Goal: Obtain resource: Download file/media

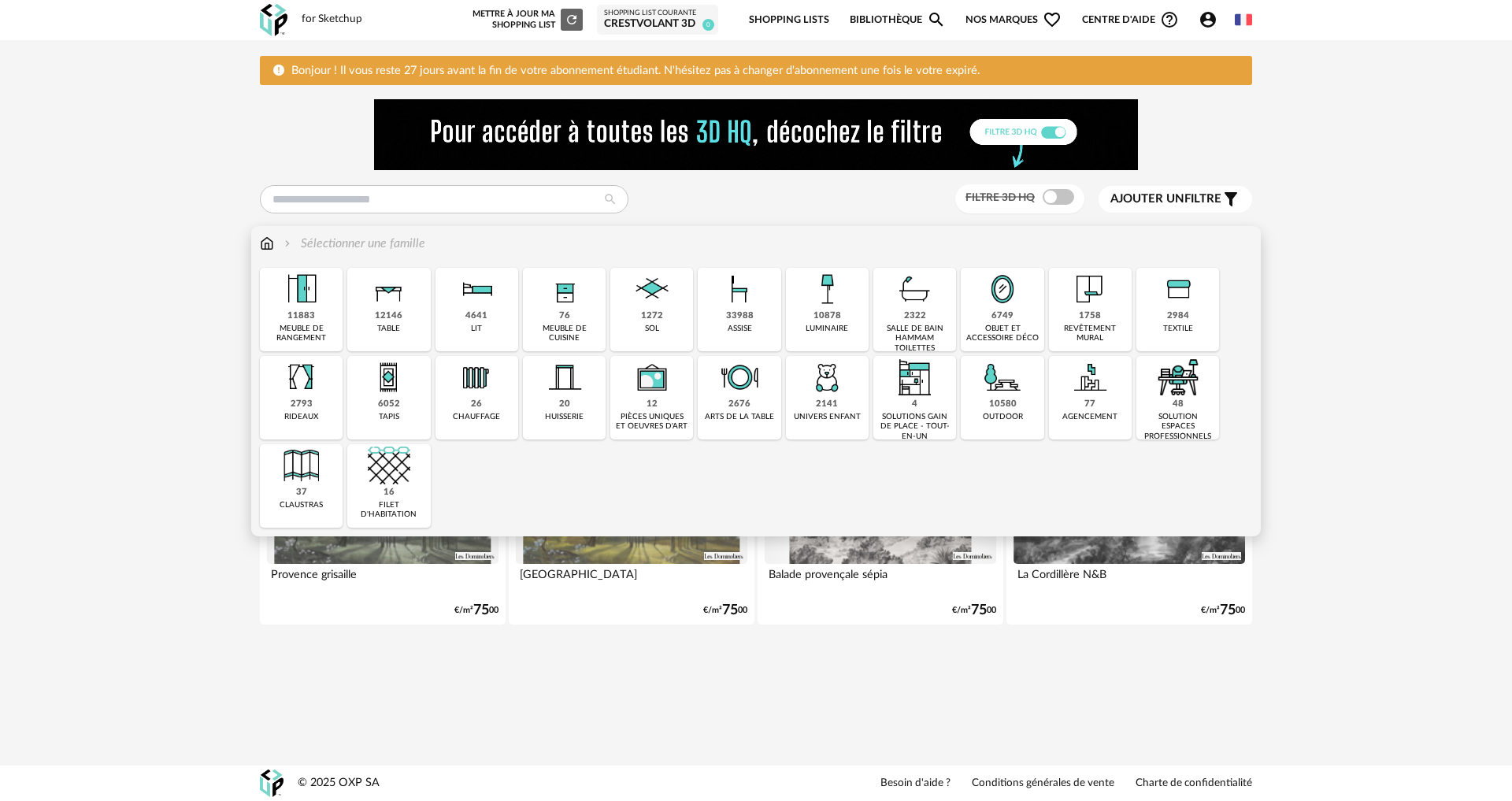
click at [1194, 305] on img at bounding box center [1178, 290] width 43 height 43
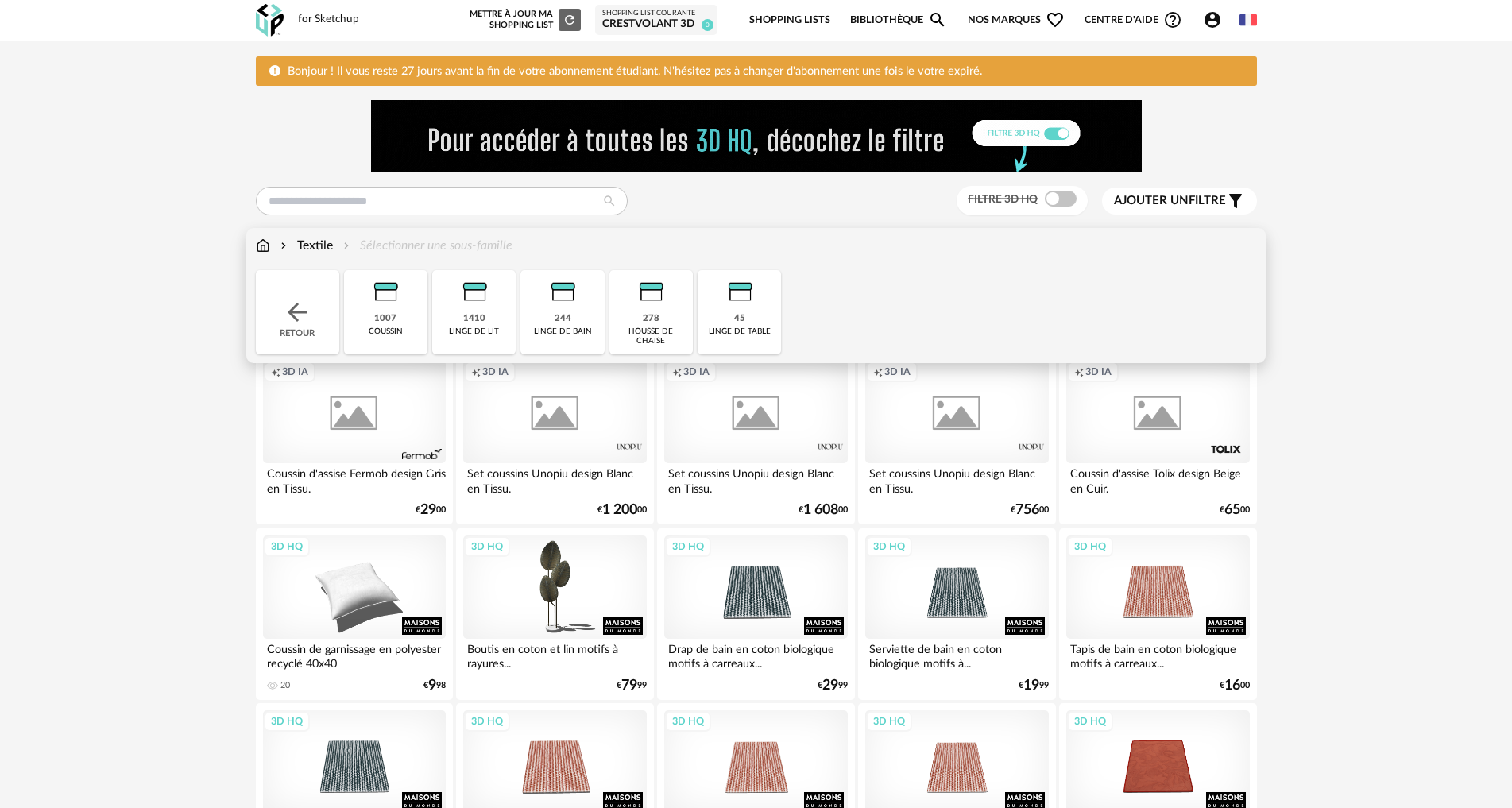
click at [407, 329] on div "1007 coussin" at bounding box center [386, 312] width 84 height 84
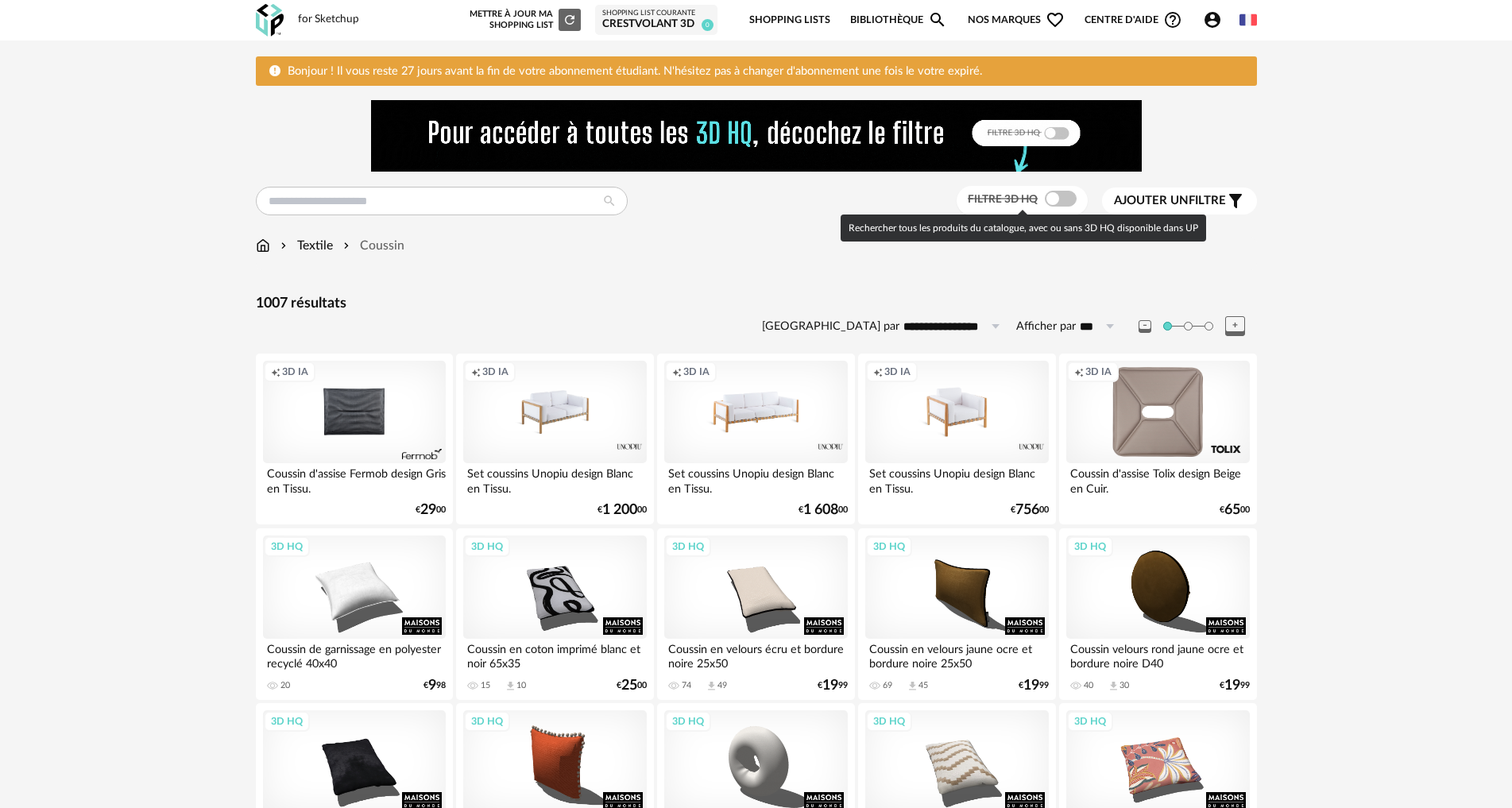
click at [1047, 203] on span at bounding box center [1060, 198] width 32 height 16
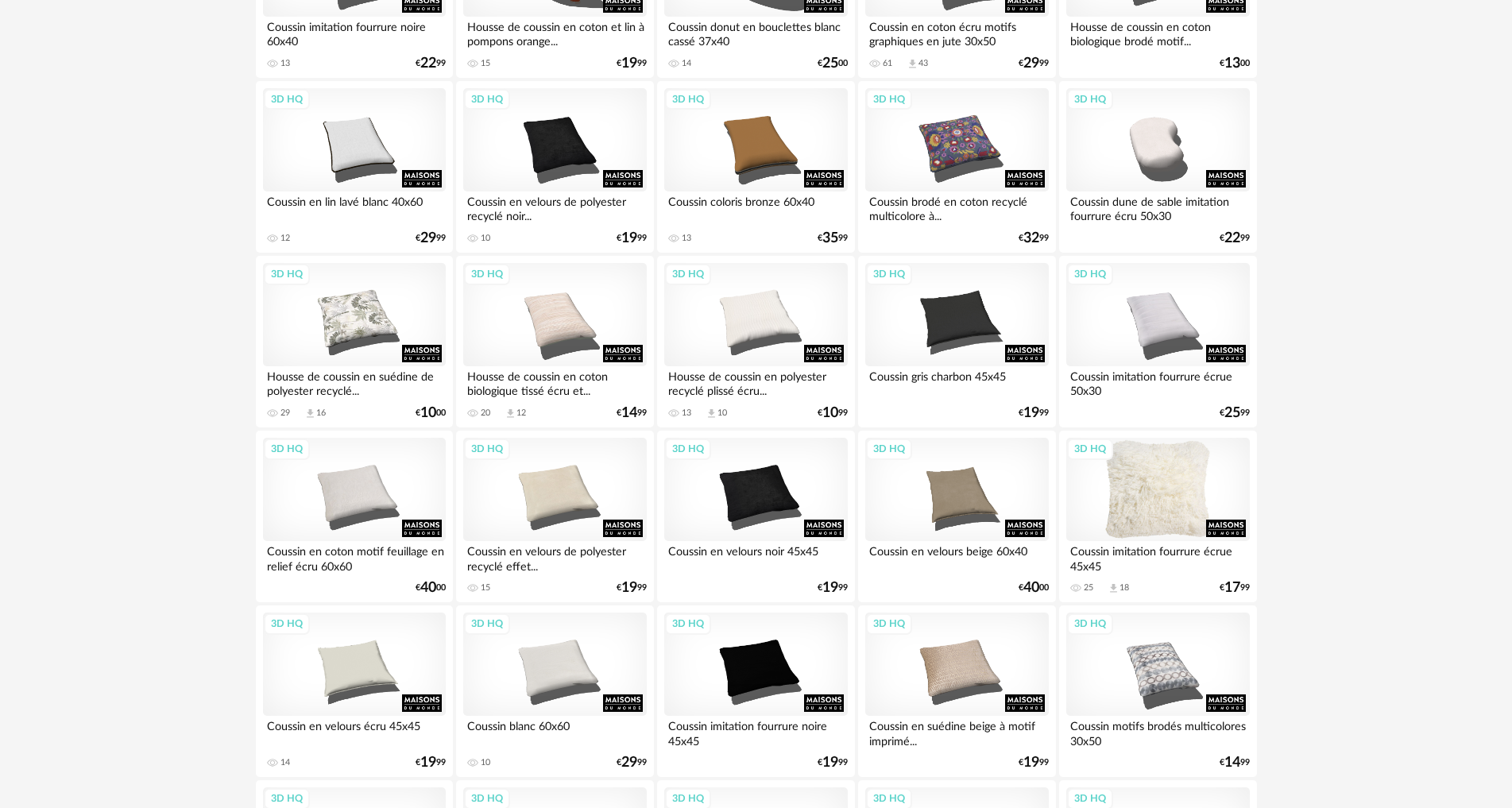
scroll to position [716, 0]
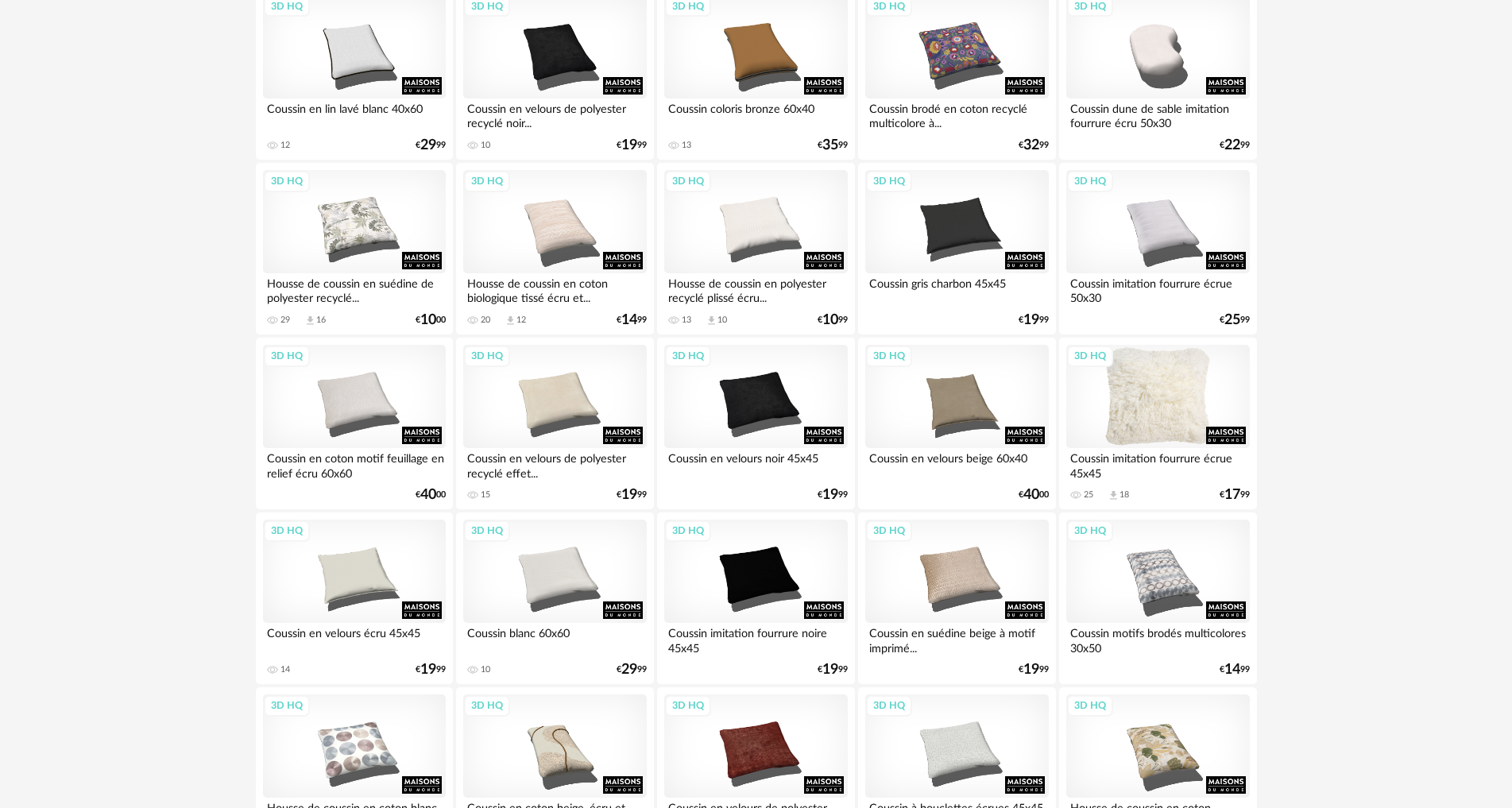
click at [1169, 420] on div "3D HQ" at bounding box center [1158, 397] width 183 height 104
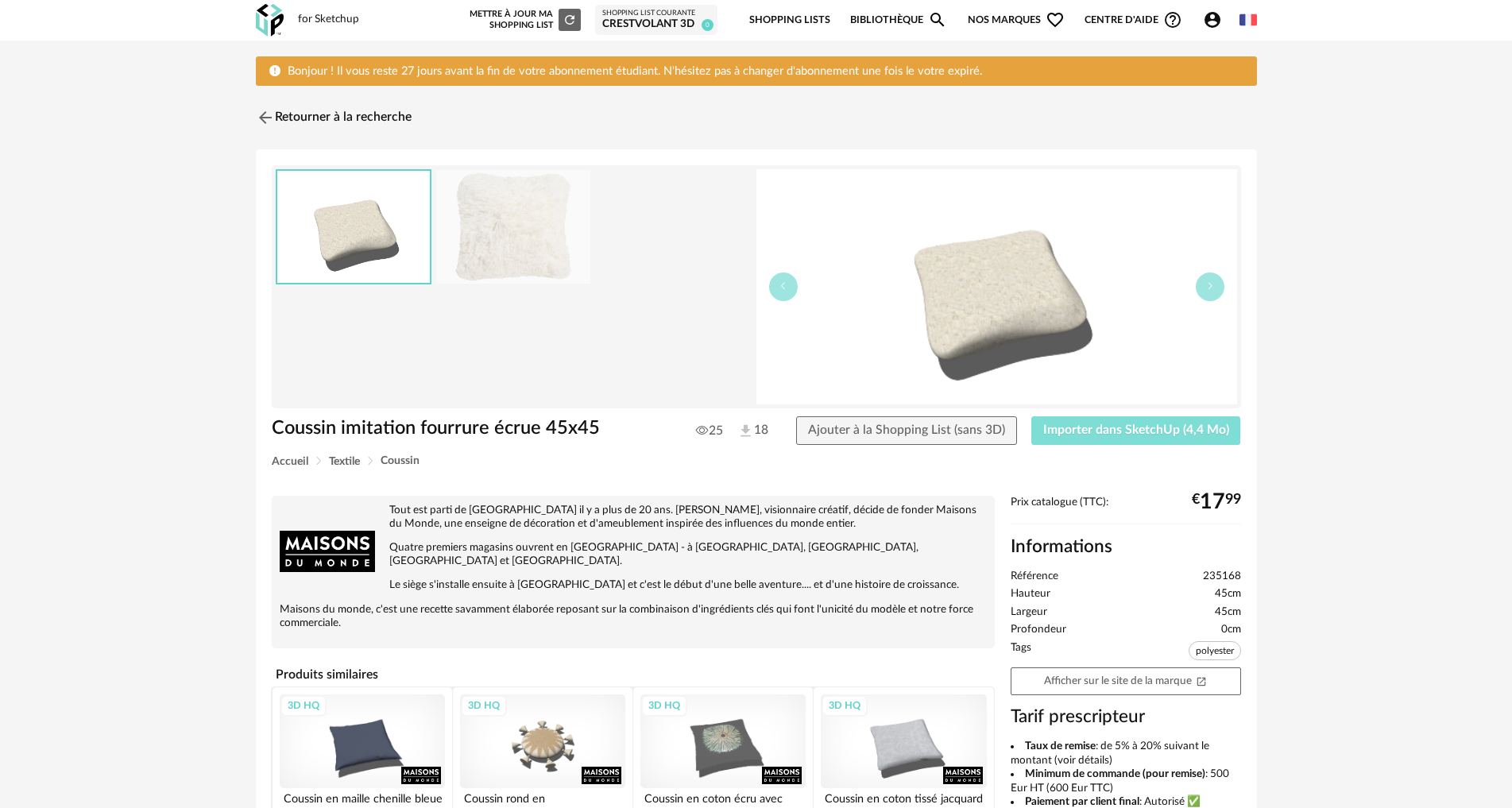
click at [1113, 436] on span "Importer dans SketchUp (4,4 Mo)" at bounding box center [1136, 429] width 186 height 12
click at [259, 114] on img at bounding box center [263, 118] width 23 height 23
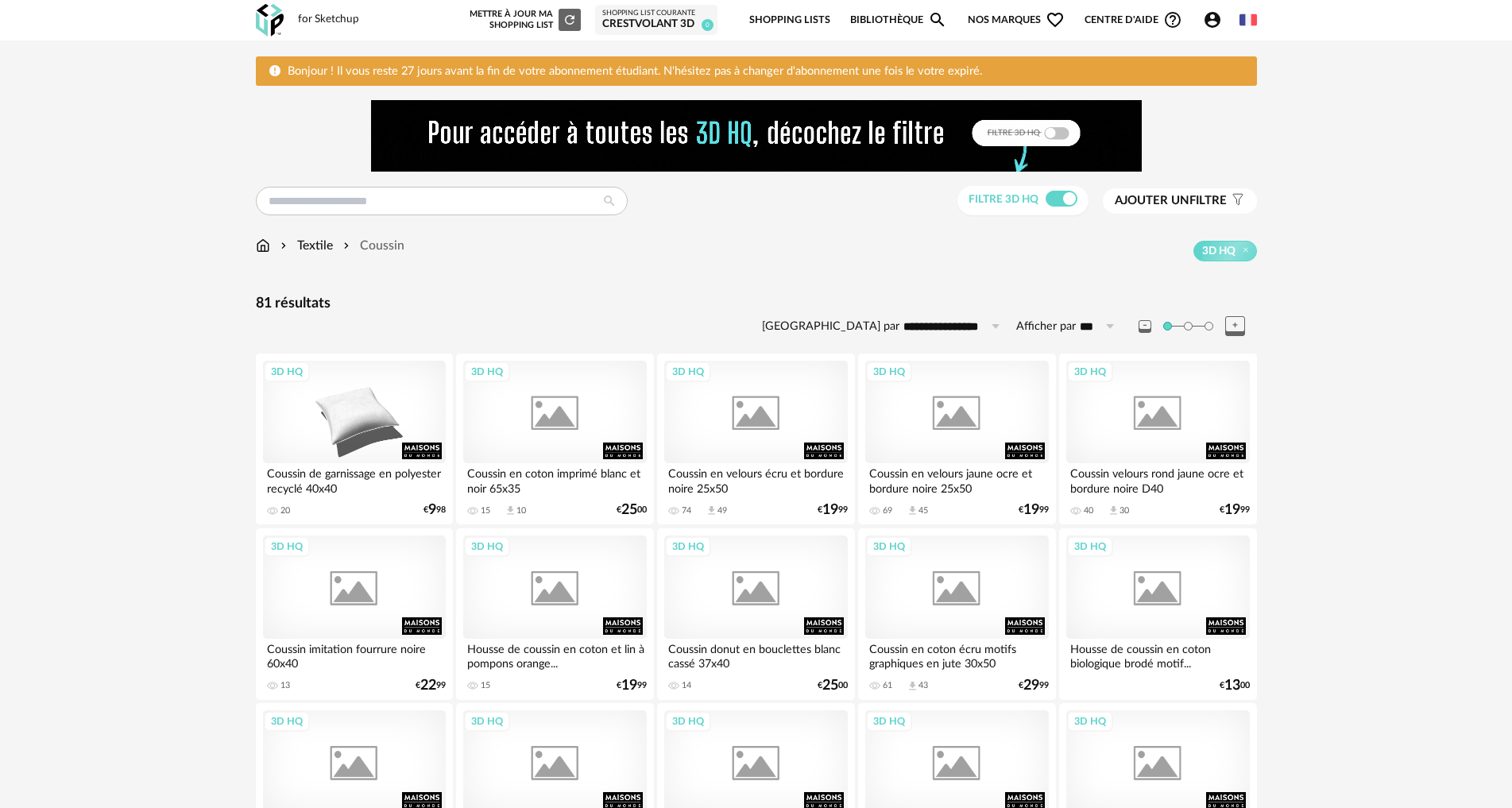
scroll to position [716, 0]
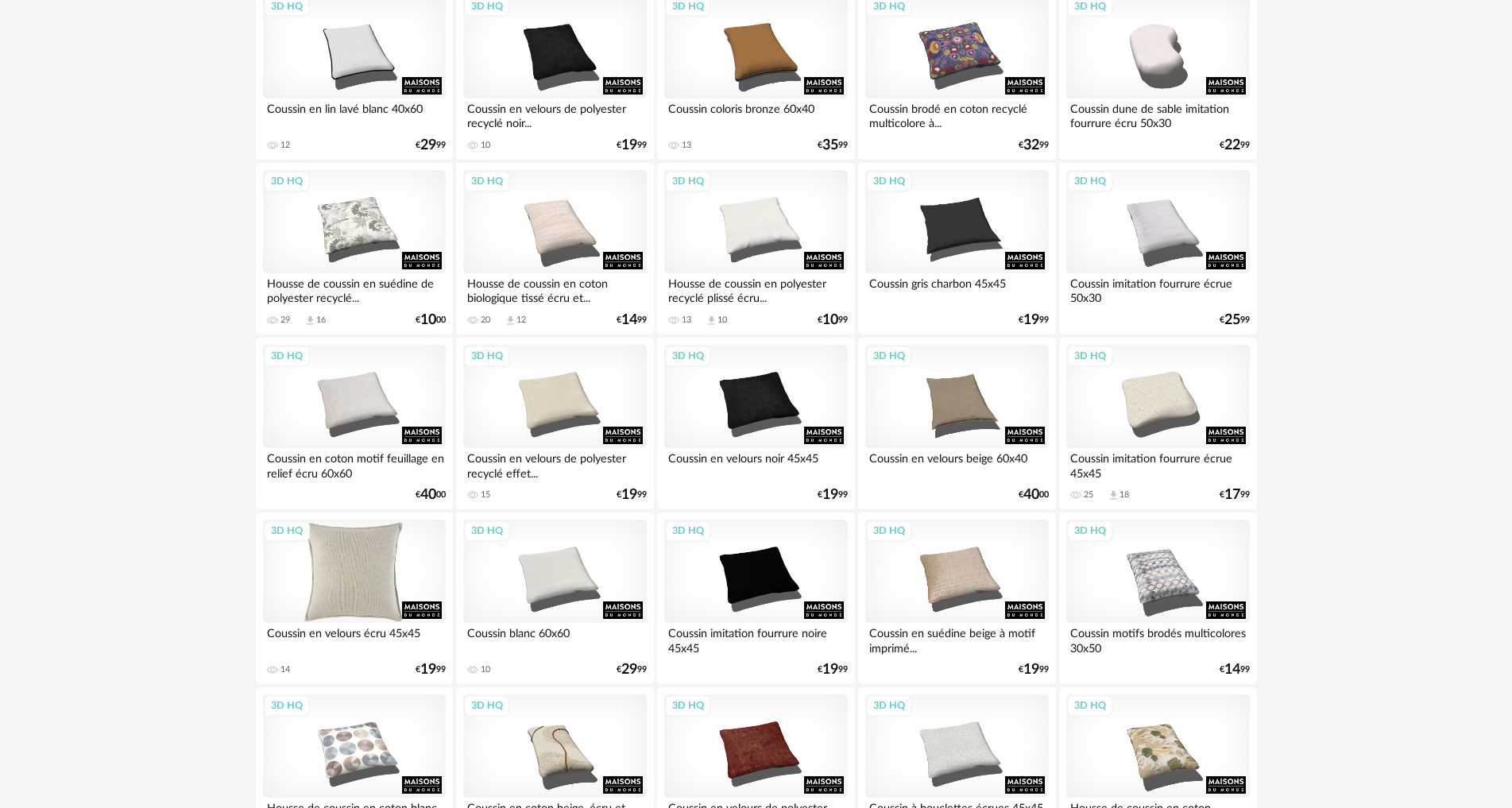
click at [371, 542] on div "3D HQ" at bounding box center [354, 571] width 183 height 104
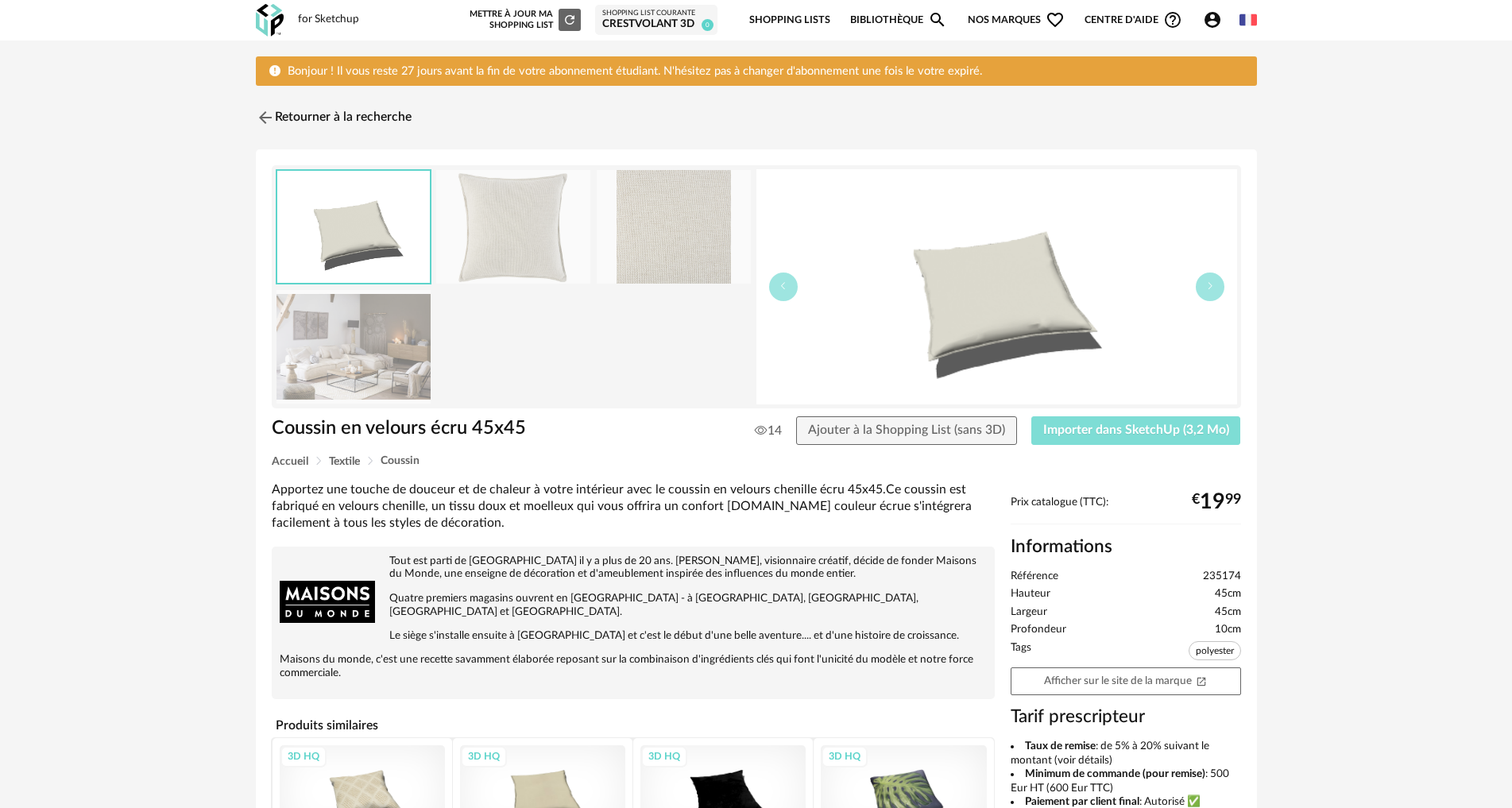
click at [1107, 423] on span "Importer dans SketchUp (3,2 Mo)" at bounding box center [1136, 429] width 186 height 12
click at [256, 118] on img at bounding box center [263, 118] width 23 height 23
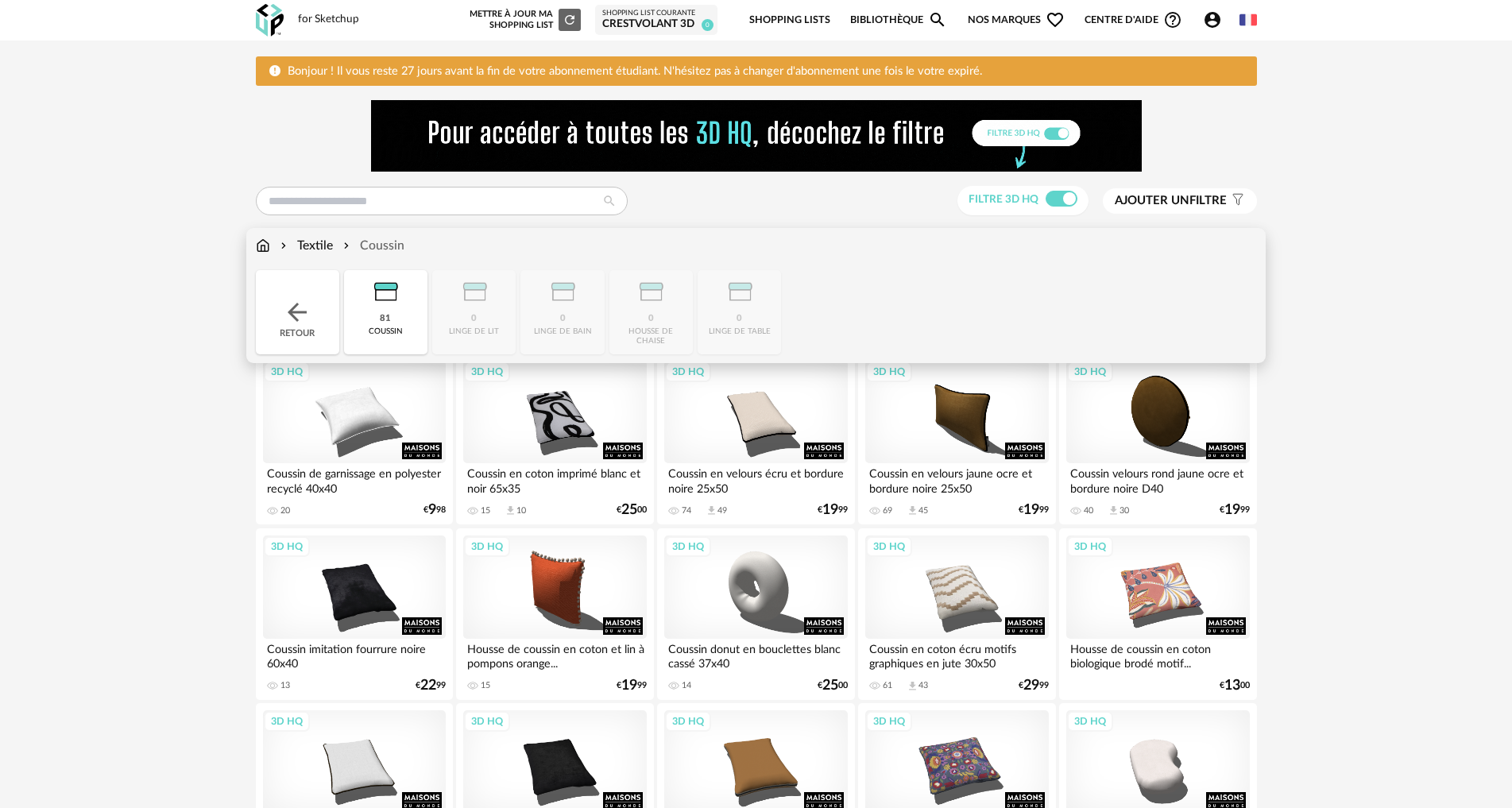
click at [266, 245] on img at bounding box center [262, 245] width 14 height 18
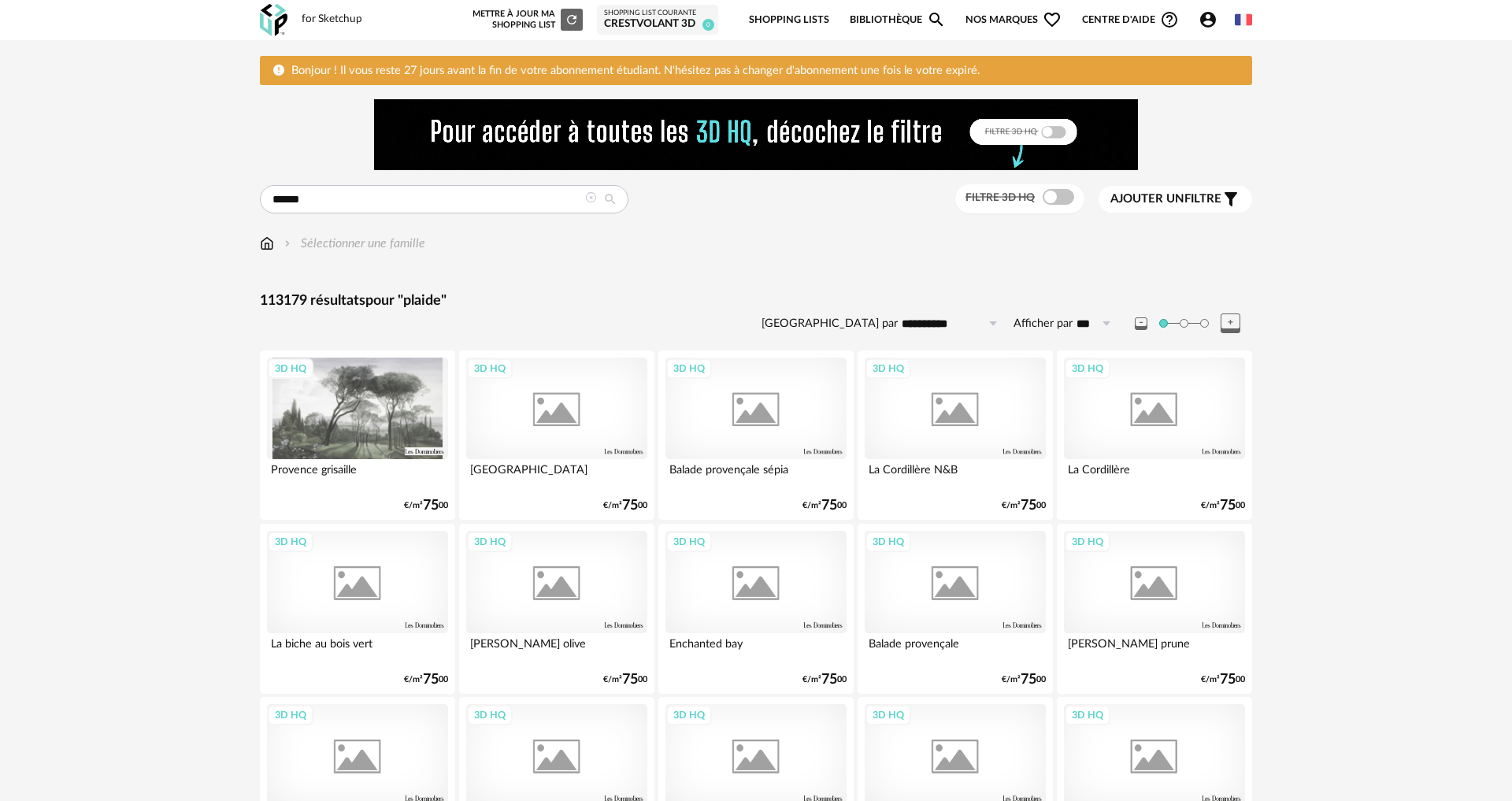
type input "******"
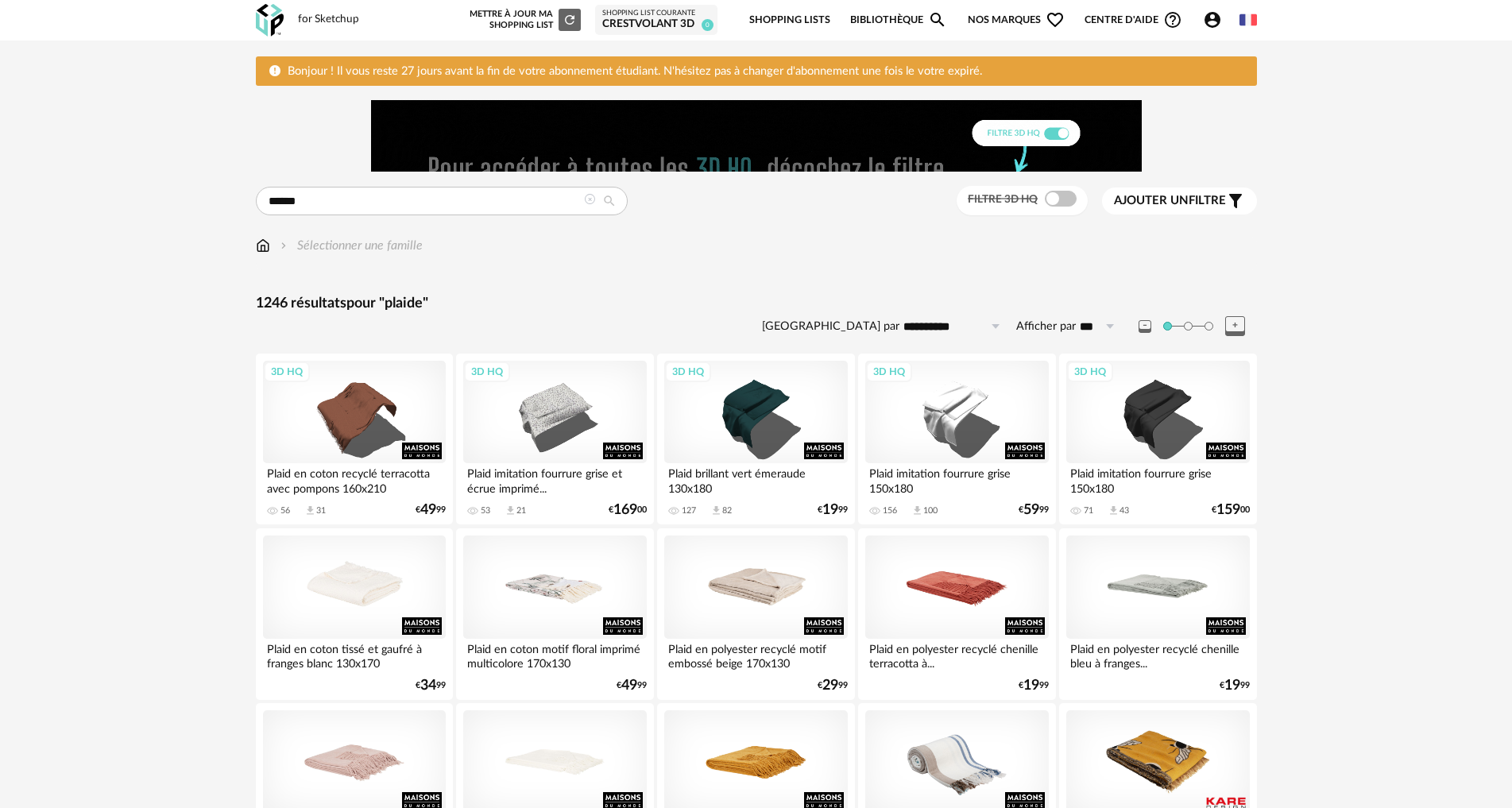
click at [1053, 201] on span at bounding box center [1060, 198] width 32 height 16
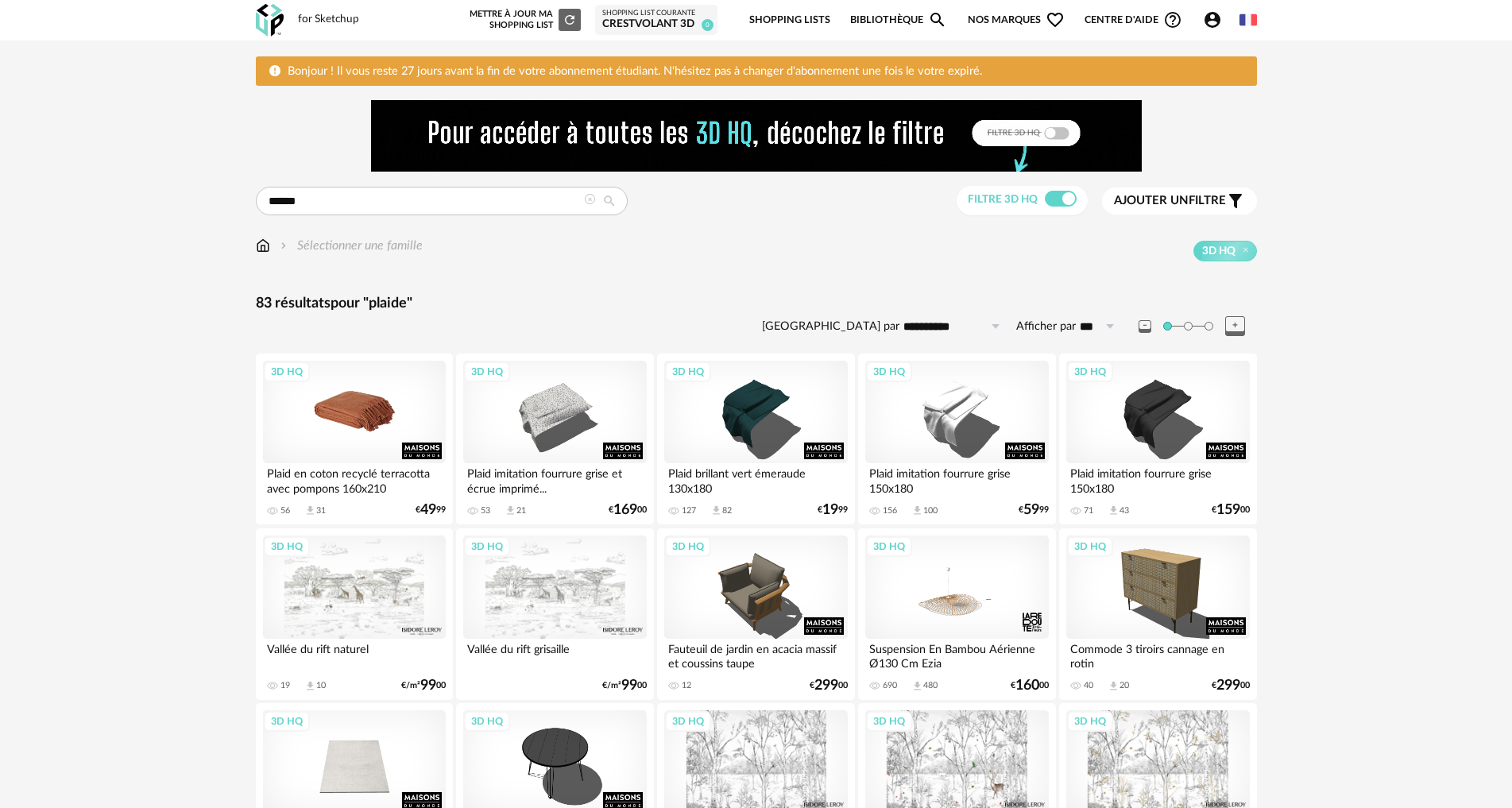
click at [366, 408] on div "3D HQ" at bounding box center [354, 413] width 183 height 104
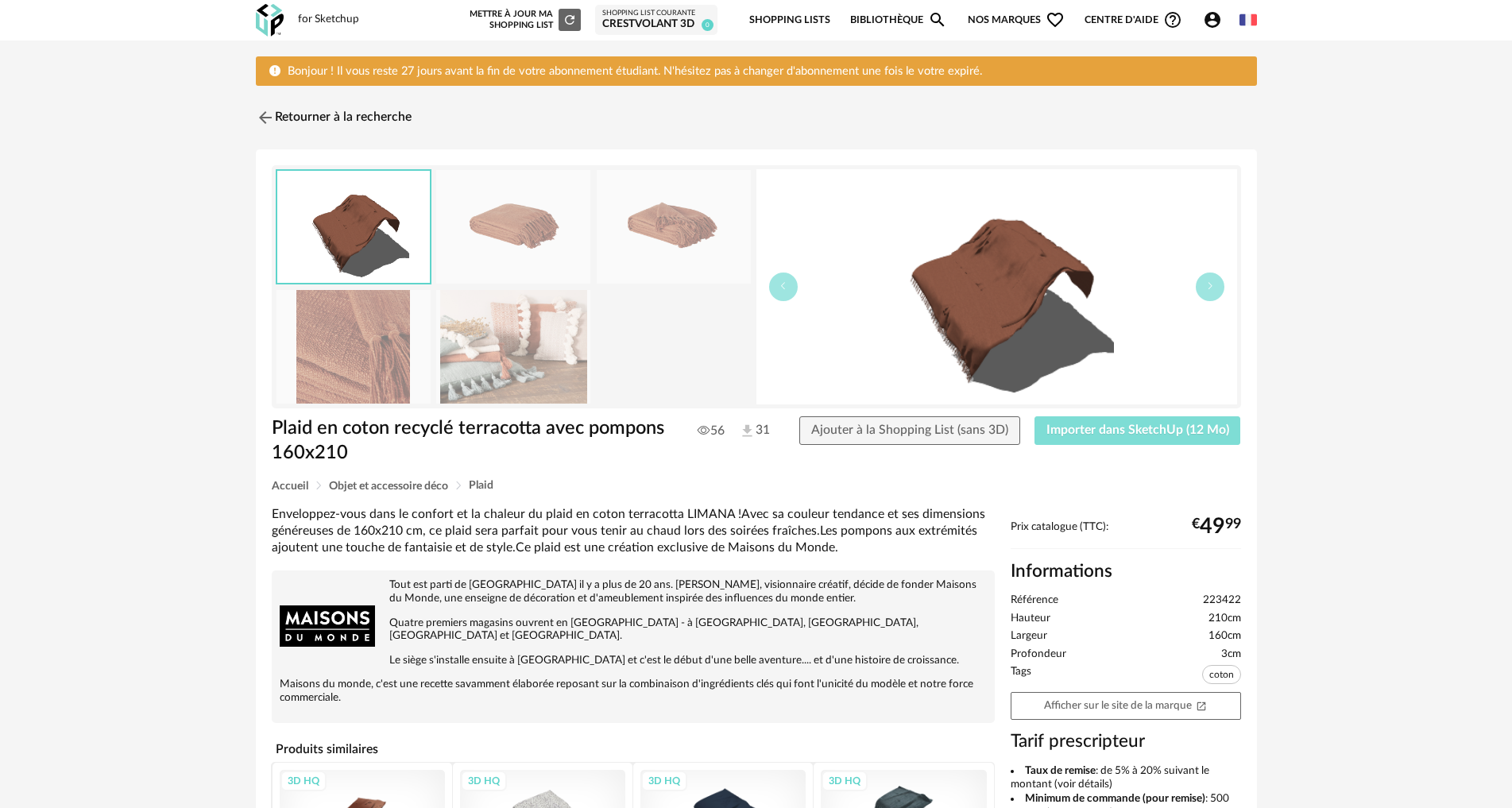
click at [1160, 435] on span "Importer dans SketchUp (12 Mo)" at bounding box center [1138, 429] width 183 height 12
click at [259, 115] on img at bounding box center [263, 118] width 23 height 23
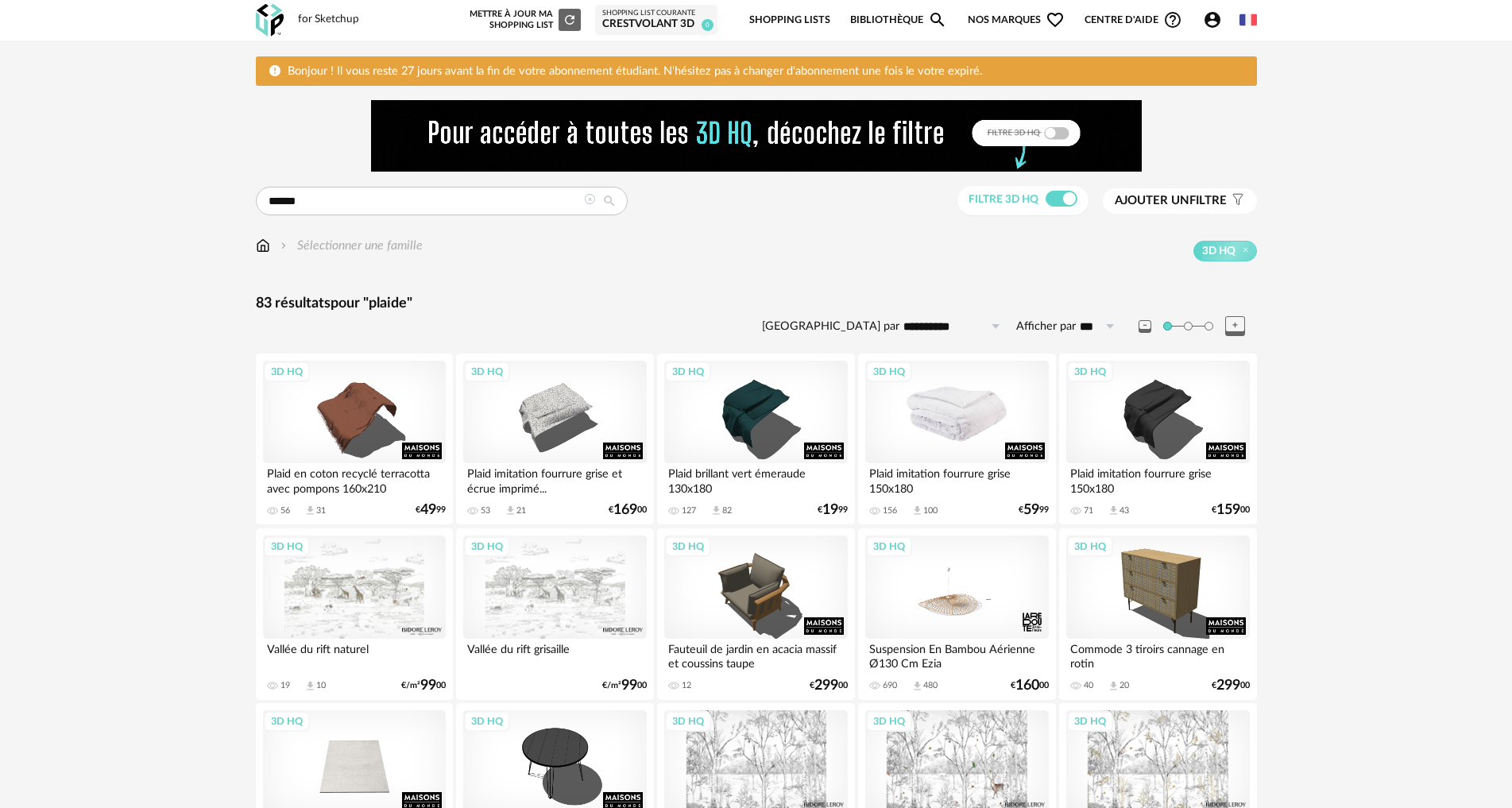
click at [961, 447] on div "3D HQ" at bounding box center [957, 413] width 183 height 104
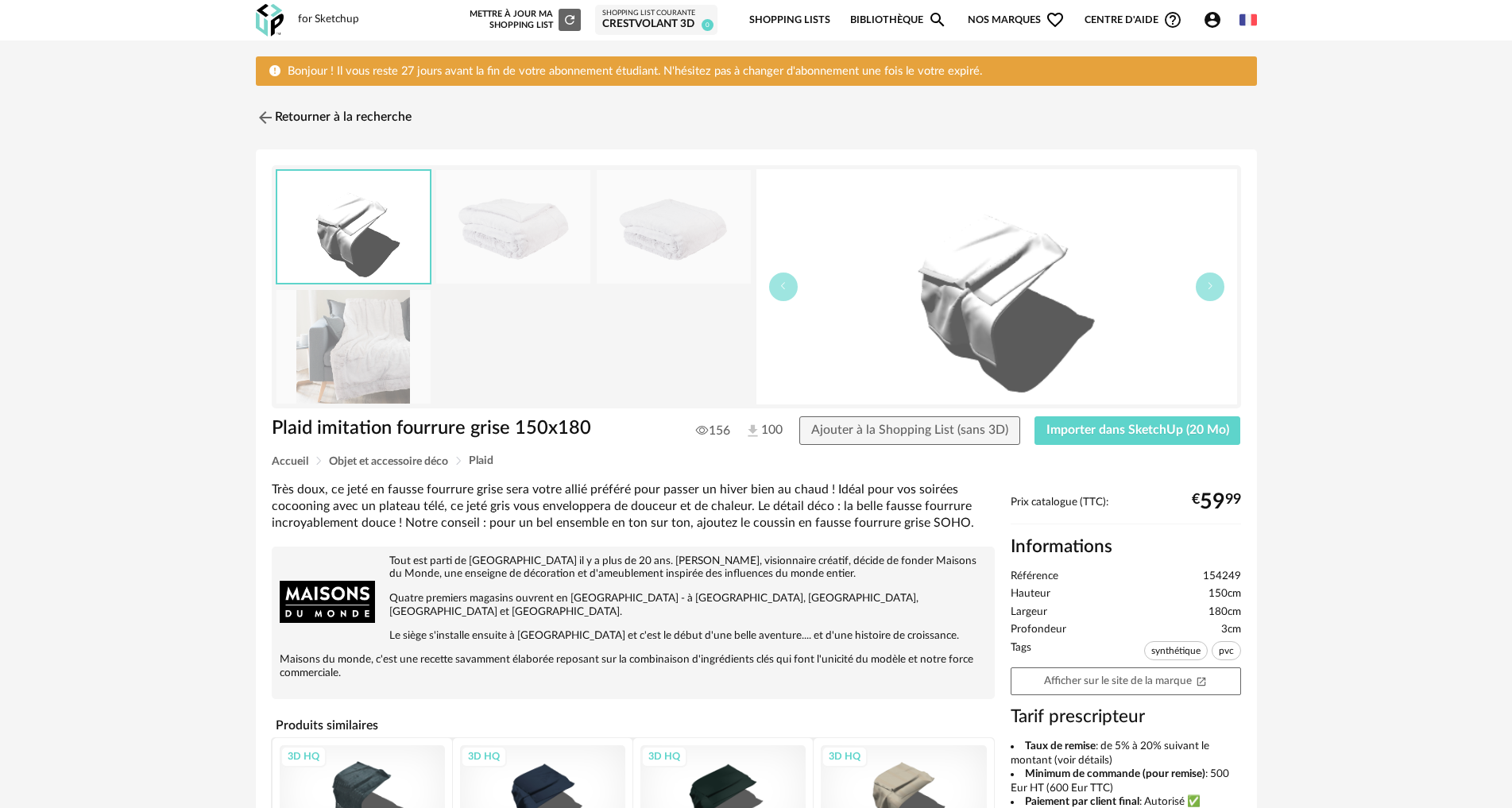
click at [683, 234] on img at bounding box center [674, 226] width 155 height 114
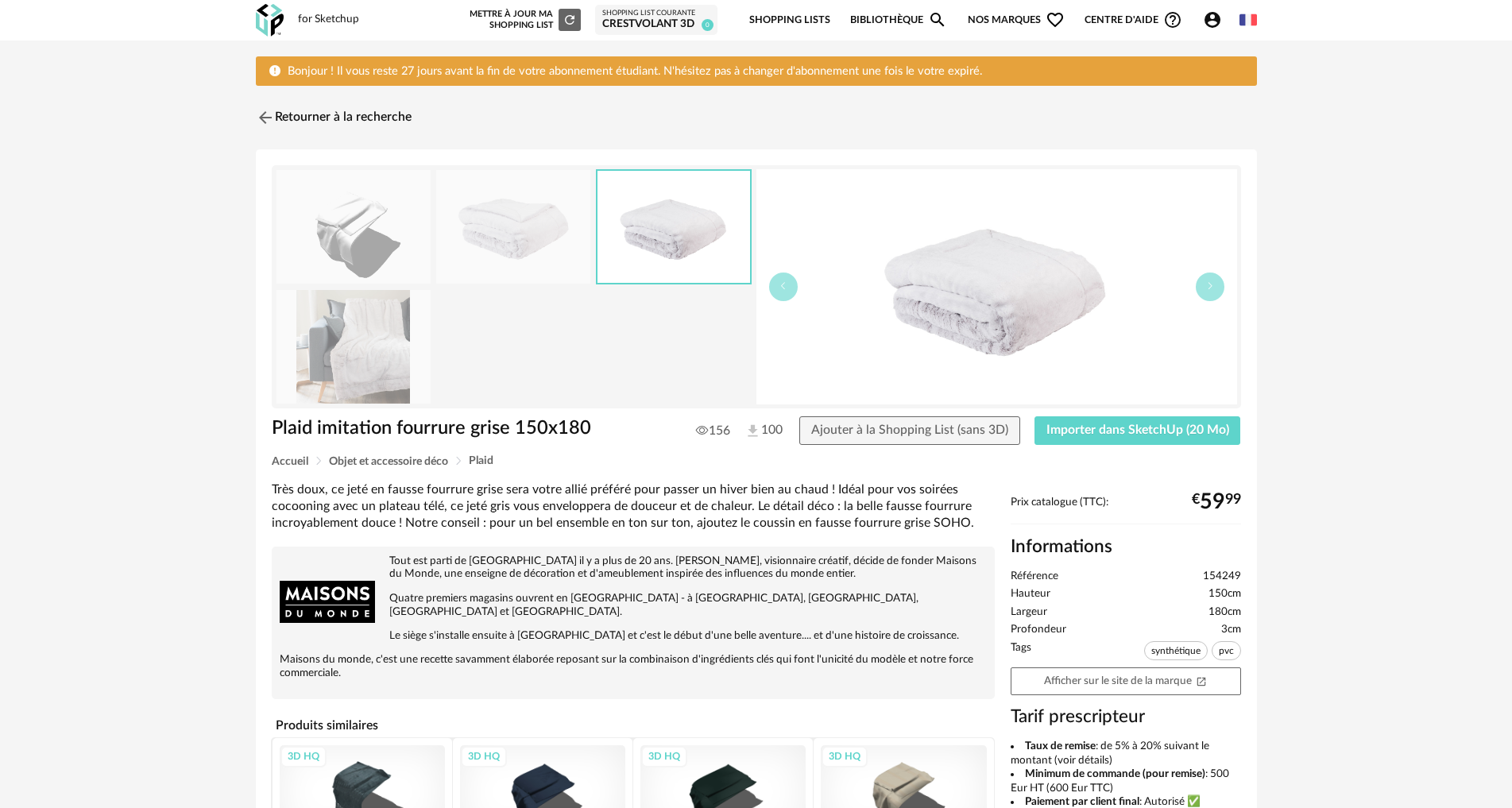
click at [377, 328] on img at bounding box center [353, 347] width 155 height 114
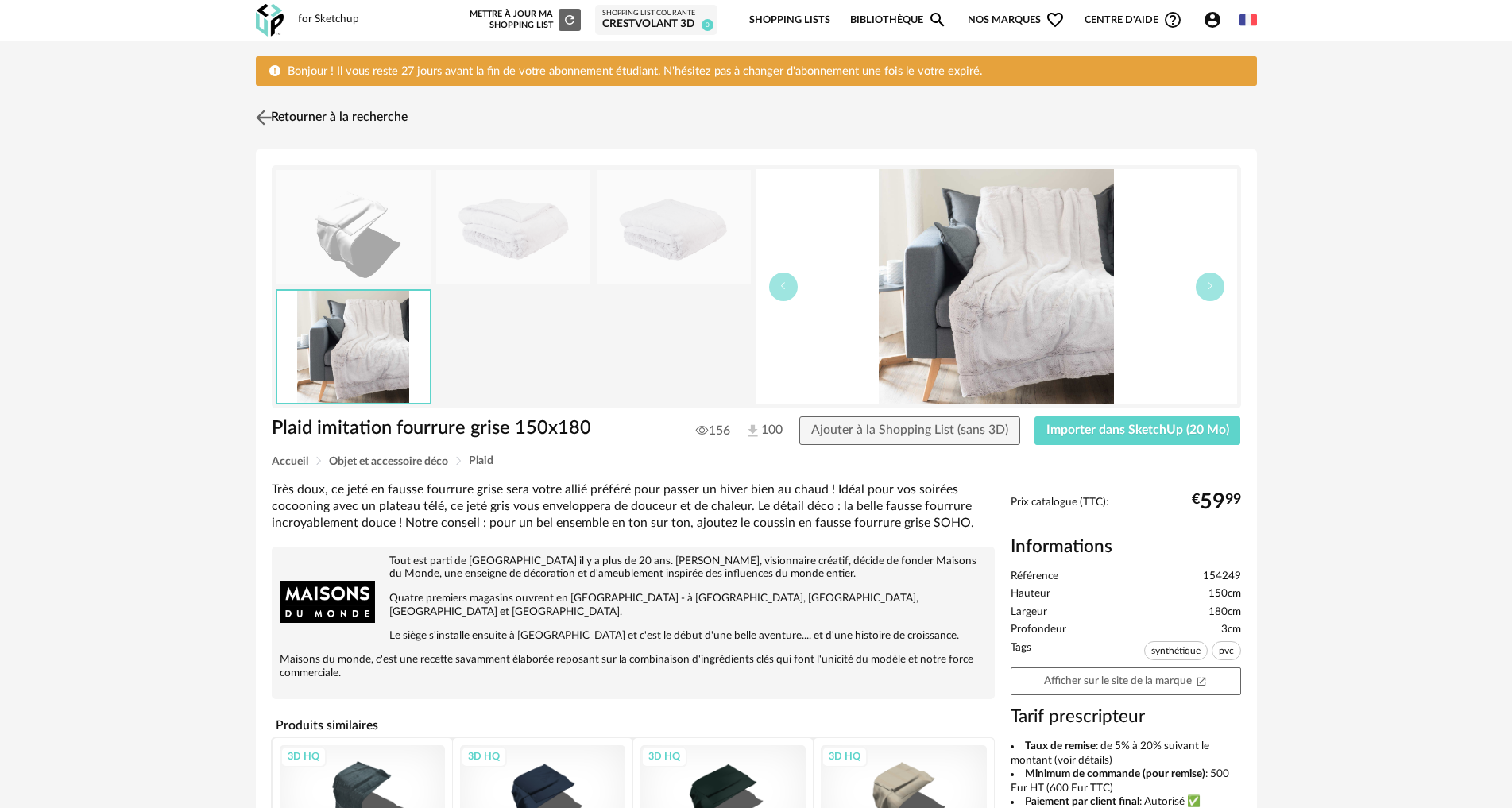
click at [264, 119] on img at bounding box center [263, 118] width 23 height 23
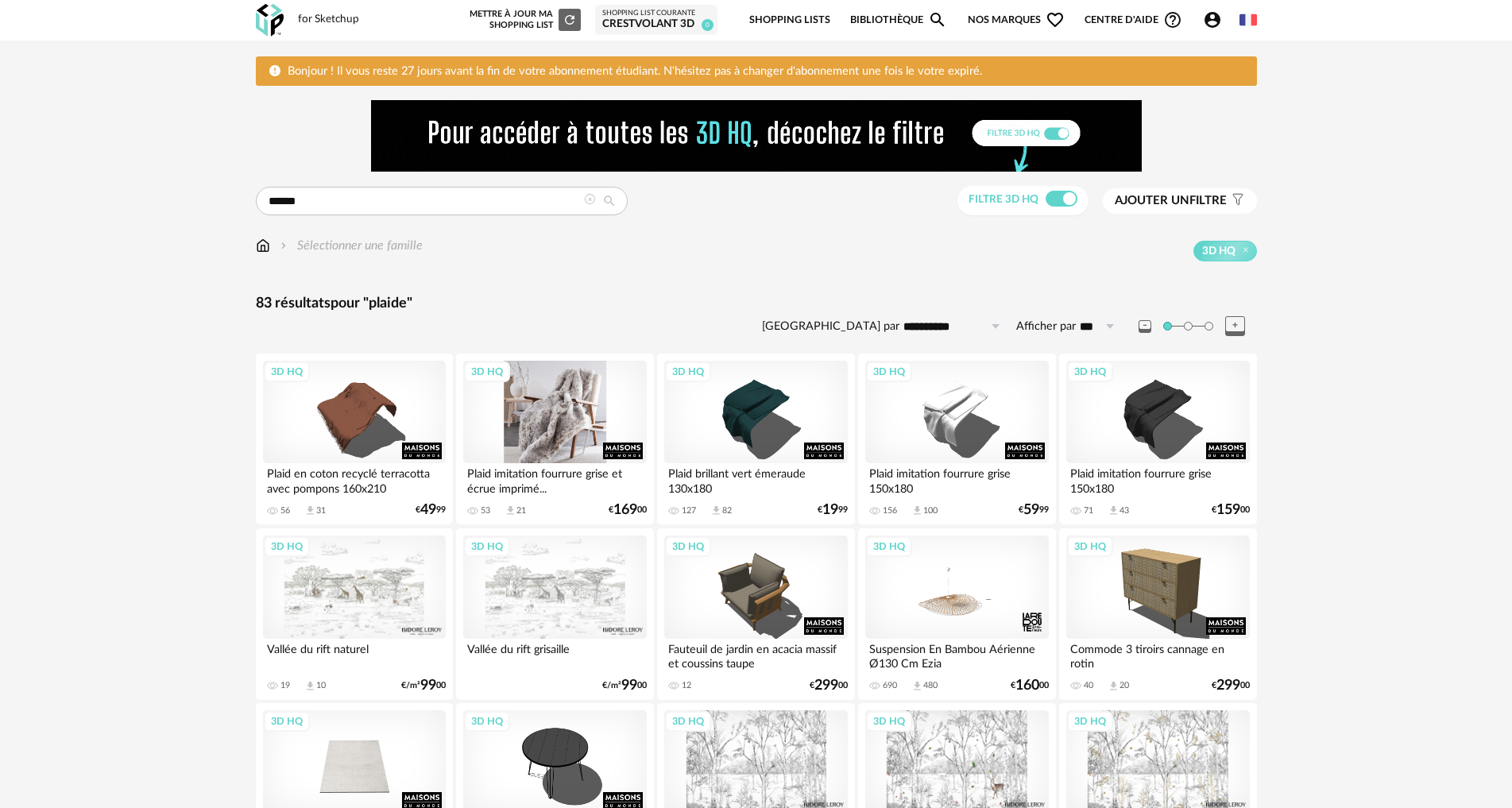
scroll to position [239, 0]
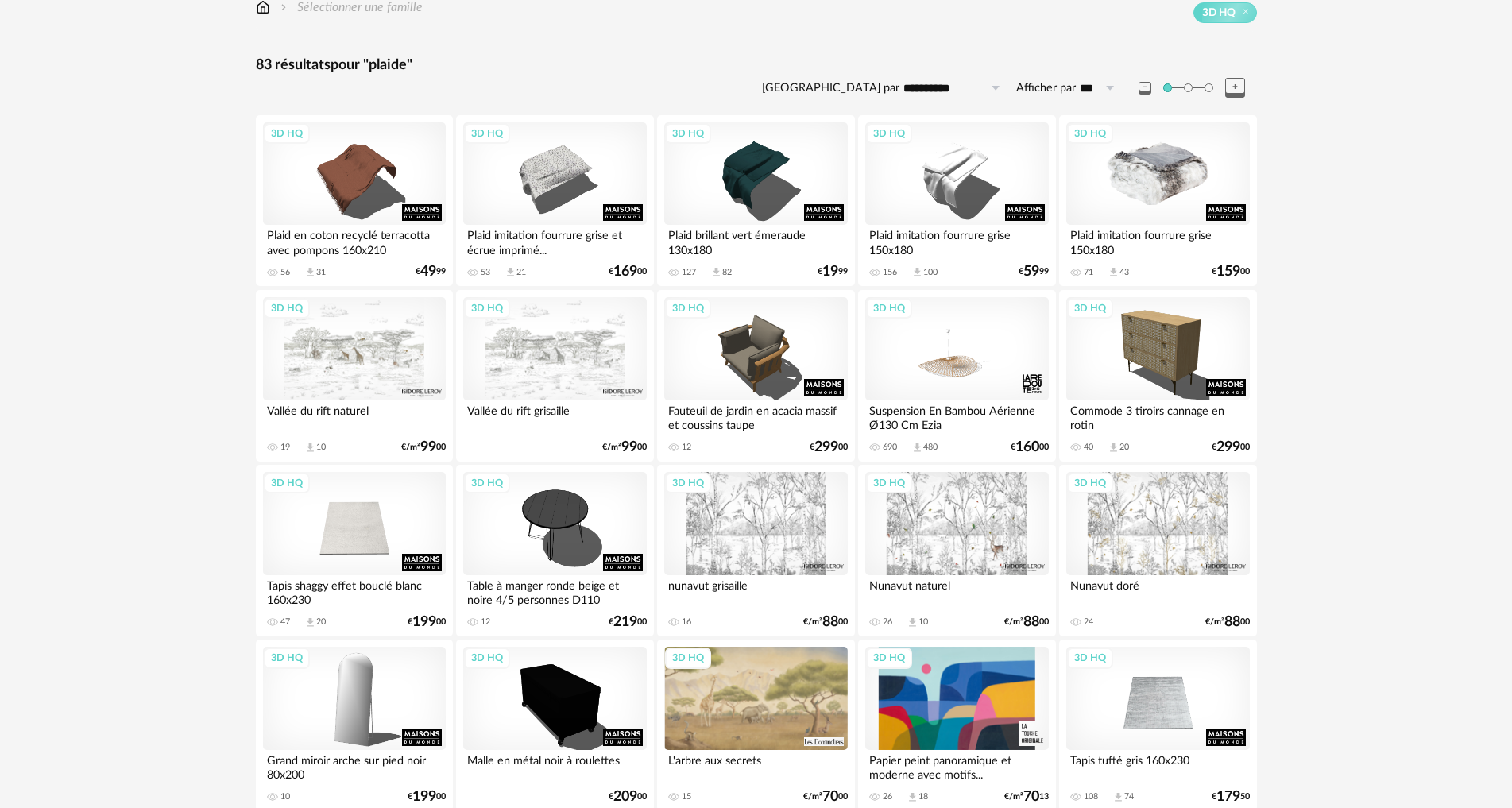
click at [1154, 205] on div "3D HQ" at bounding box center [1158, 174] width 183 height 104
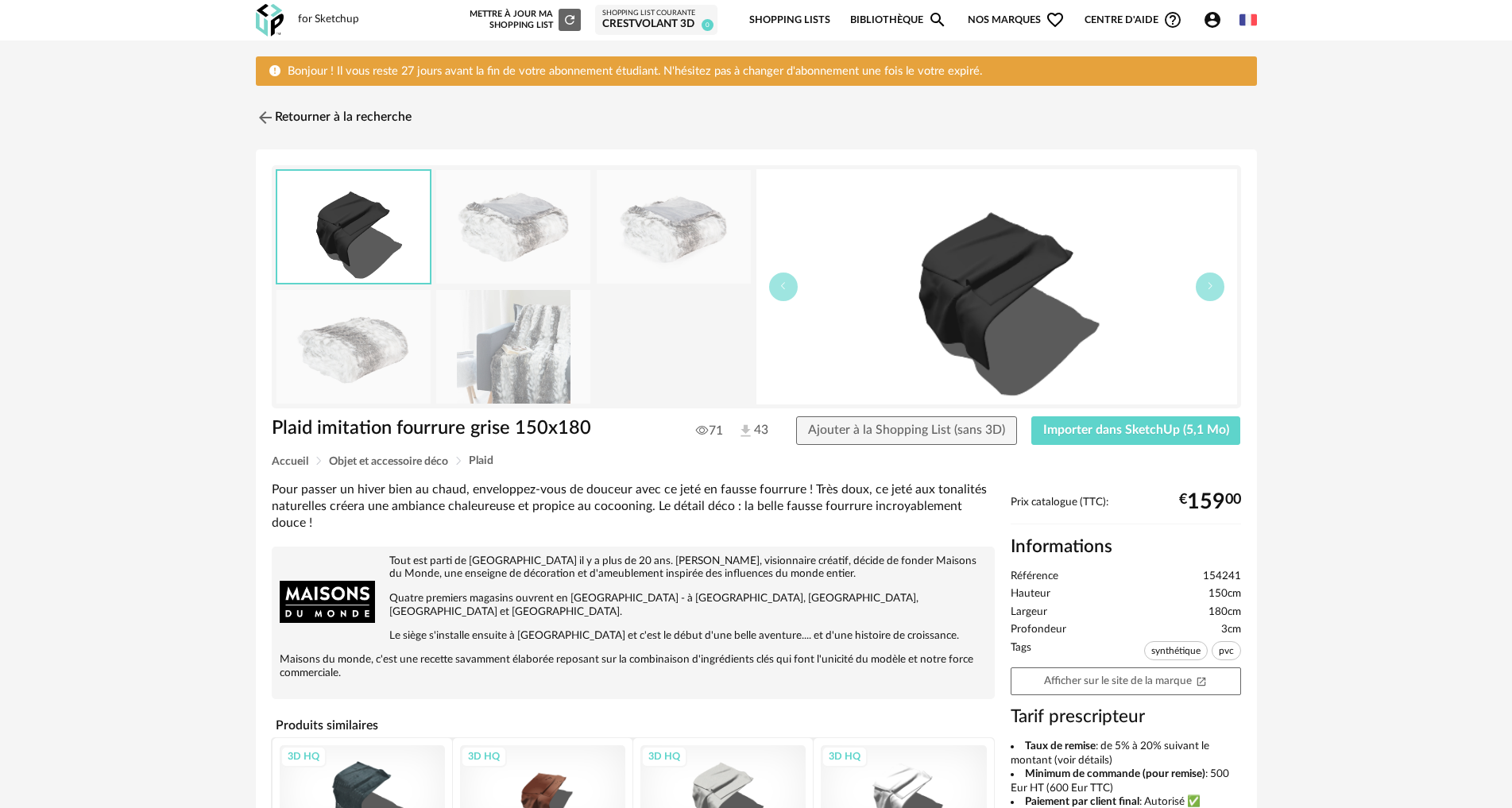
click at [525, 338] on img at bounding box center [514, 347] width 155 height 114
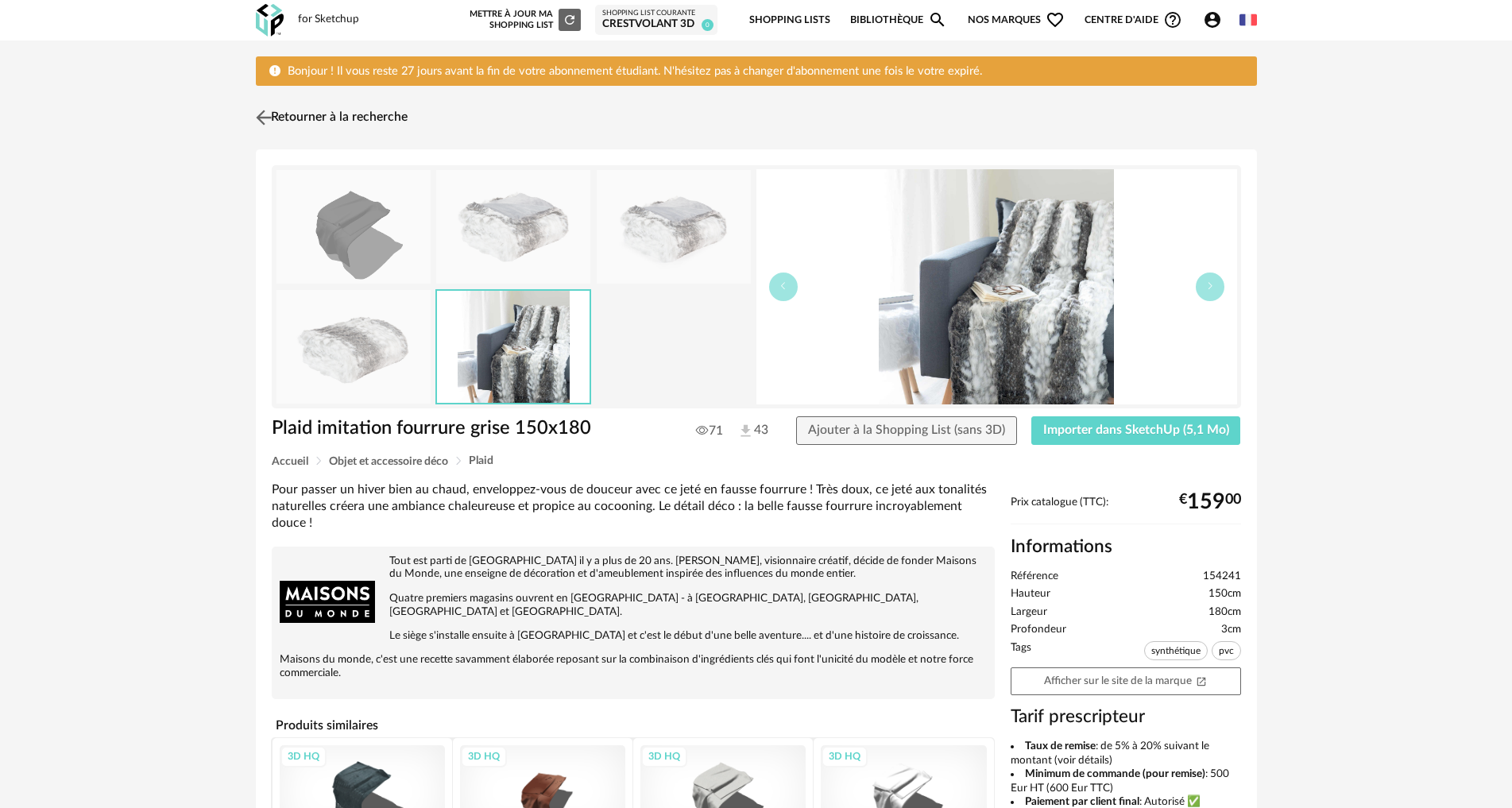
click at [255, 113] on img at bounding box center [263, 118] width 23 height 23
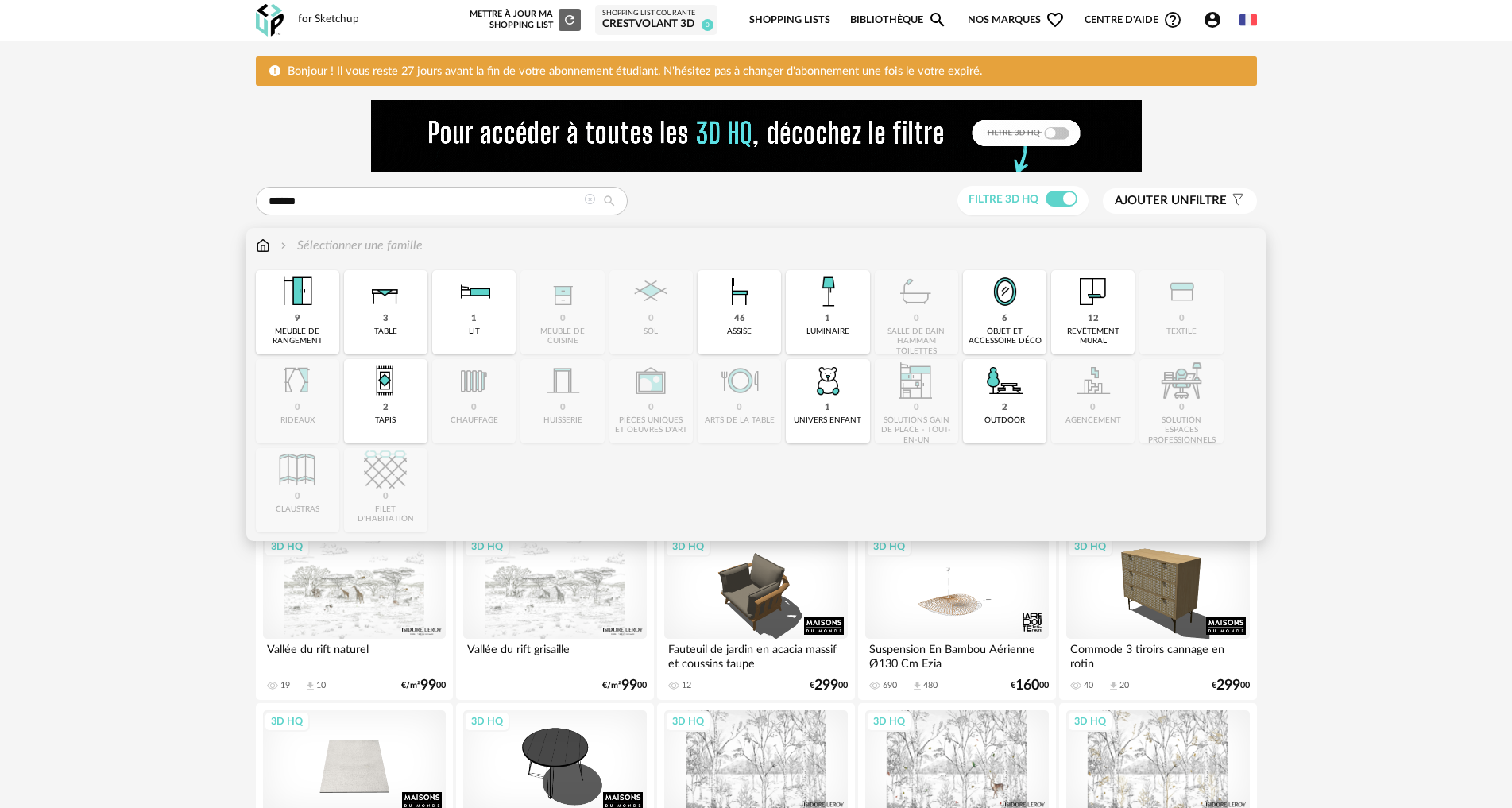
click at [262, 247] on img at bounding box center [262, 245] width 14 height 18
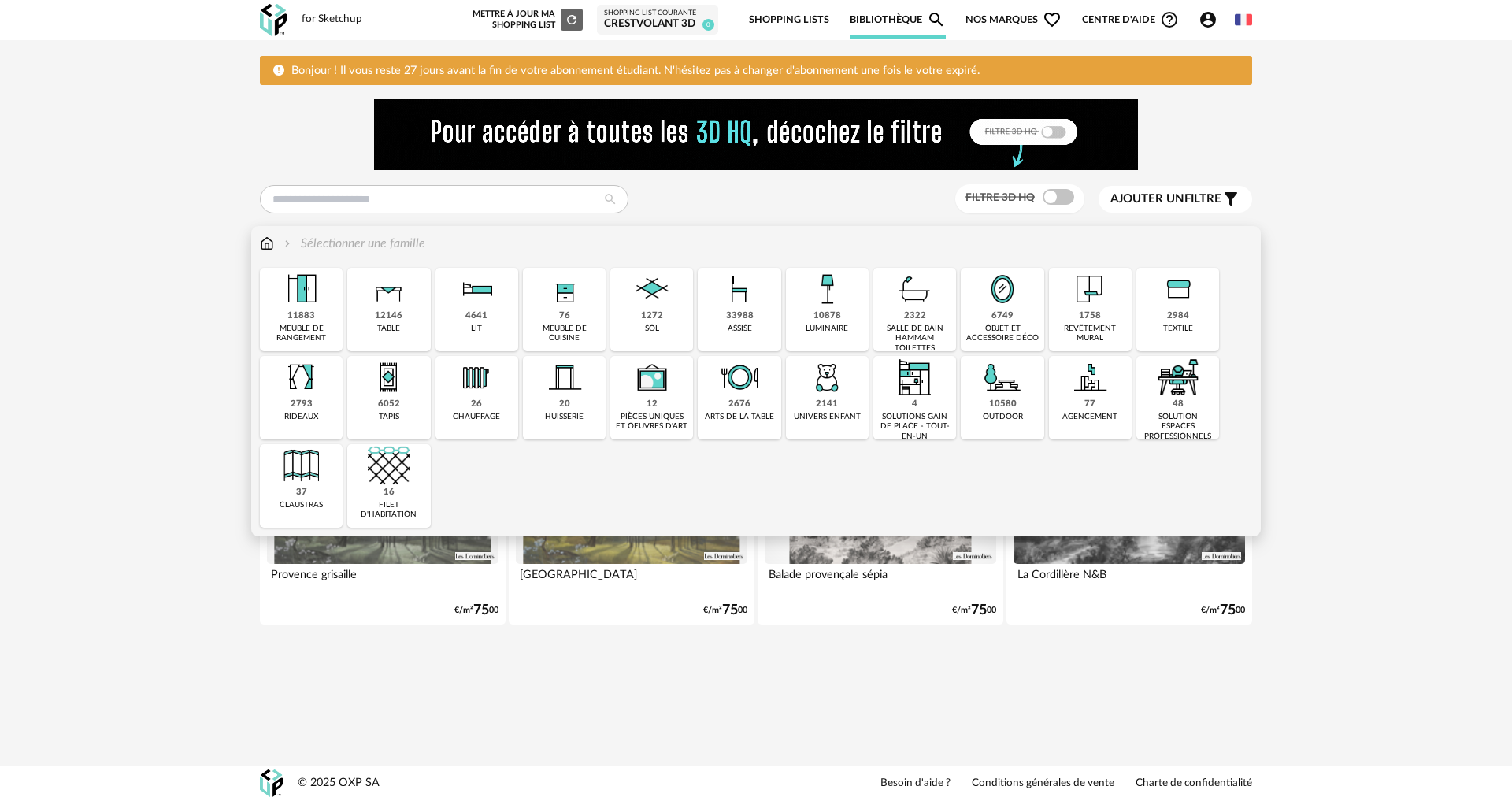
click at [317, 304] on img at bounding box center [302, 290] width 43 height 43
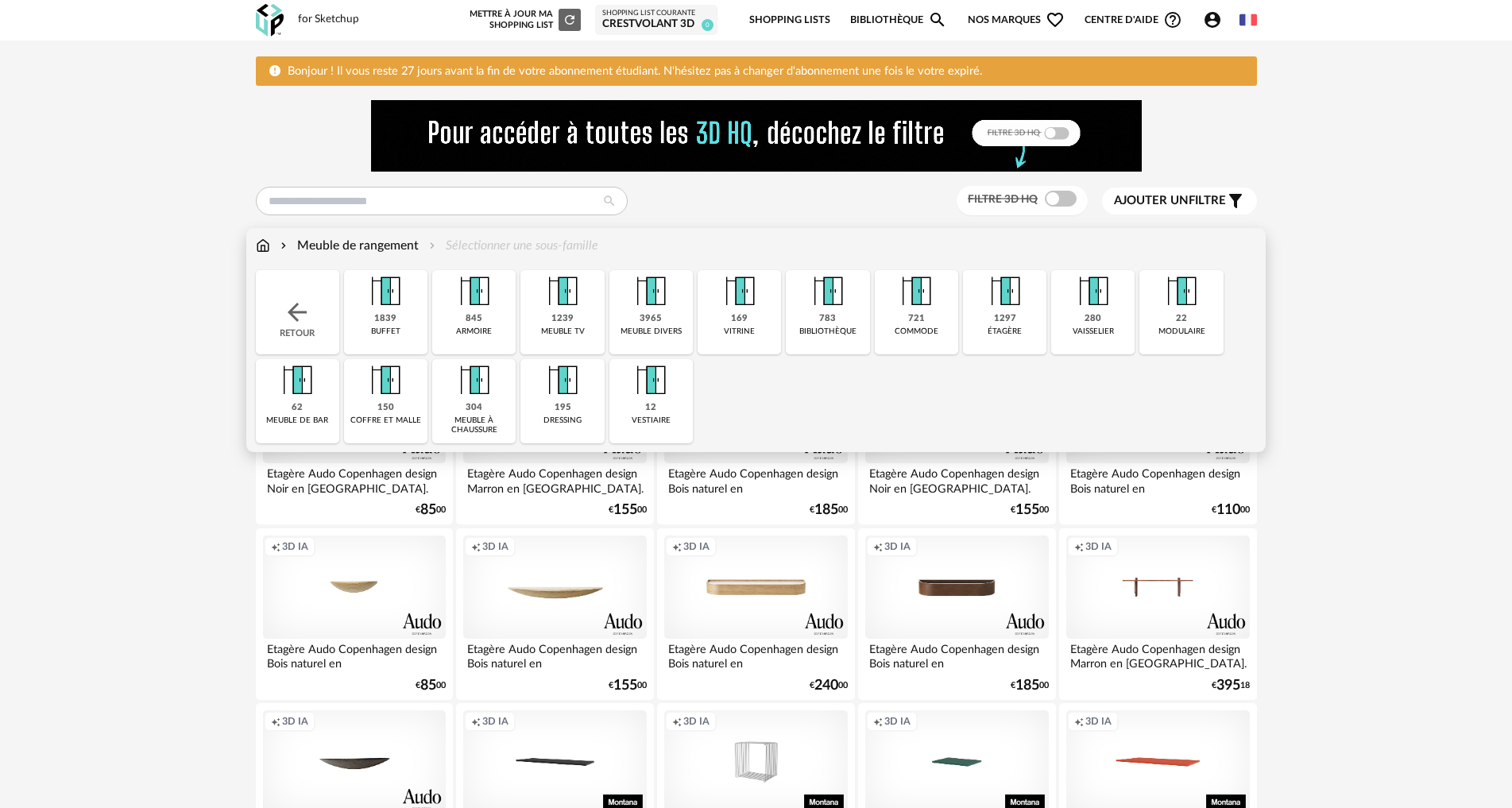
click at [410, 408] on div "150 coffre et malle" at bounding box center [386, 401] width 84 height 84
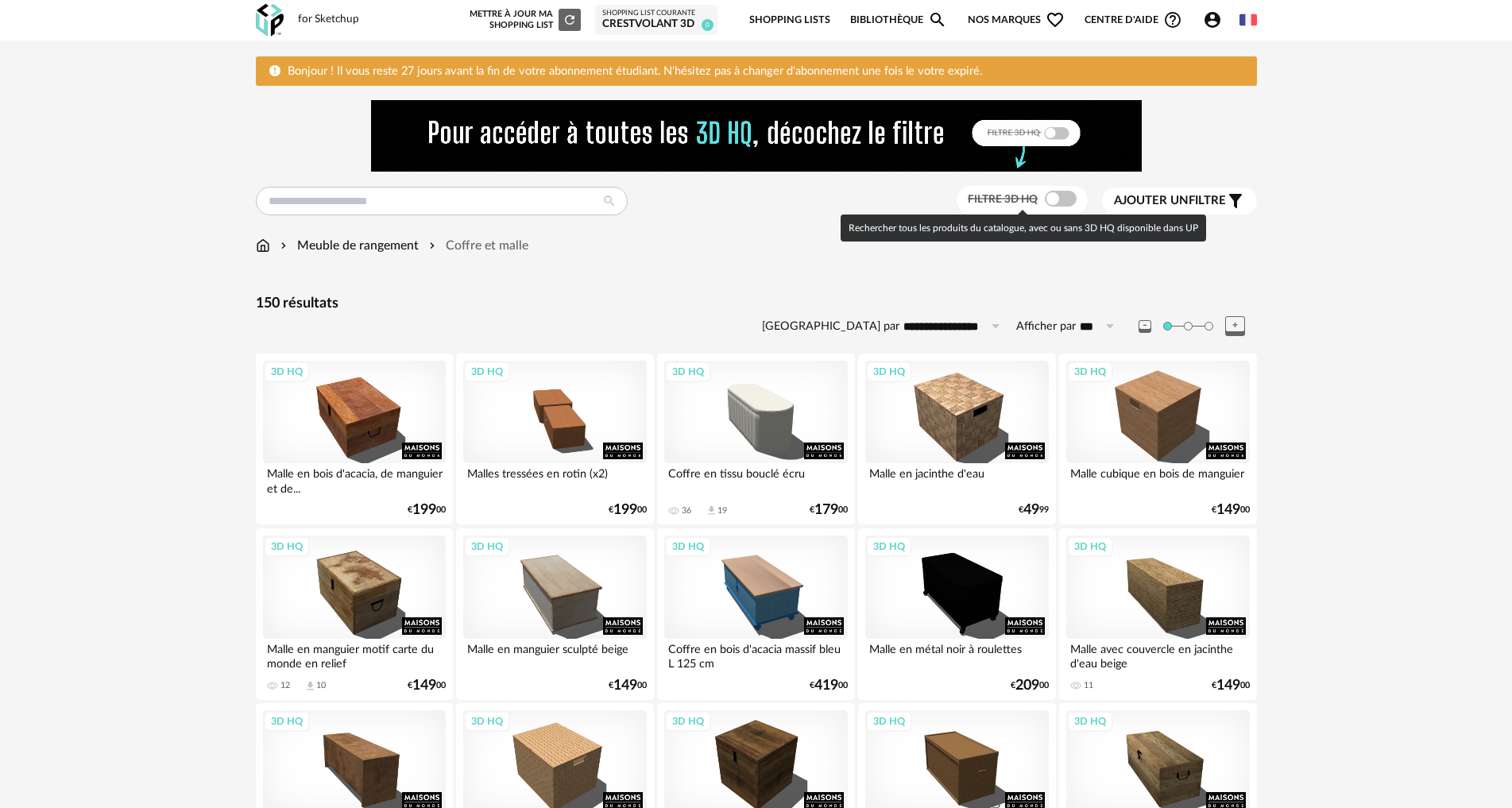
click at [1048, 190] on div "Filtre 3D HQ" at bounding box center [1022, 200] width 131 height 29
click at [1059, 199] on span at bounding box center [1060, 198] width 32 height 16
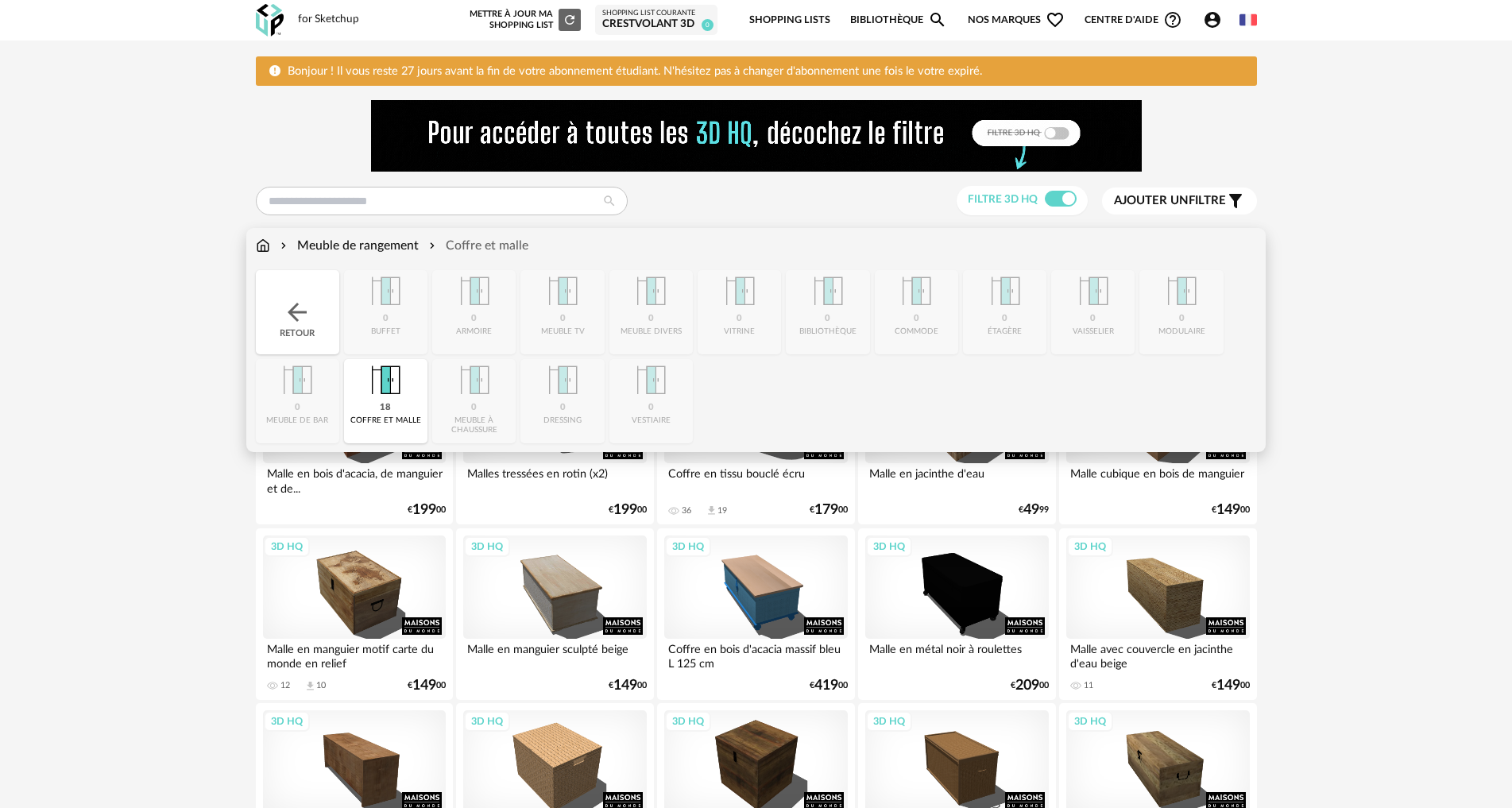
click at [262, 243] on img at bounding box center [262, 245] width 14 height 18
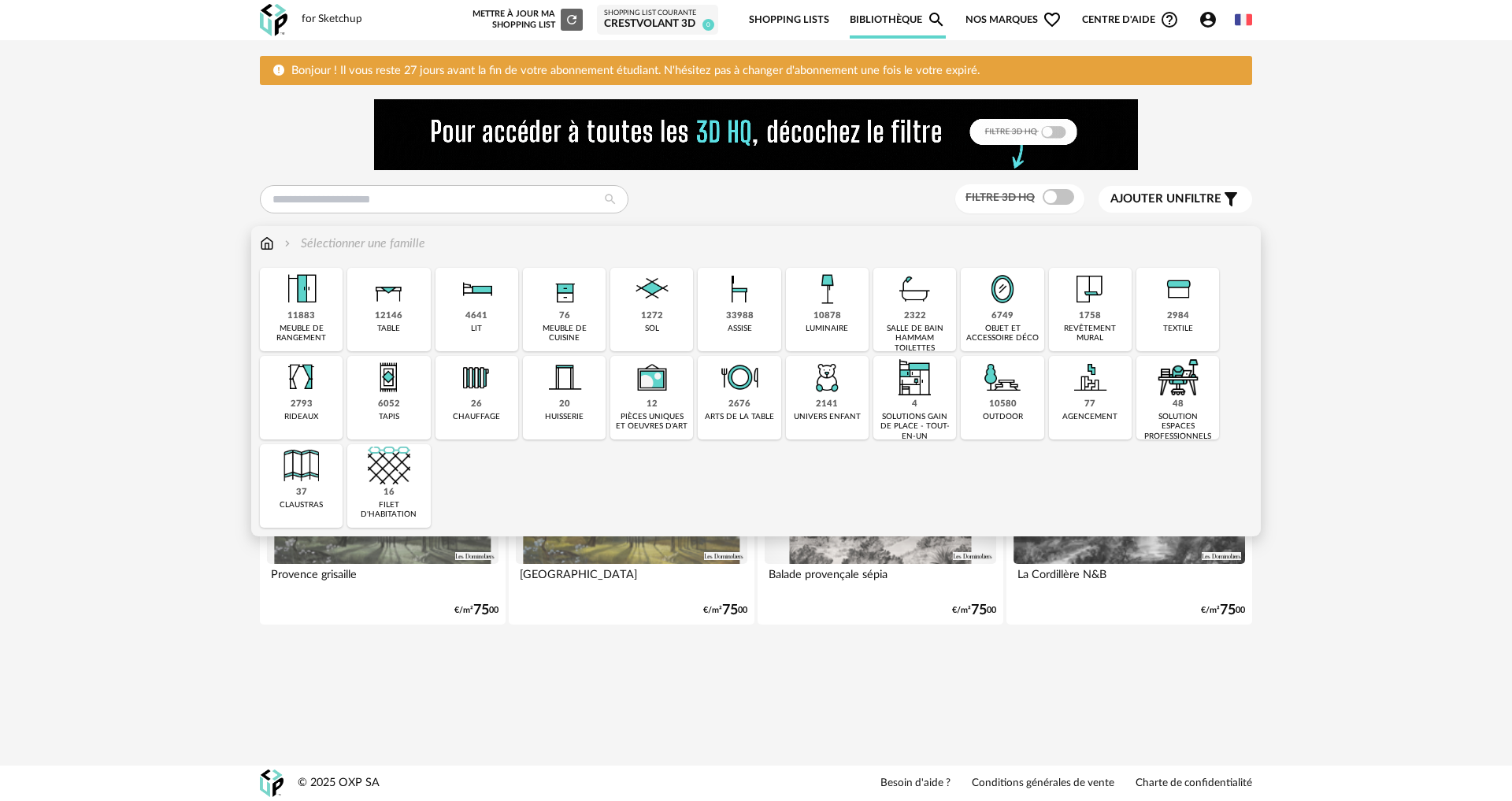
click at [730, 310] on div "33988" at bounding box center [740, 316] width 28 height 12
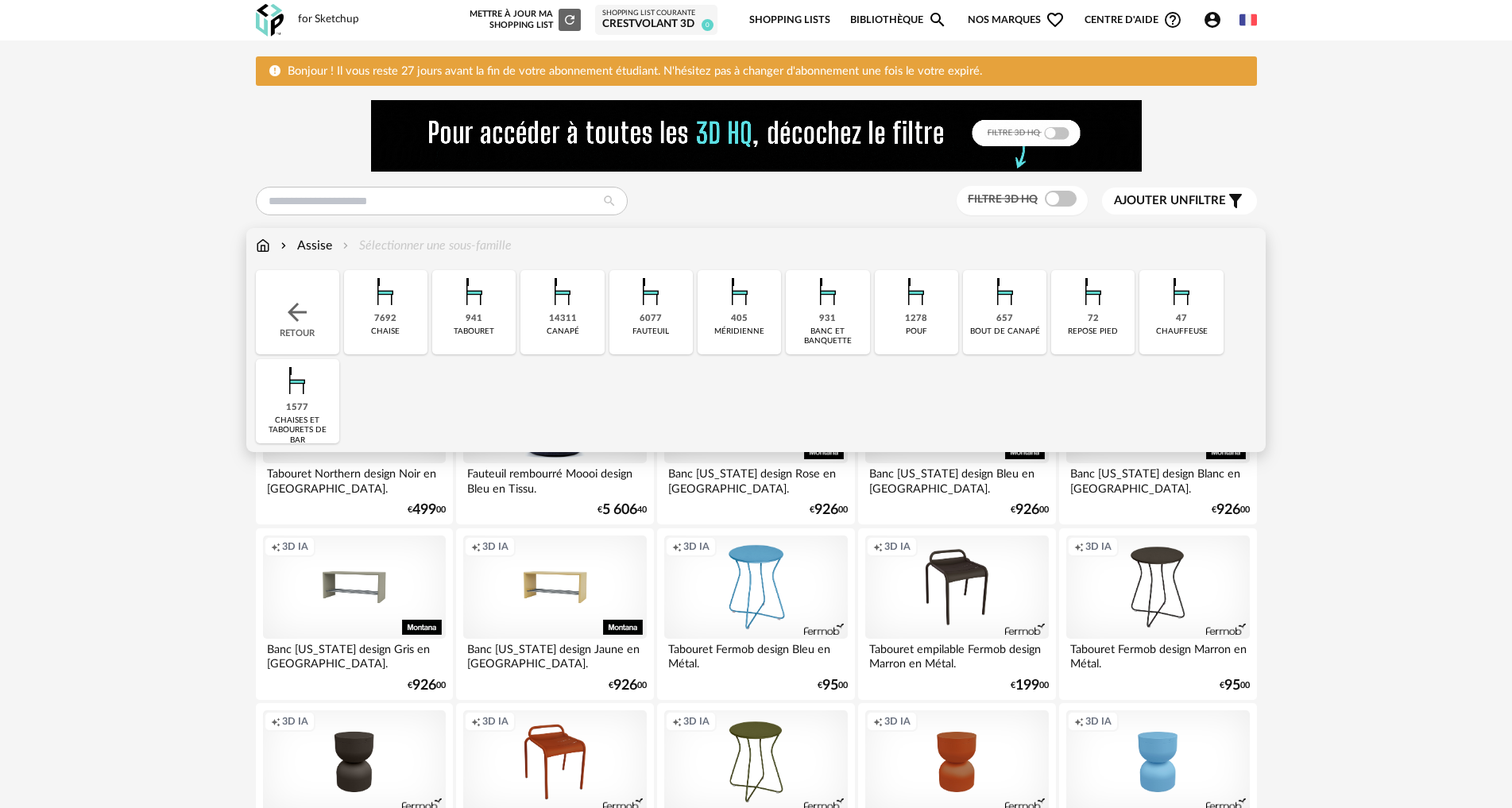
click at [396, 324] on div "7692" at bounding box center [386, 319] width 23 height 12
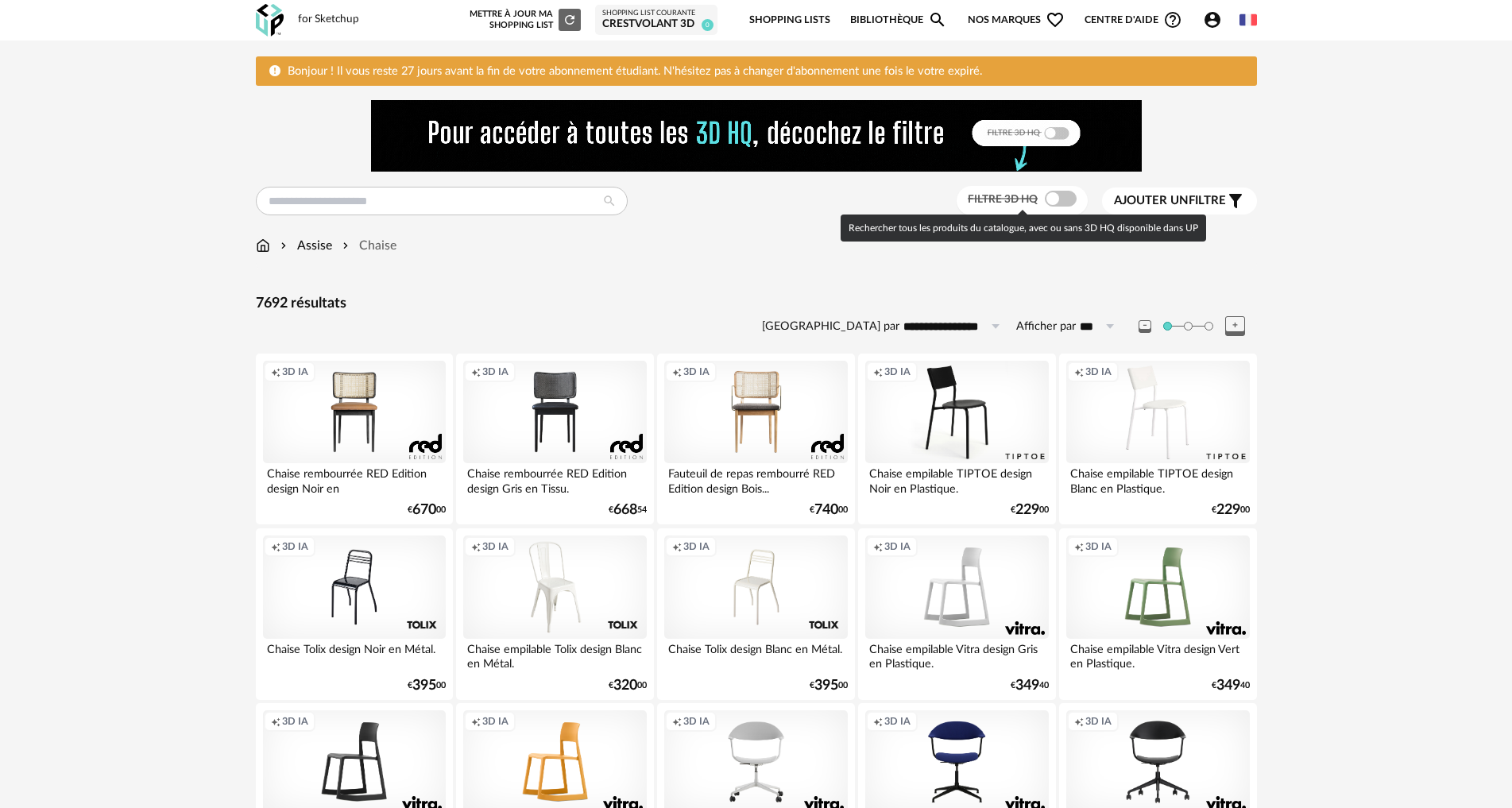
click at [1051, 200] on span at bounding box center [1060, 198] width 32 height 16
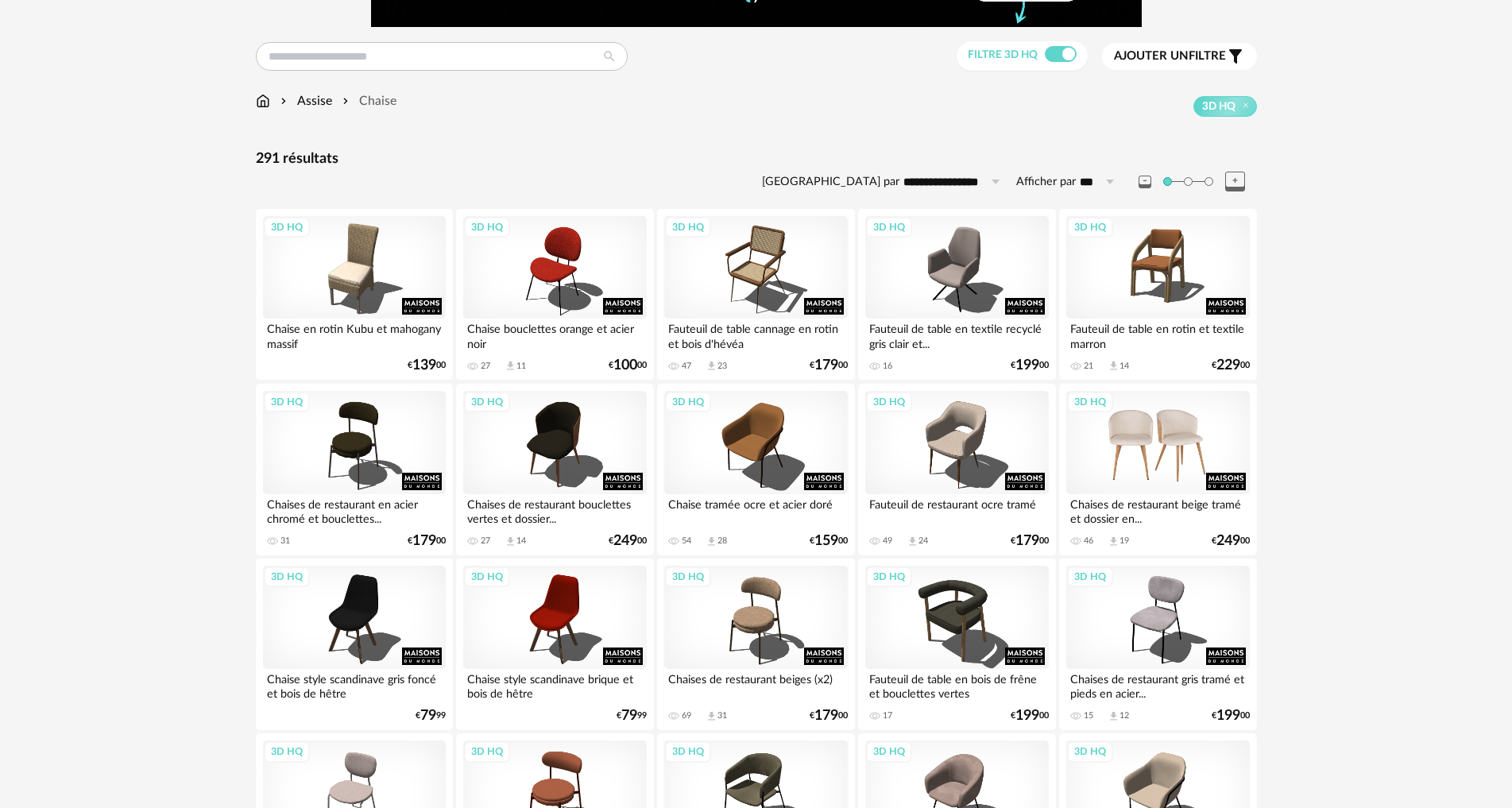
scroll to position [318, 0]
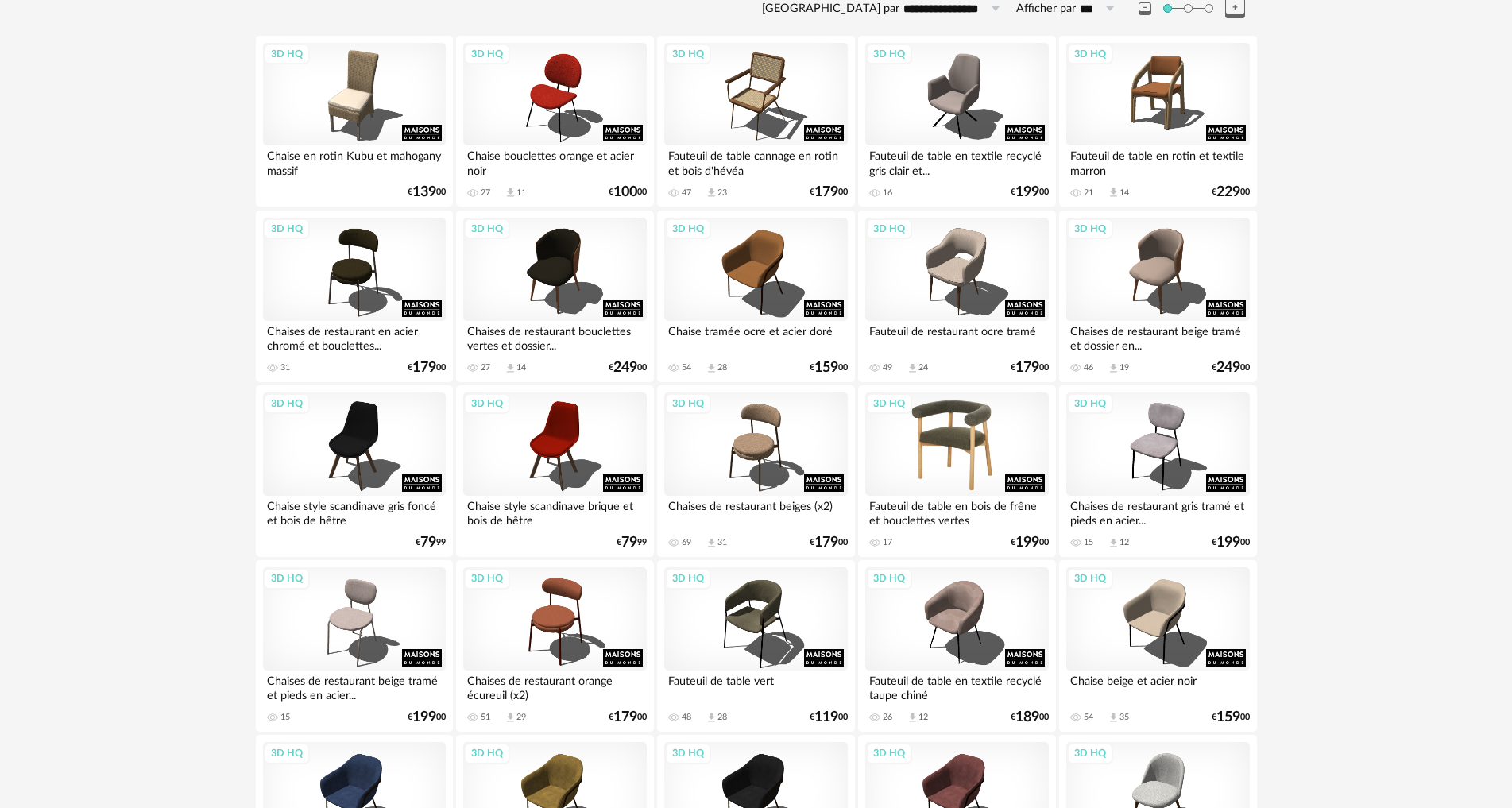
click at [911, 421] on div "3D HQ" at bounding box center [957, 444] width 183 height 104
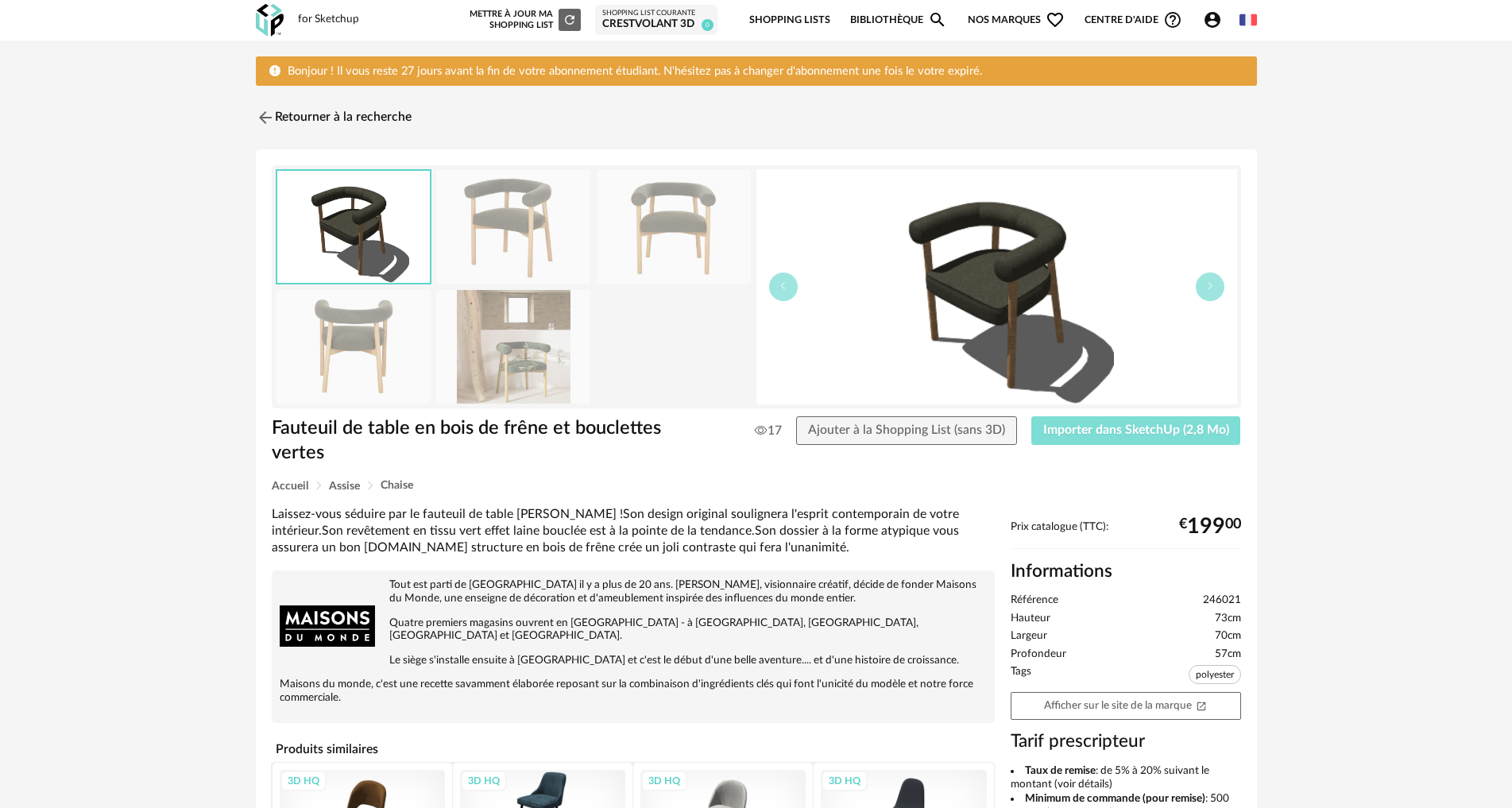
click at [1090, 437] on button "Importer dans SketchUp (2,8 Mo)" at bounding box center [1136, 431] width 210 height 28
click at [274, 115] on img at bounding box center [263, 118] width 23 height 23
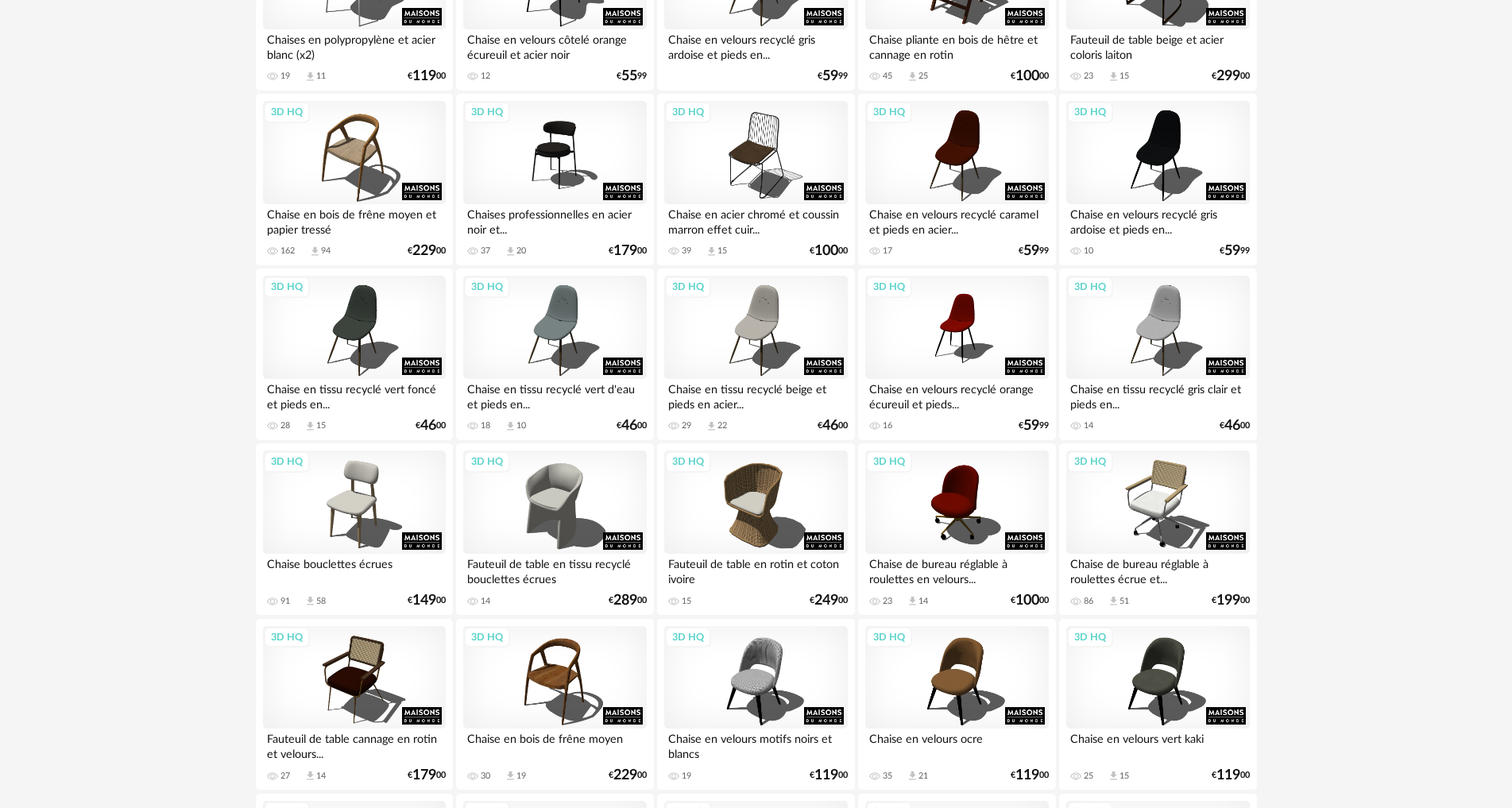
scroll to position [3099, 0]
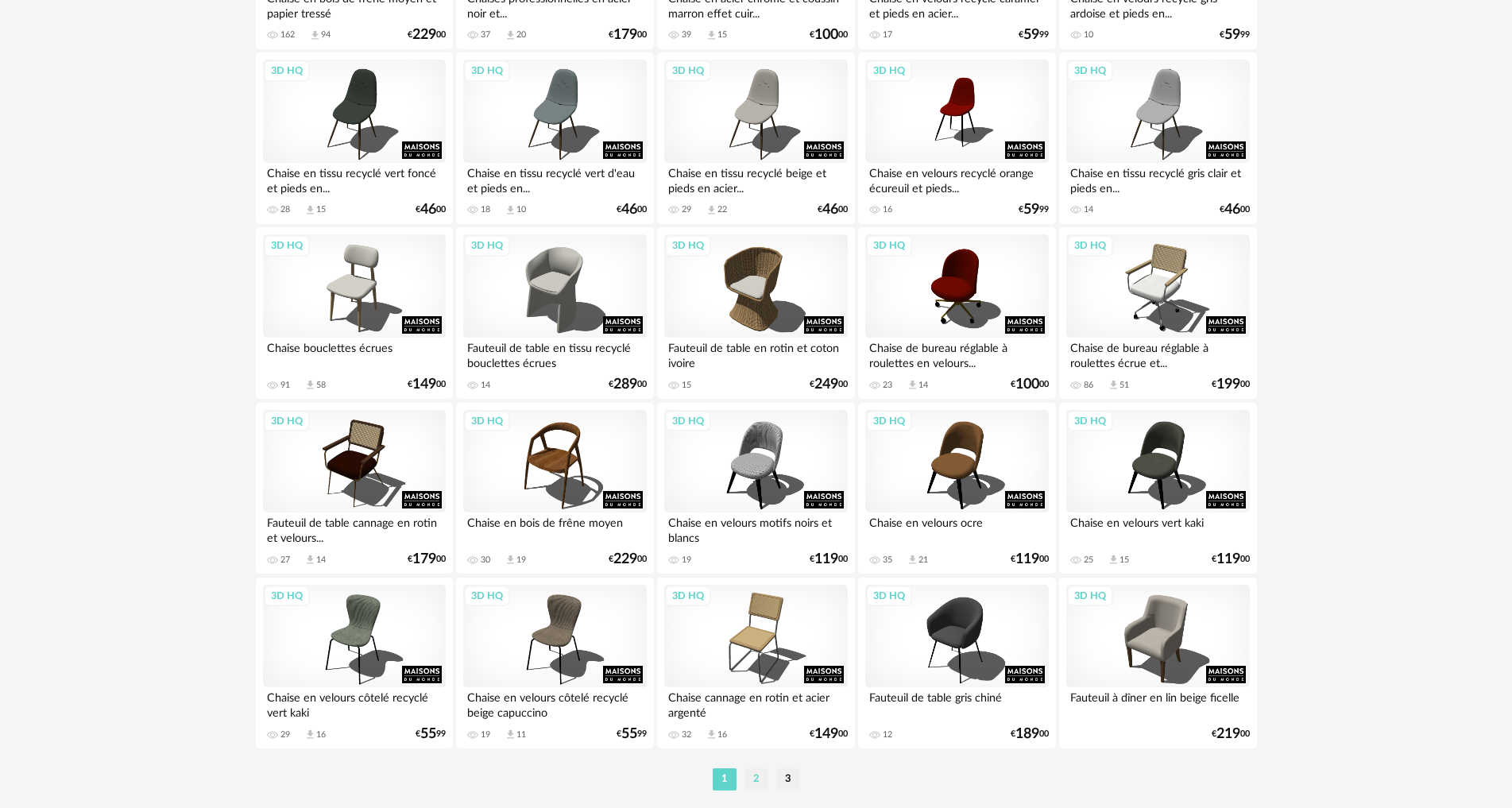
click at [748, 777] on li "2" at bounding box center [756, 780] width 24 height 23
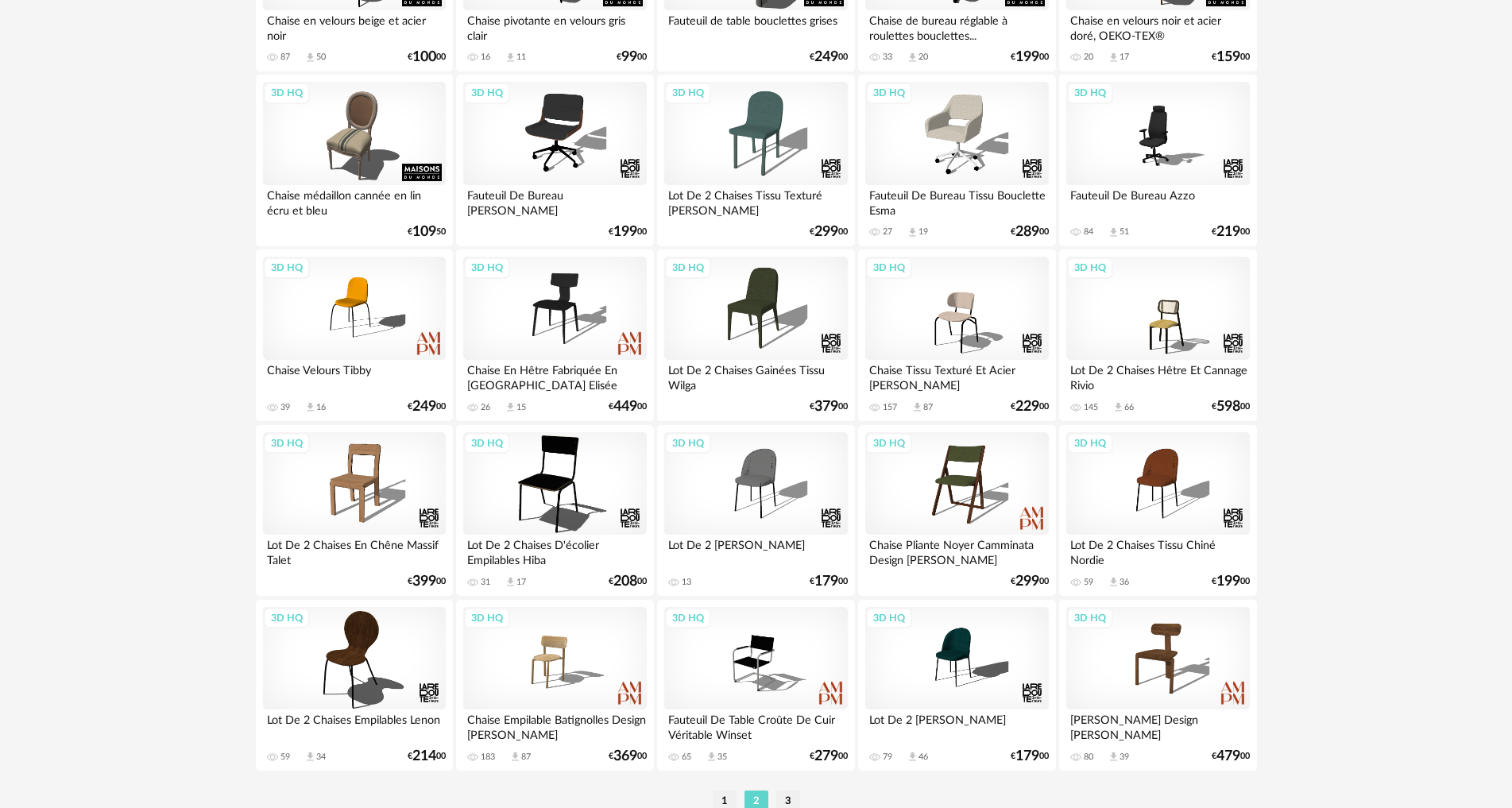
scroll to position [3099, 0]
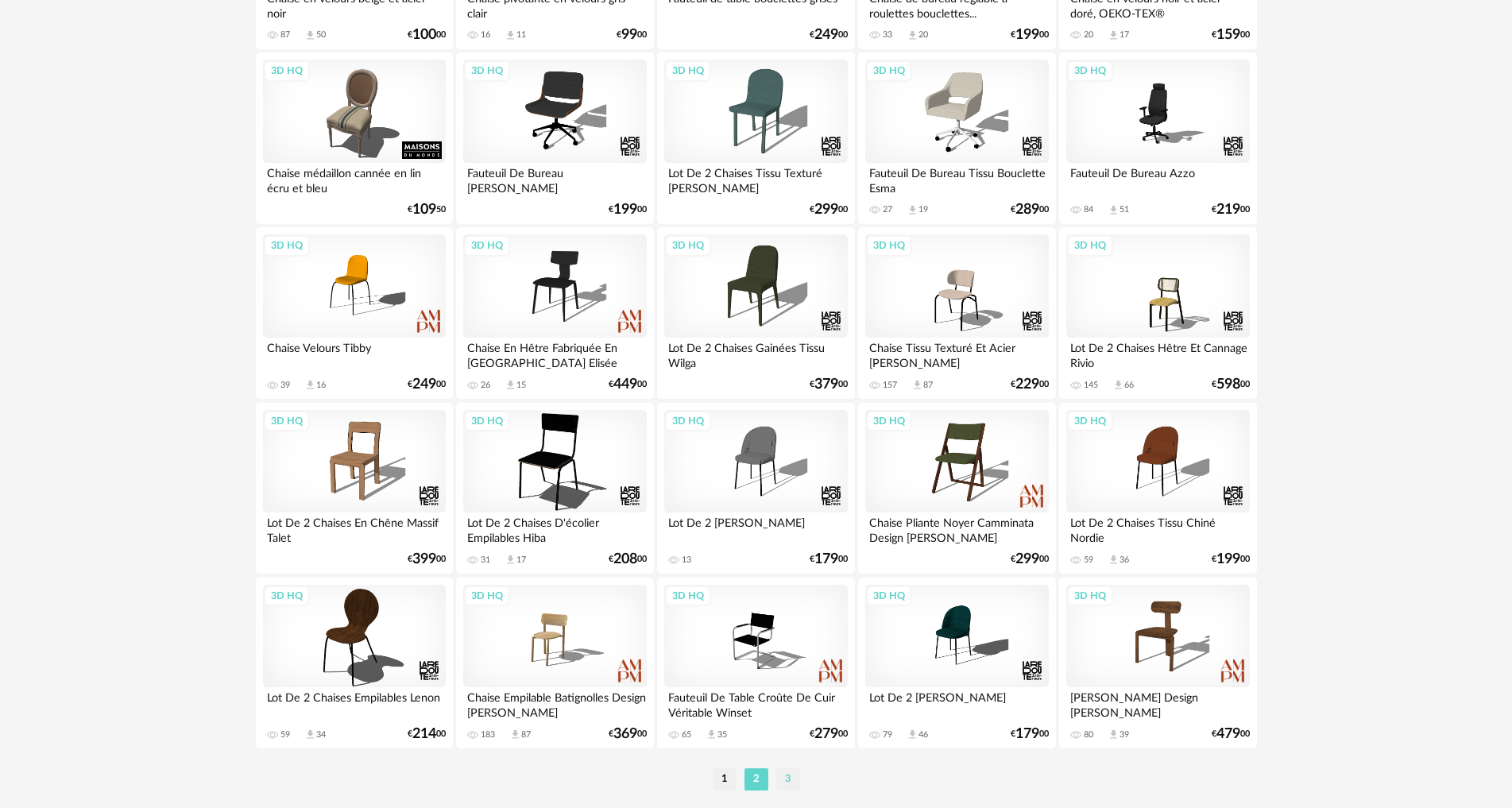
click at [791, 773] on li "3" at bounding box center [788, 780] width 24 height 23
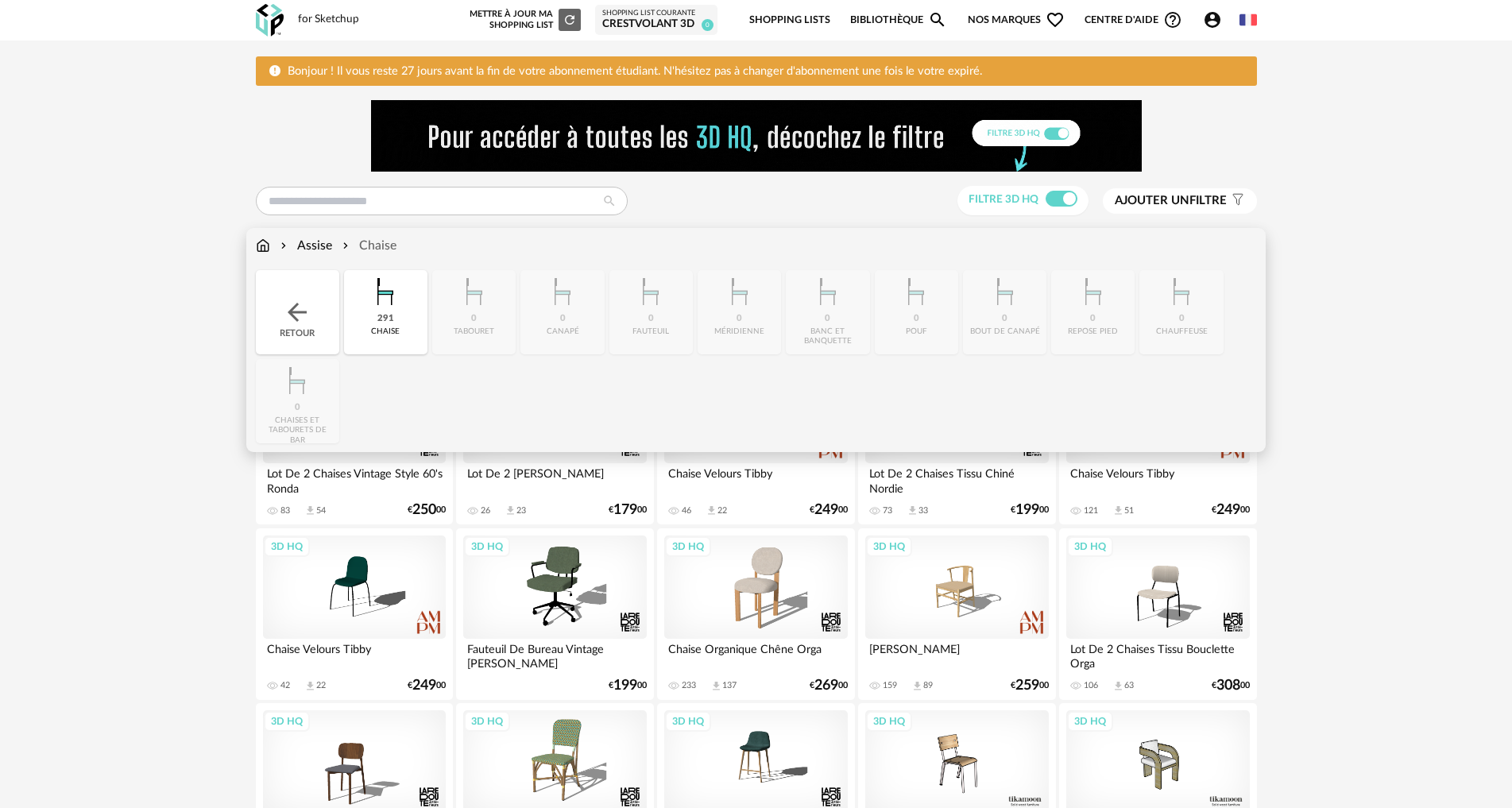
click at [296, 321] on img at bounding box center [297, 312] width 28 height 28
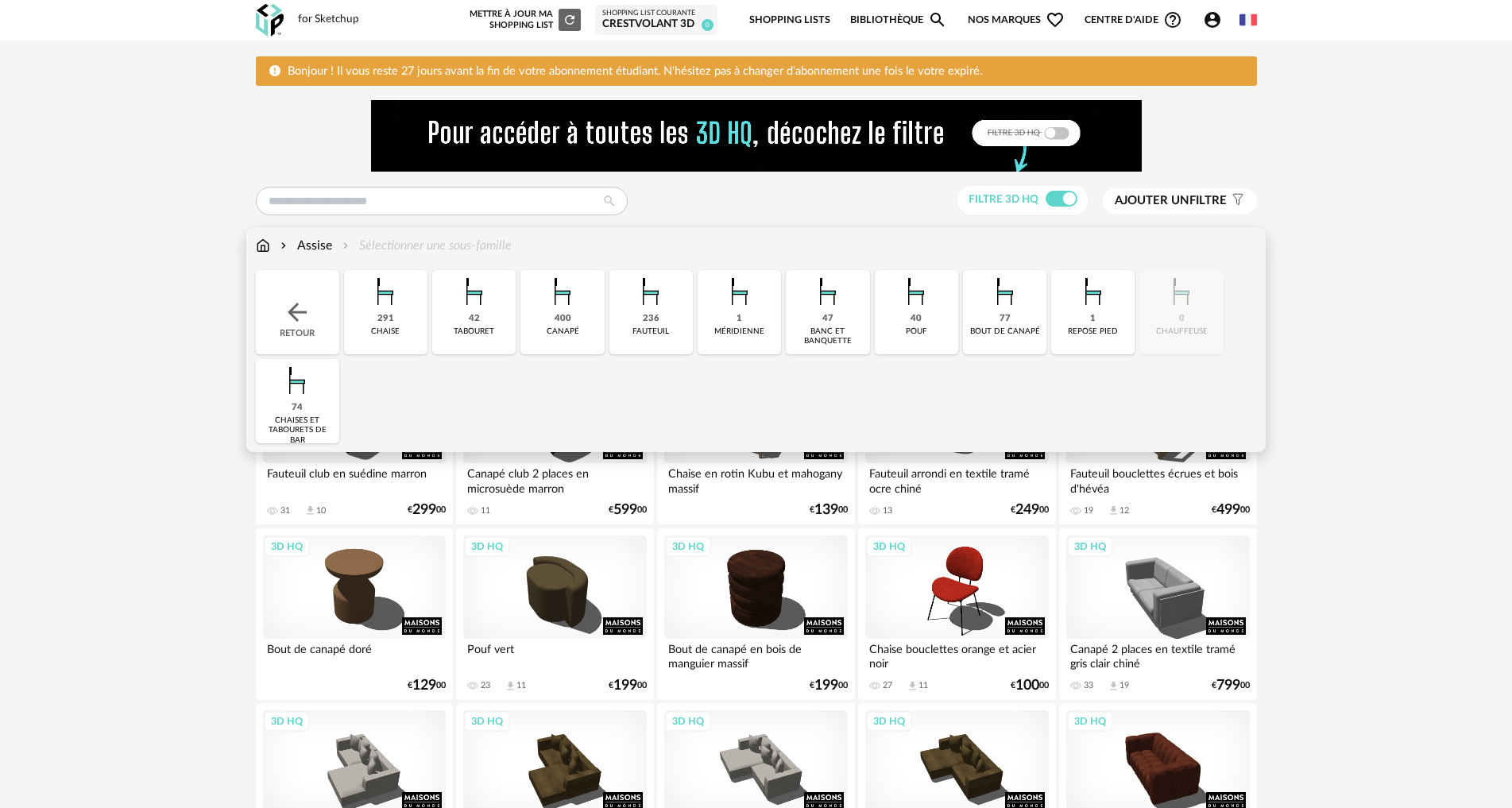
click at [657, 313] on div "236" at bounding box center [651, 319] width 17 height 12
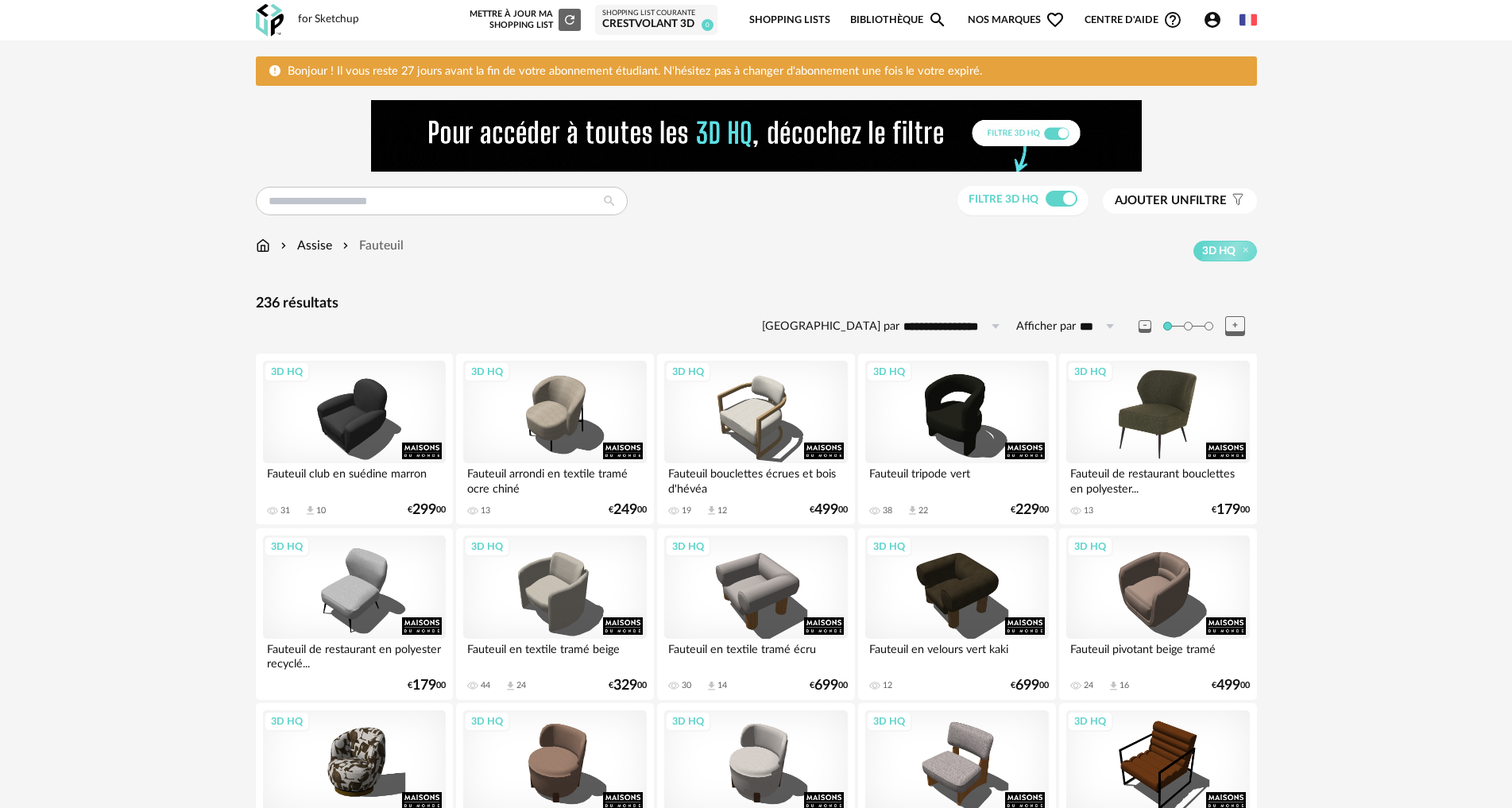
click at [1176, 406] on div "3D HQ" at bounding box center [1158, 413] width 183 height 104
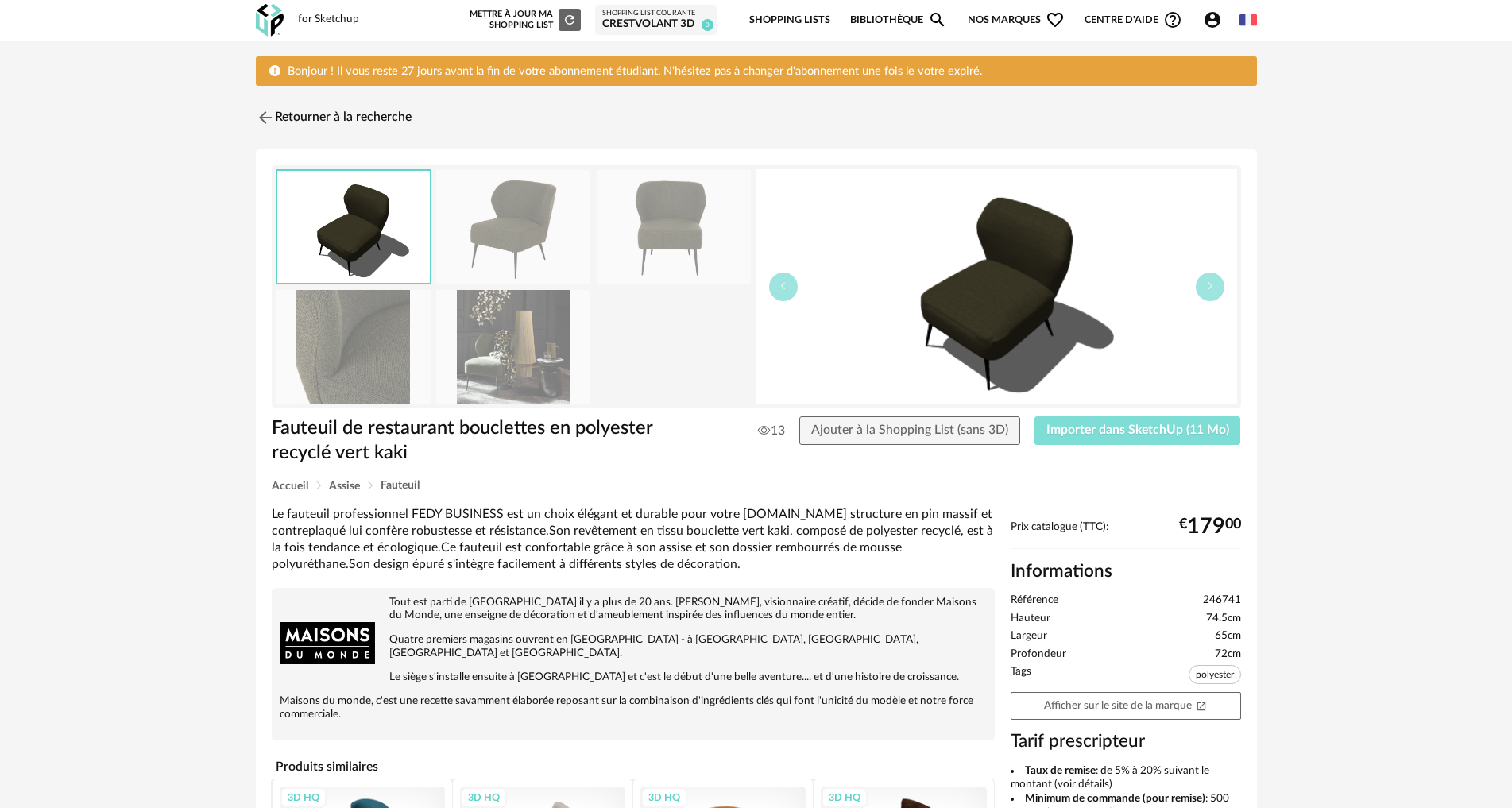
click at [1133, 437] on button "Importer dans SketchUp (11 Mo)" at bounding box center [1138, 431] width 206 height 28
click at [259, 110] on img at bounding box center [263, 118] width 23 height 23
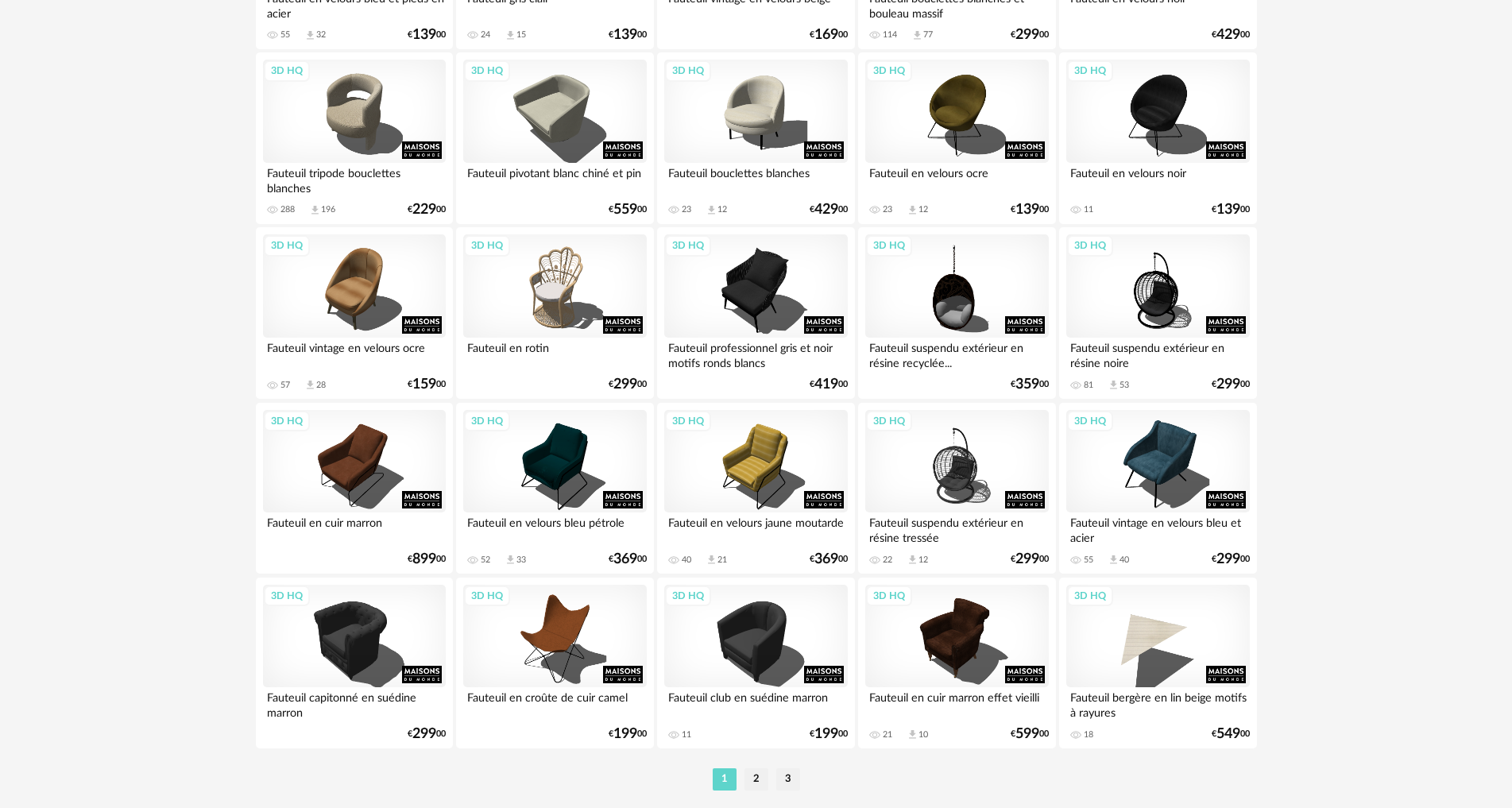
scroll to position [3147, 0]
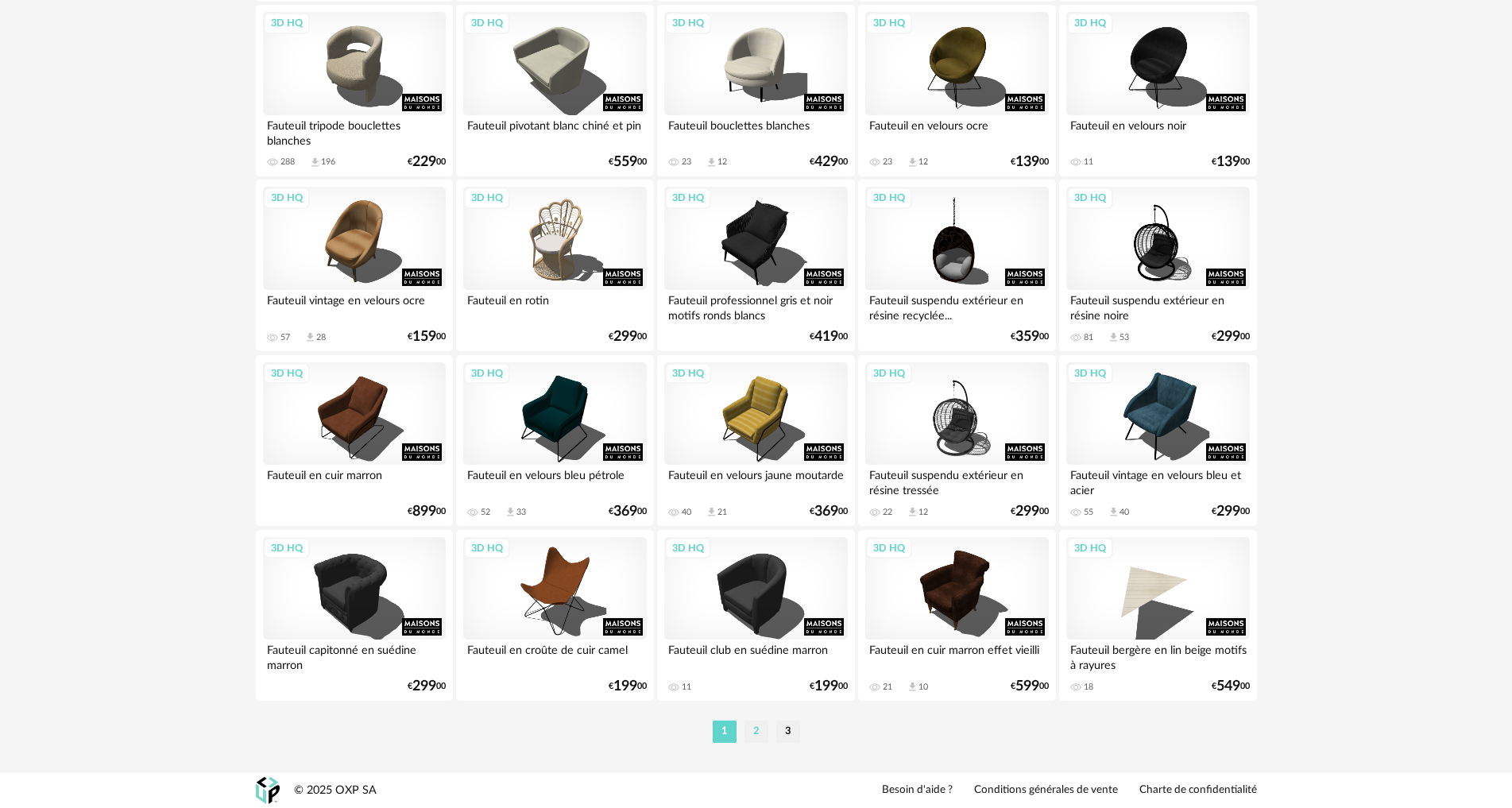
click at [755, 732] on li "2" at bounding box center [756, 733] width 24 height 23
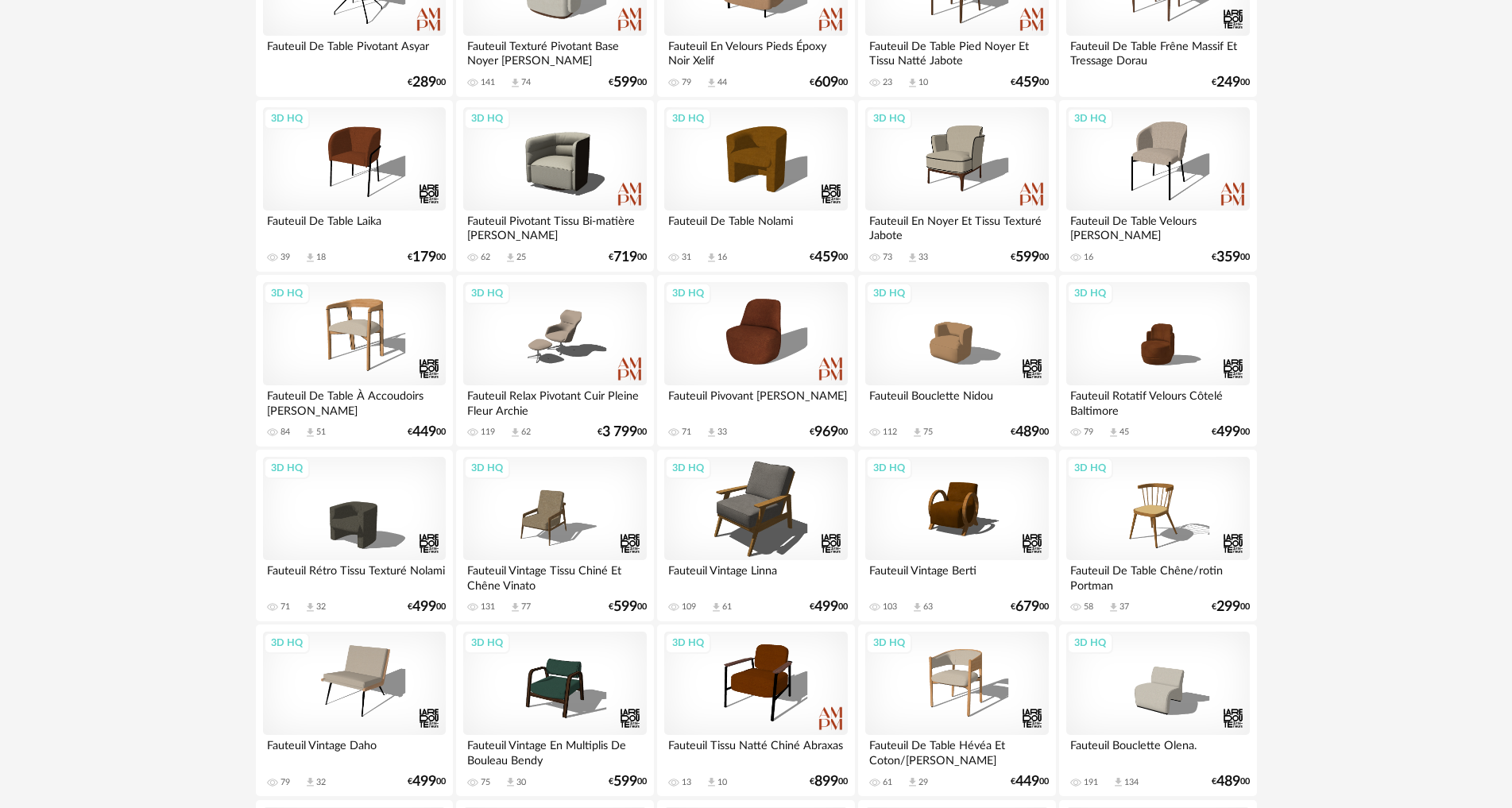
scroll to position [795, 0]
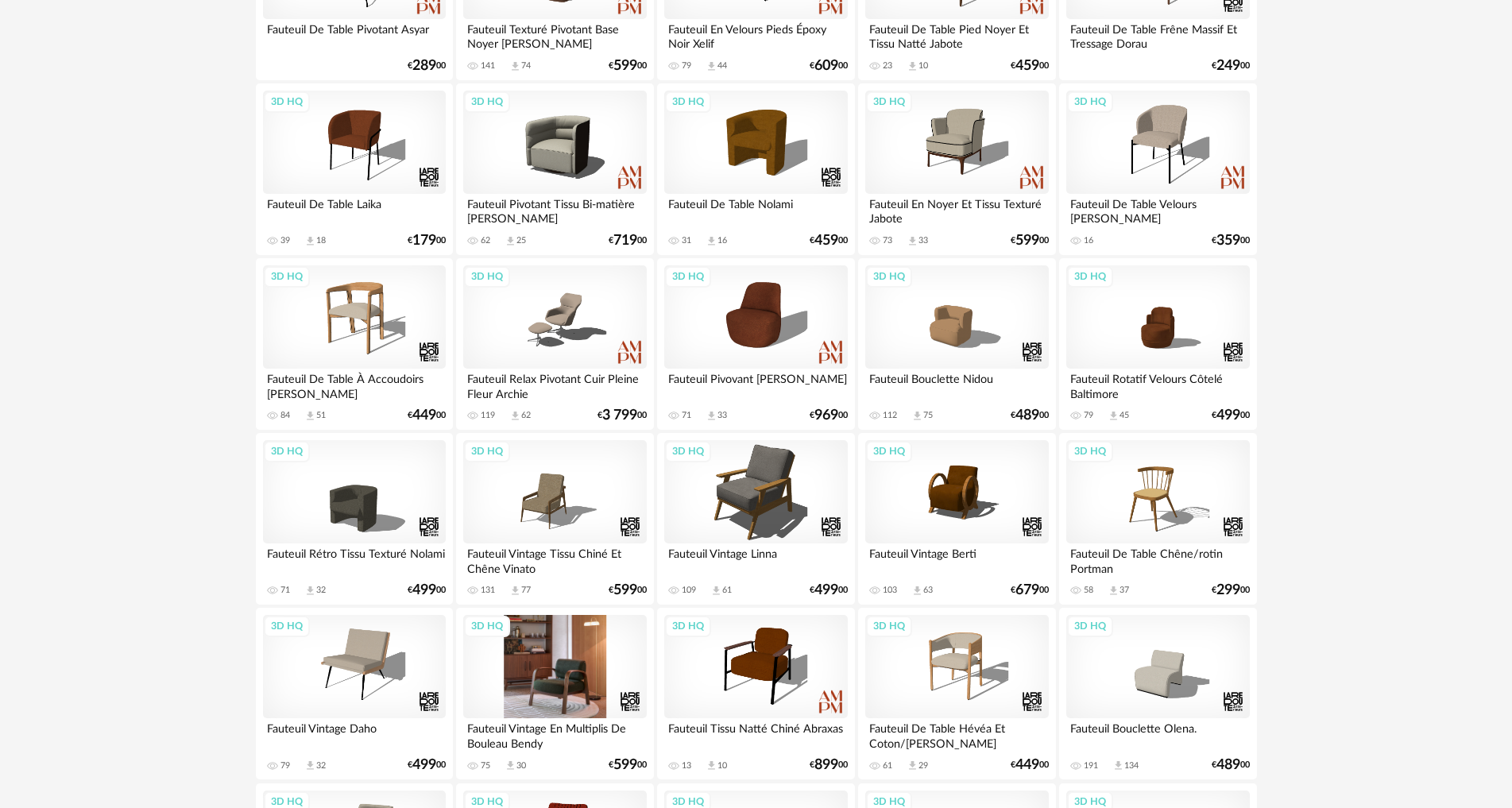
click at [529, 661] on div "3D HQ" at bounding box center [554, 667] width 183 height 104
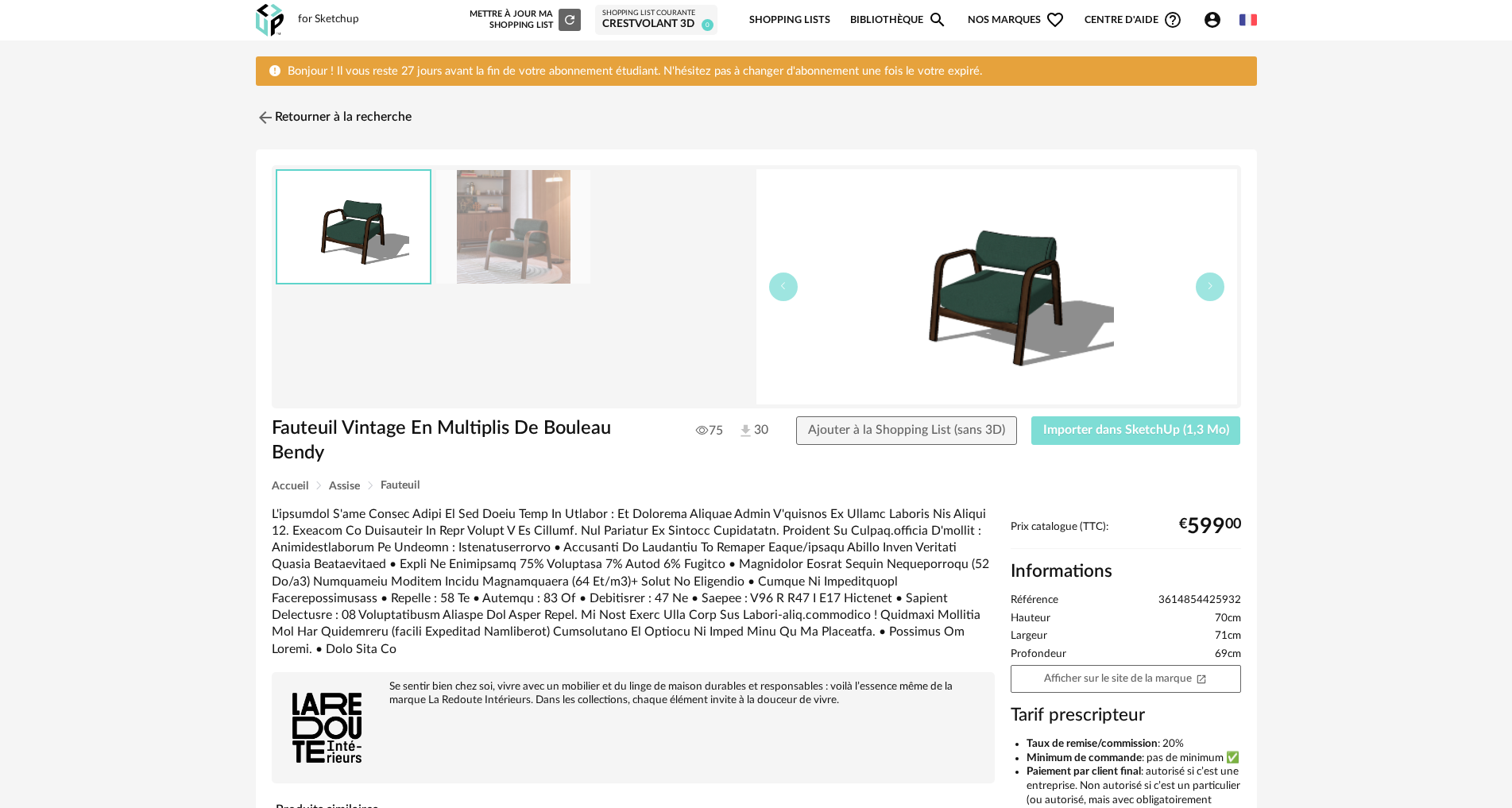
click at [1161, 420] on button "Importer dans SketchUp (1,3 Mo)" at bounding box center [1136, 431] width 210 height 28
click at [270, 111] on img at bounding box center [263, 118] width 23 height 23
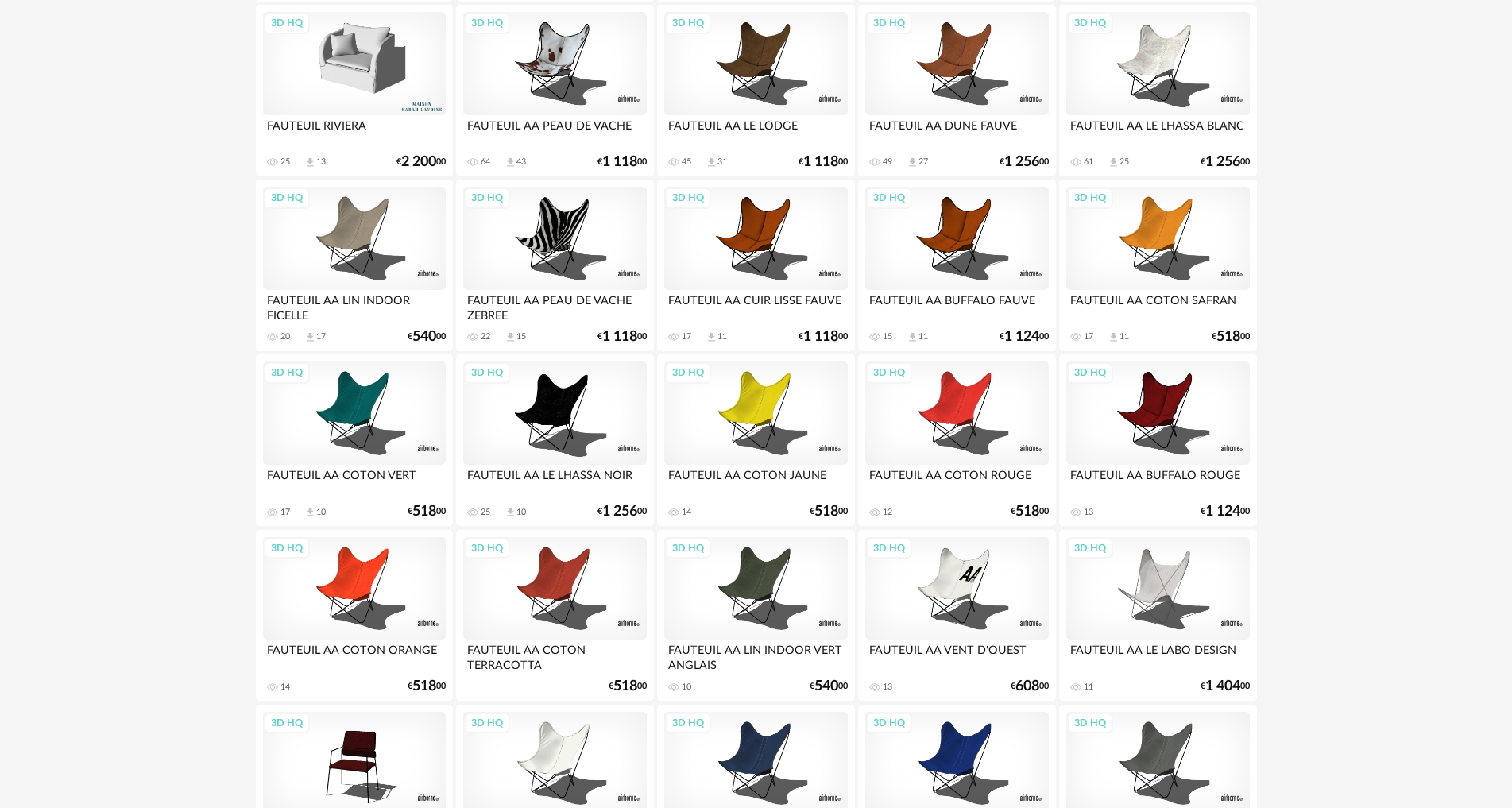
scroll to position [3147, 0]
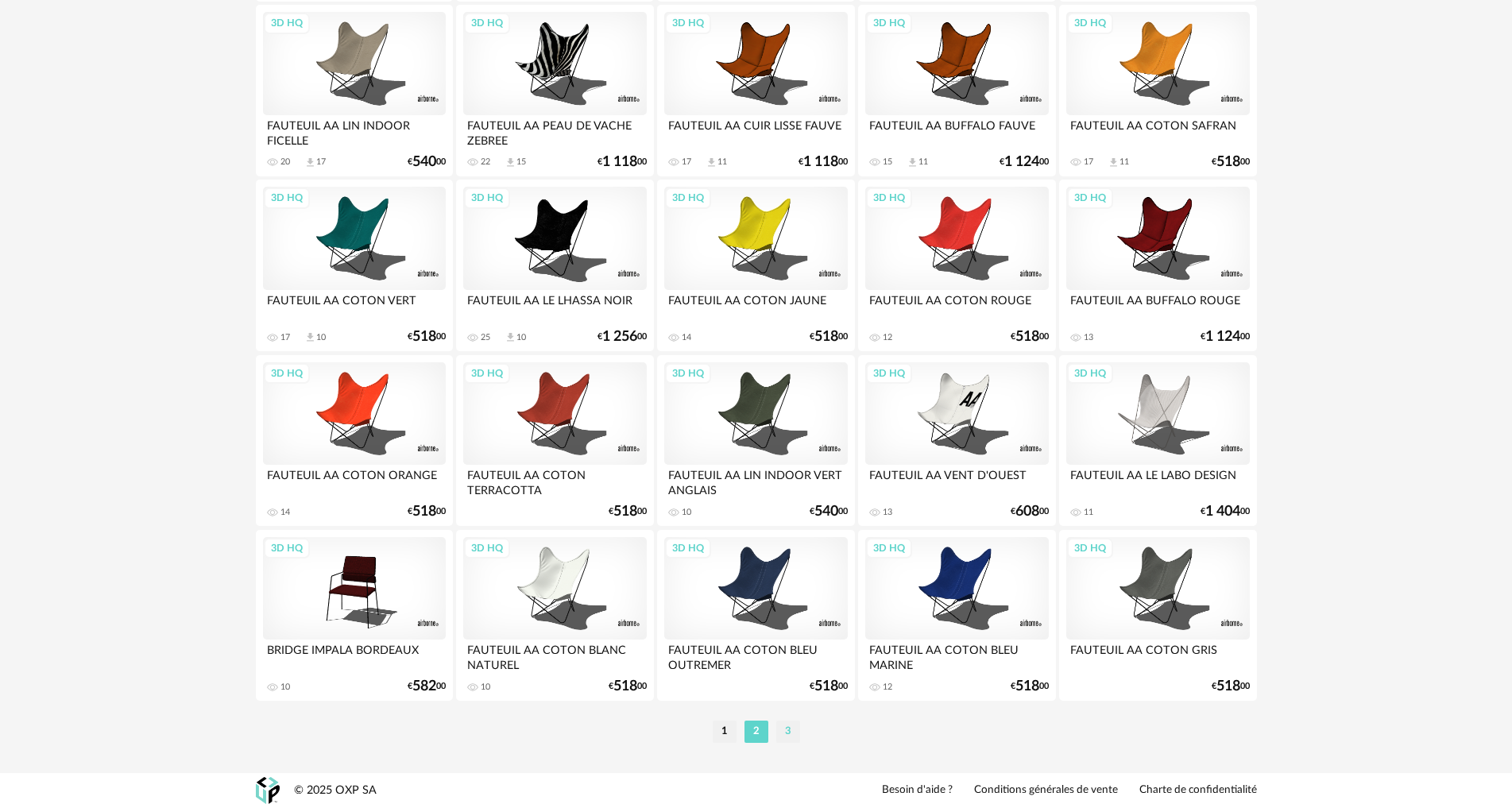
click at [796, 731] on li "3" at bounding box center [788, 733] width 24 height 23
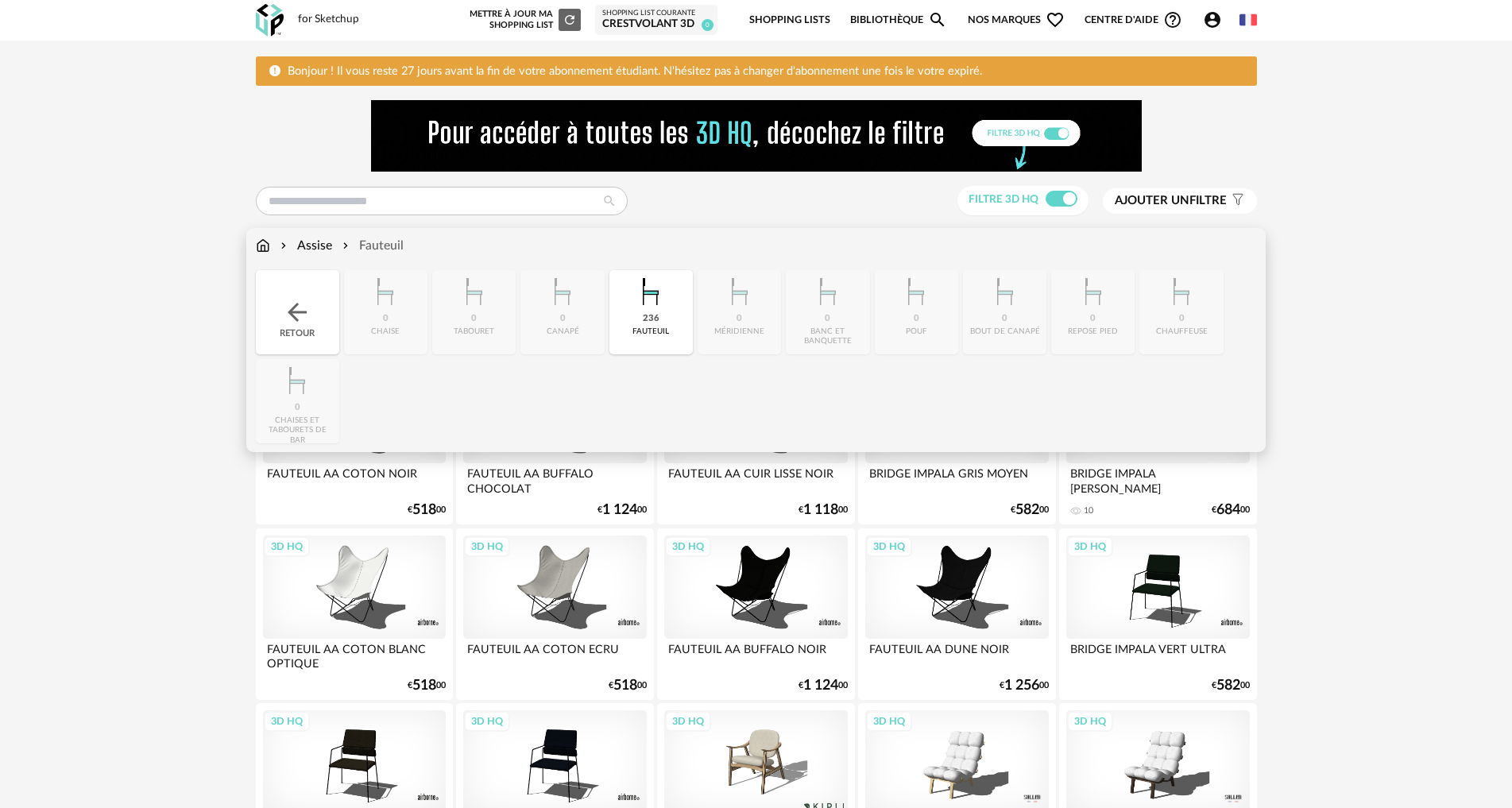
click at [275, 246] on div "Assise Fauteuil" at bounding box center [329, 245] width 148 height 18
click at [302, 239] on div "Assise" at bounding box center [304, 245] width 55 height 18
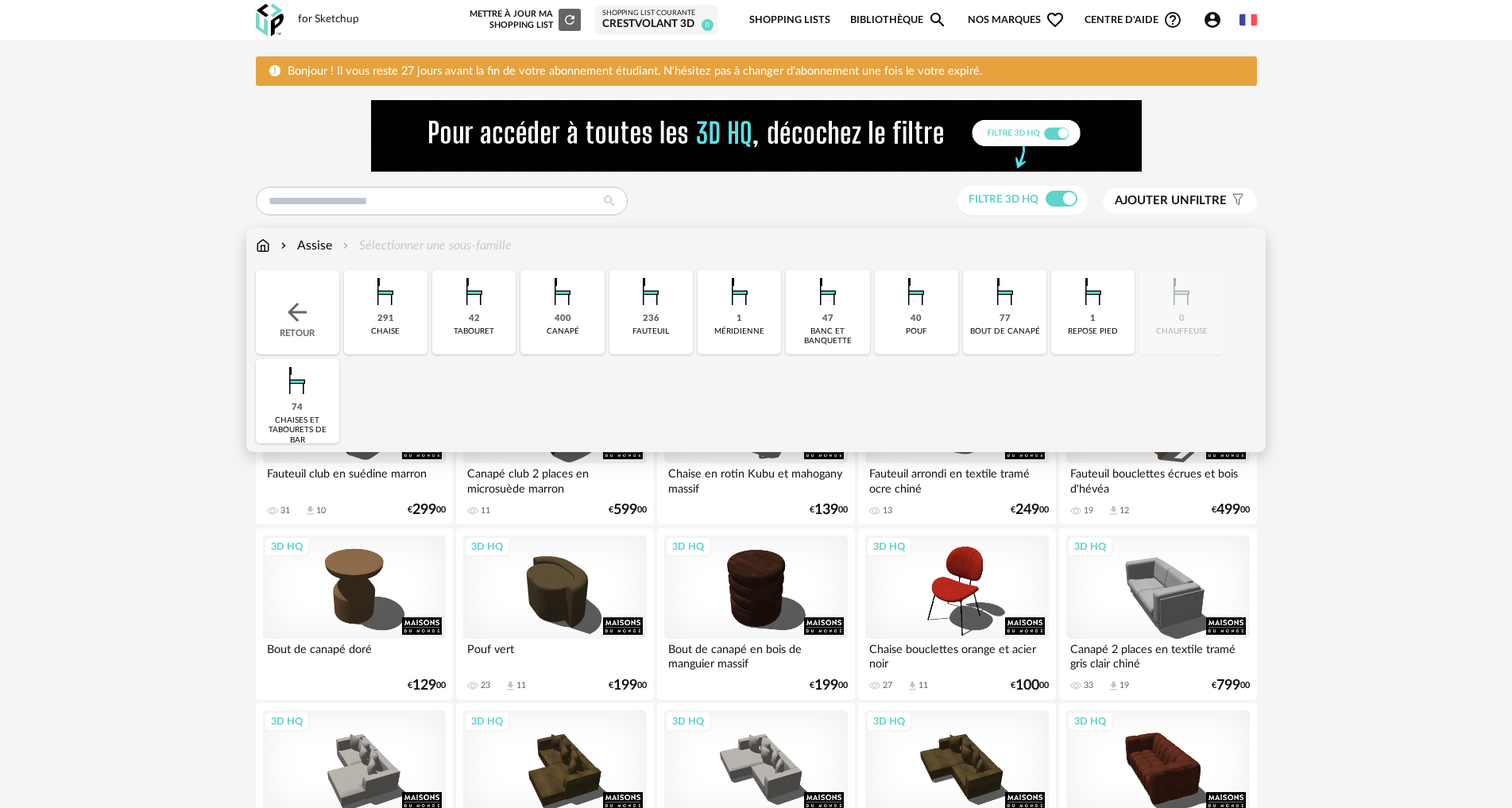
click at [567, 317] on div "400" at bounding box center [563, 319] width 17 height 12
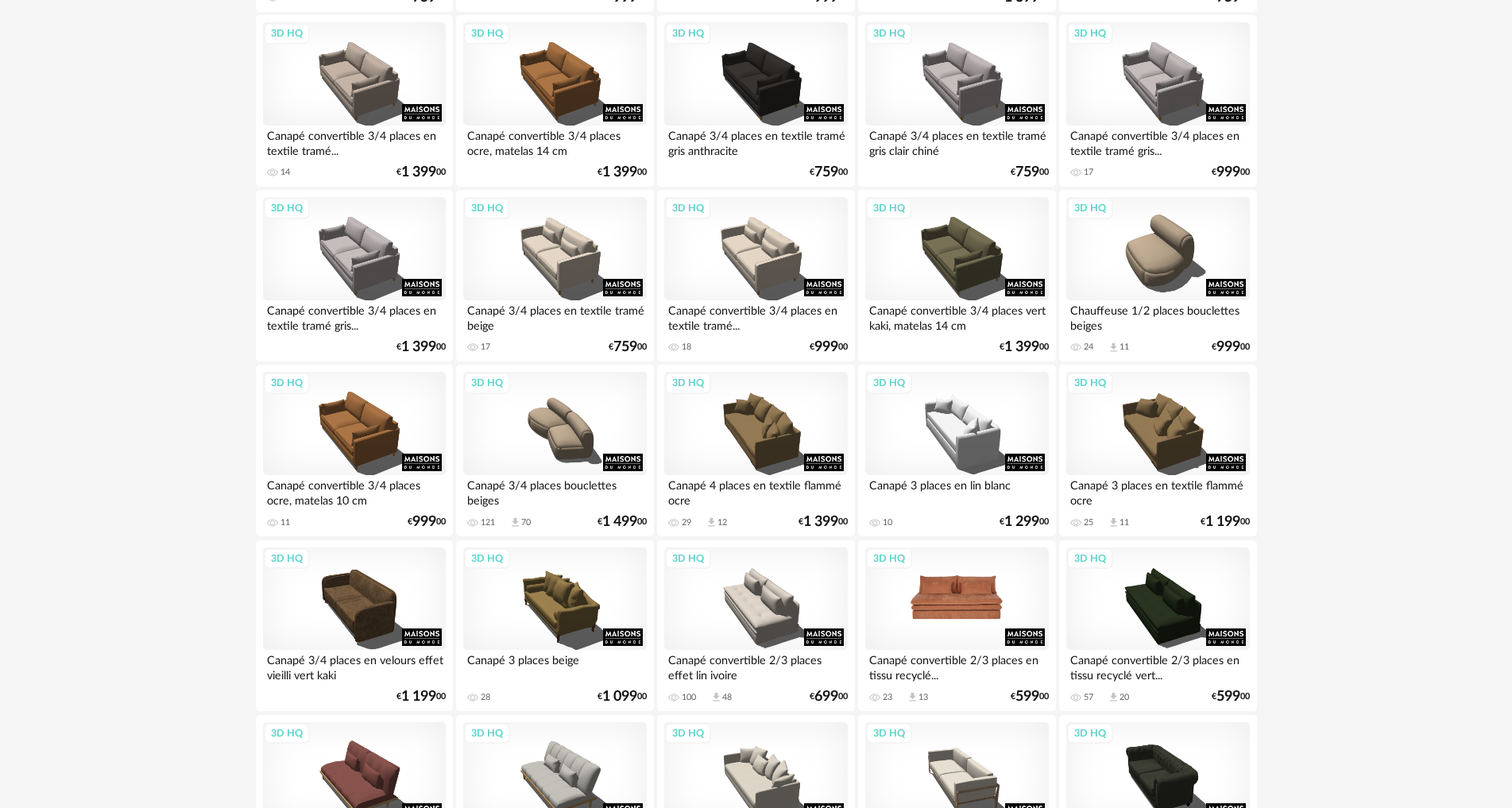
scroll to position [1192, 0]
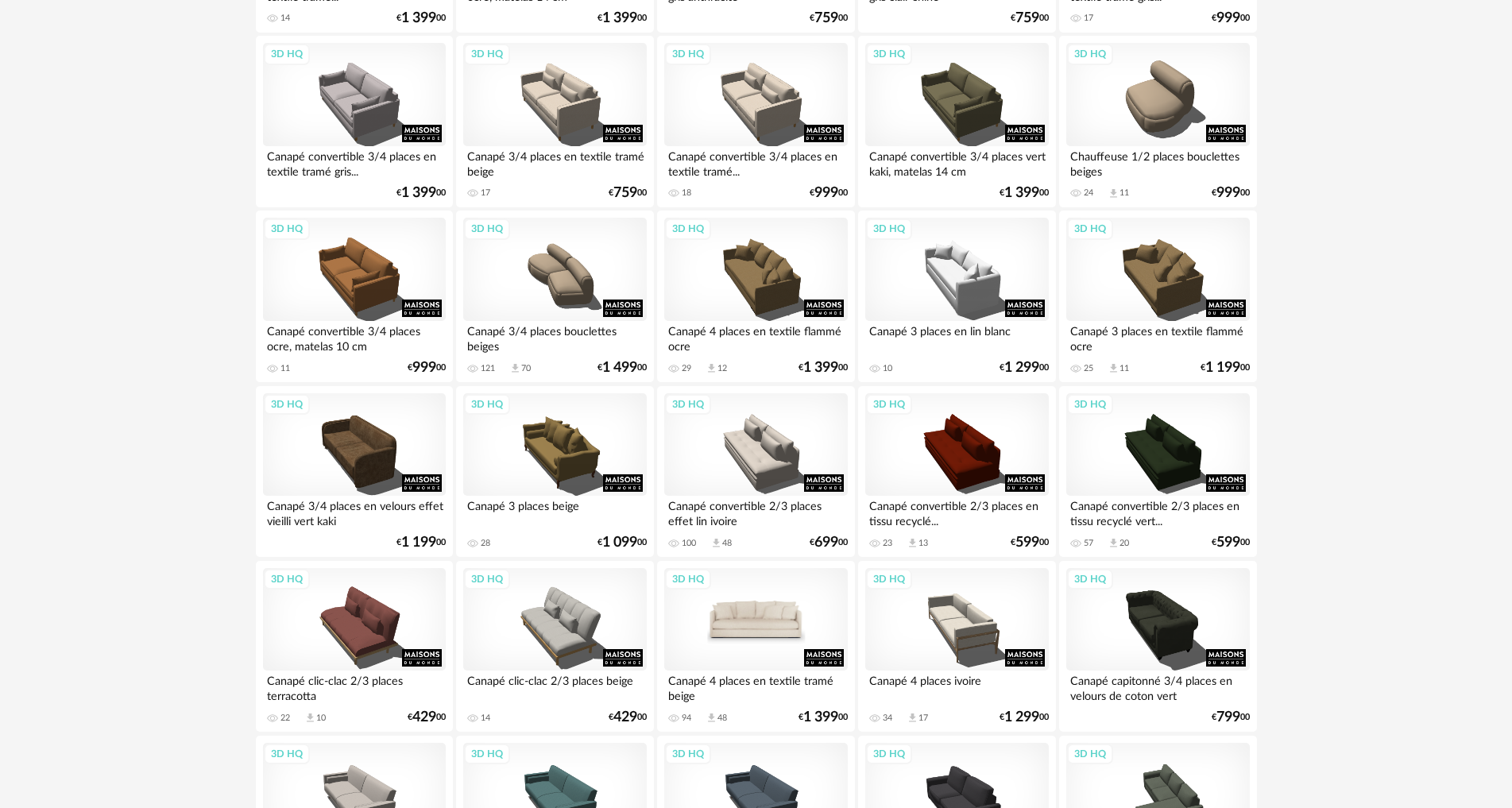
click at [736, 634] on div "3D HQ" at bounding box center [756, 620] width 183 height 104
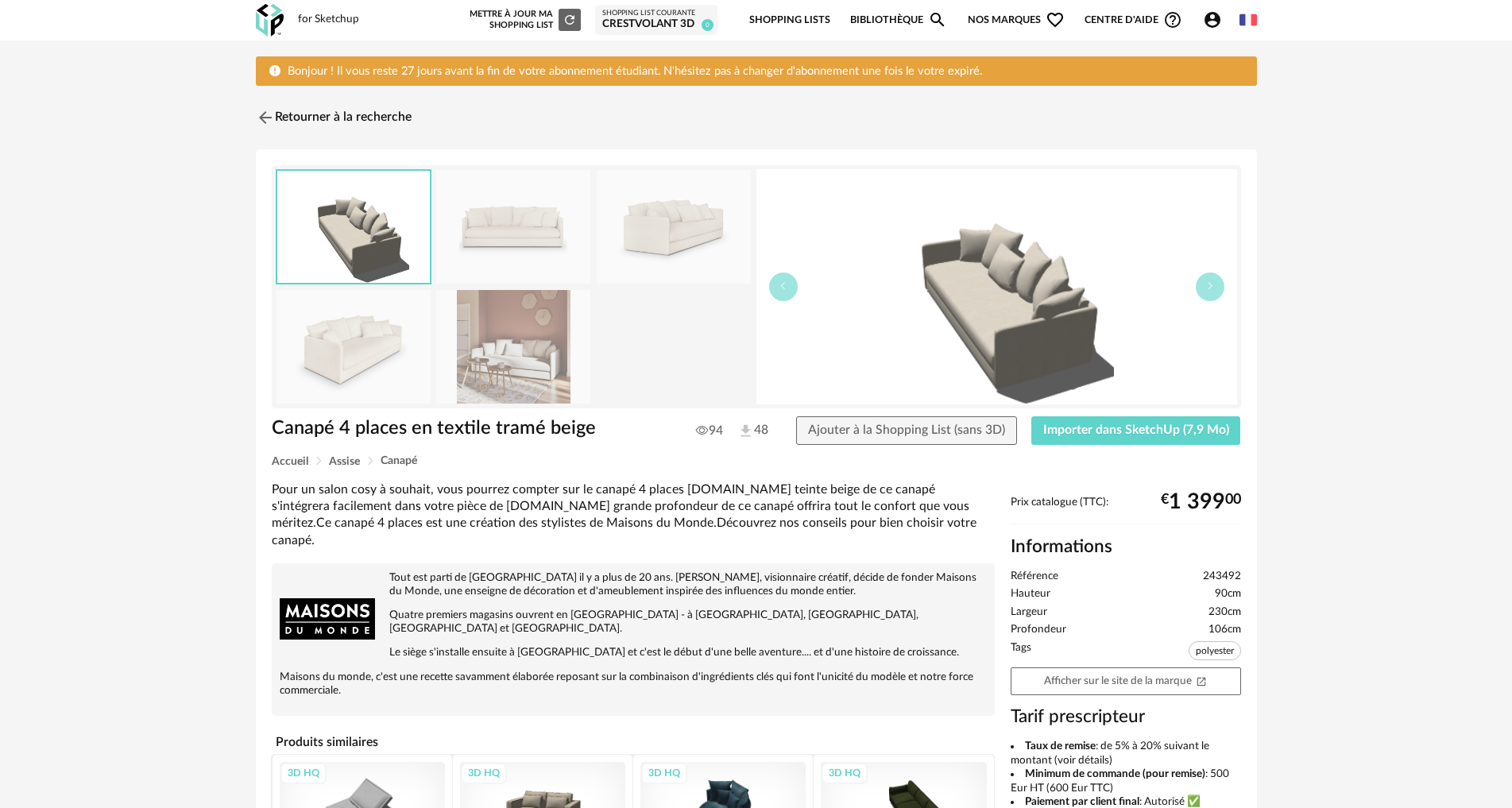
click at [514, 362] on img at bounding box center [514, 347] width 155 height 114
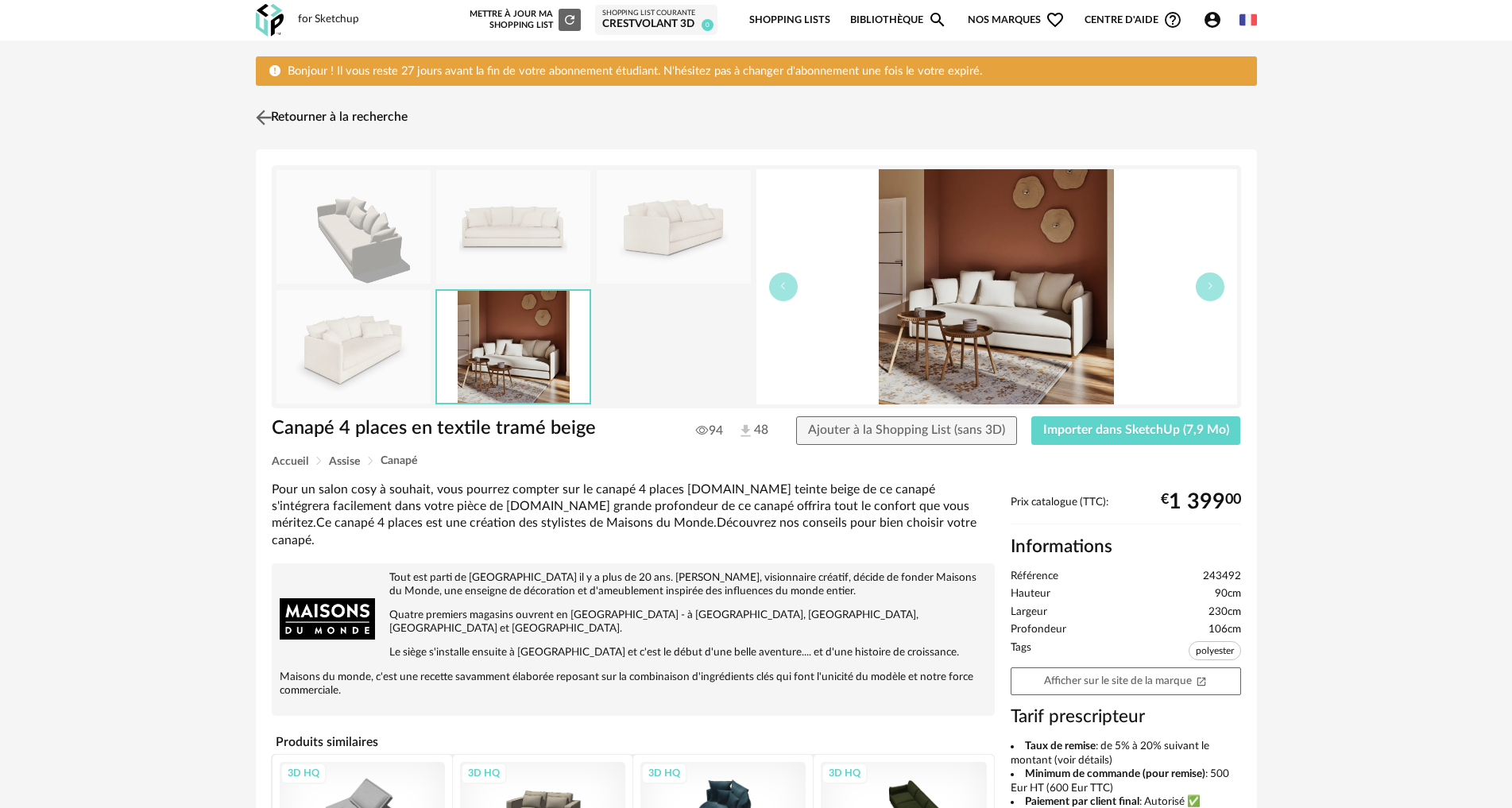
click at [264, 112] on img at bounding box center [263, 118] width 23 height 23
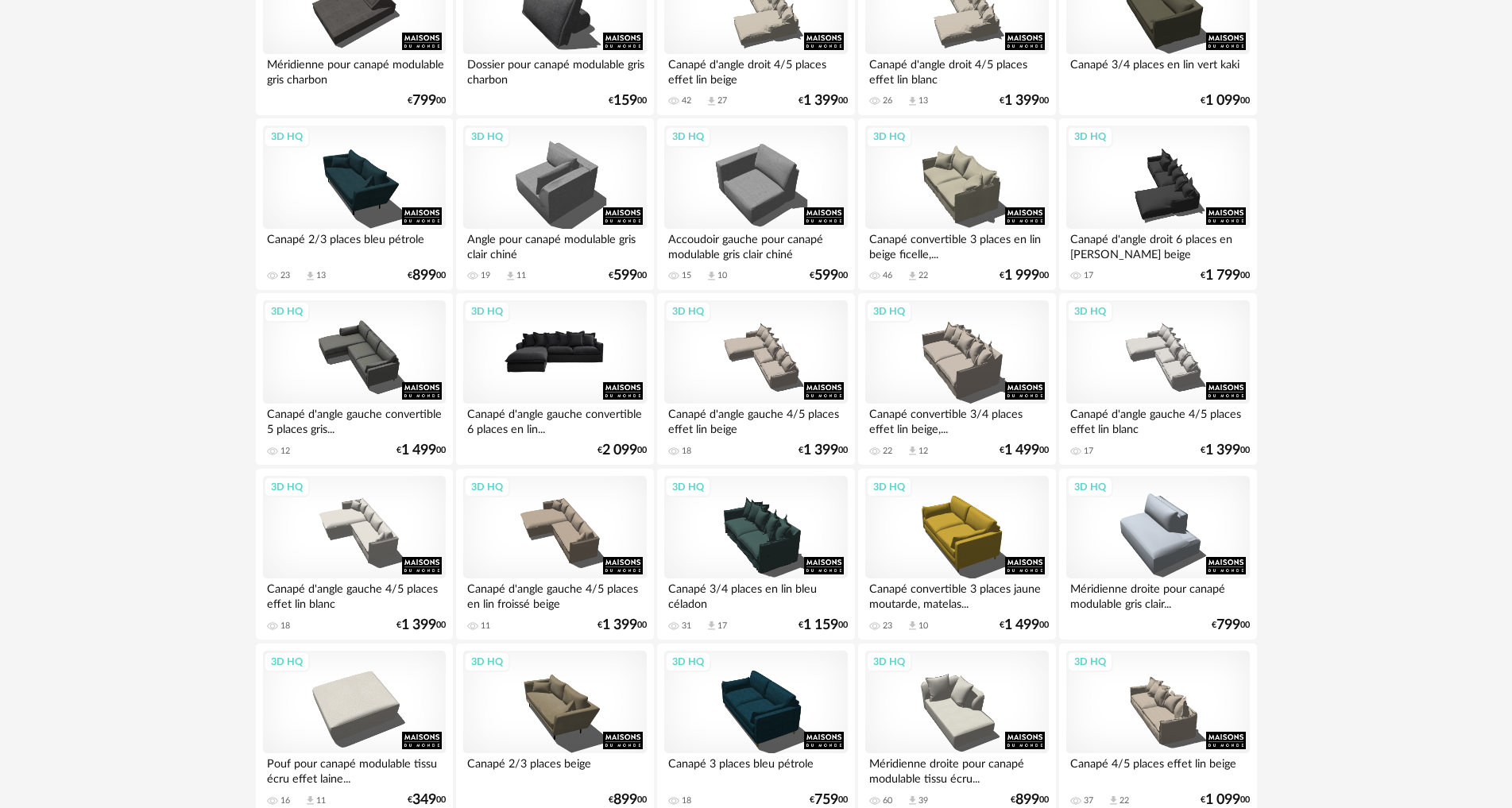
scroll to position [3147, 0]
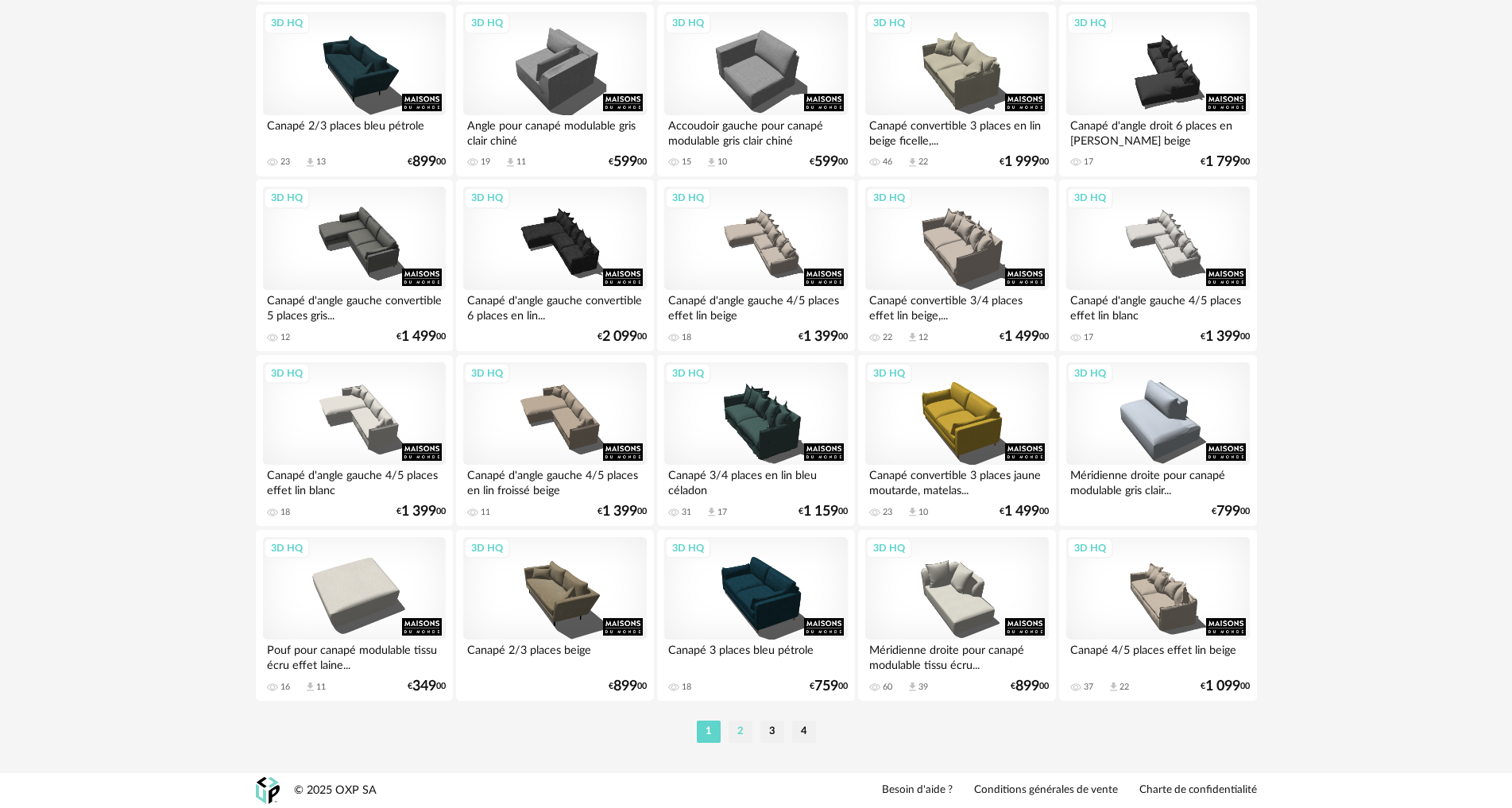
click at [731, 733] on li "2" at bounding box center [740, 733] width 24 height 23
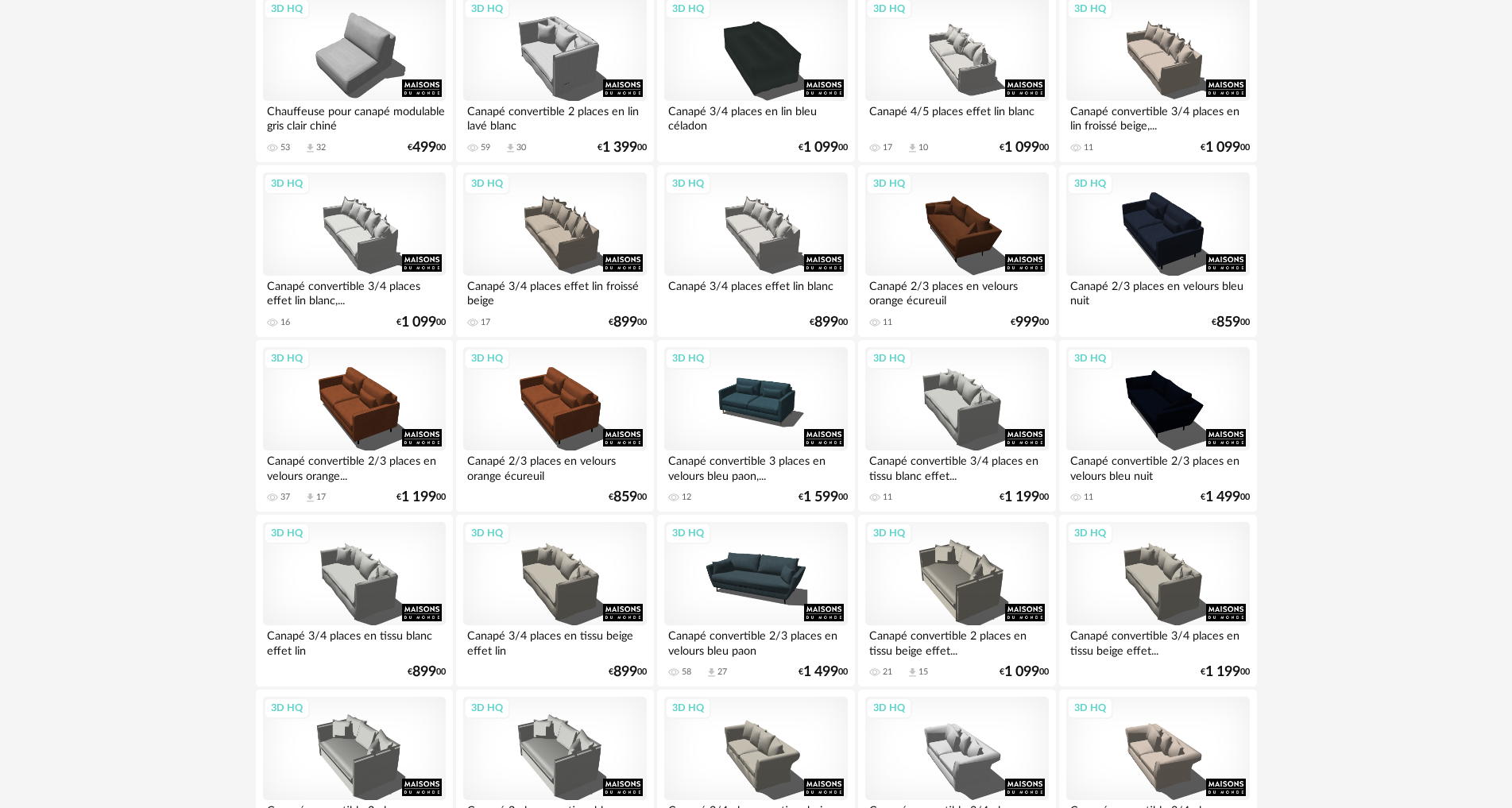
scroll to position [716, 0]
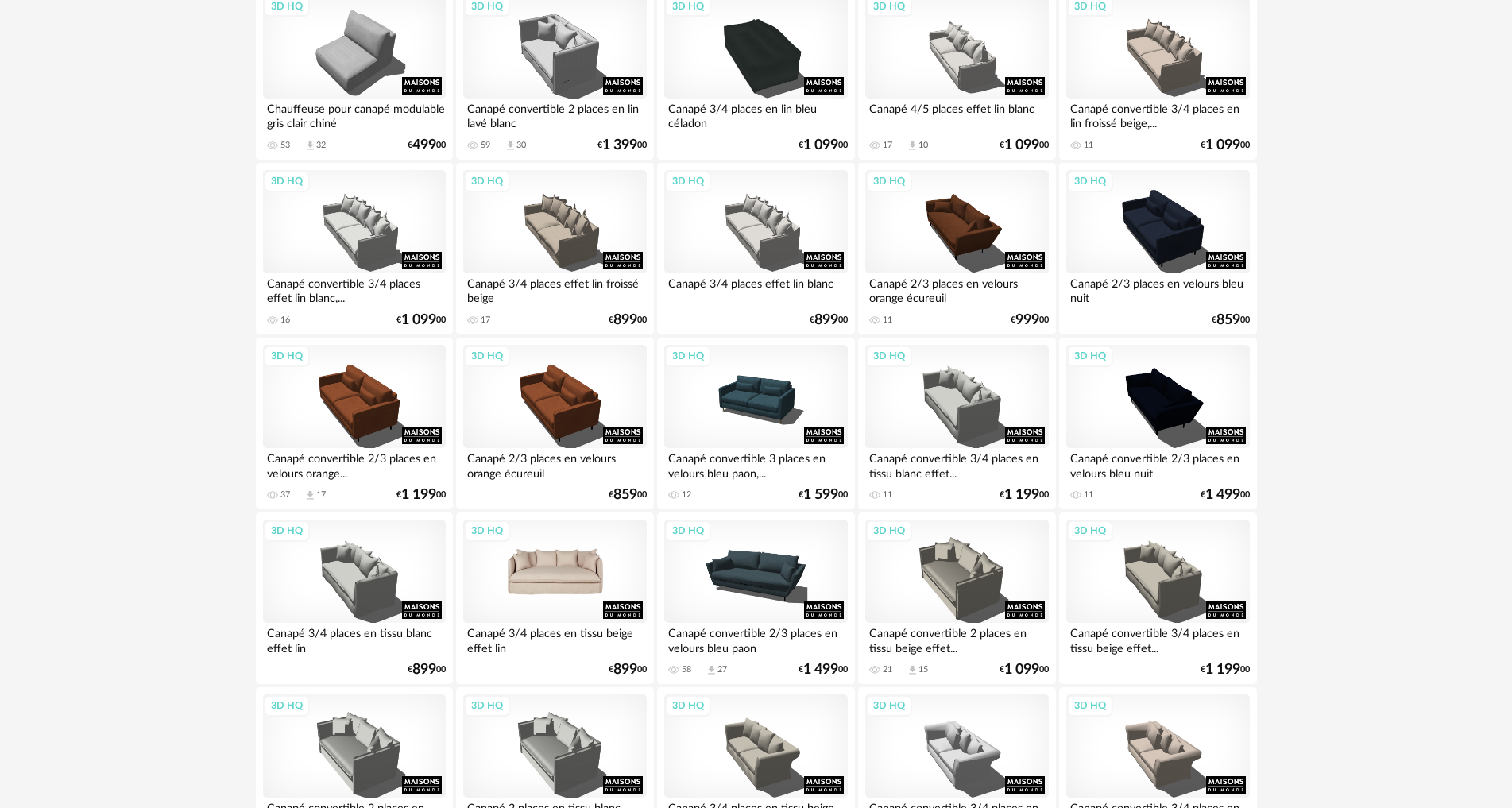
click at [610, 559] on div "3D HQ" at bounding box center [554, 571] width 183 height 104
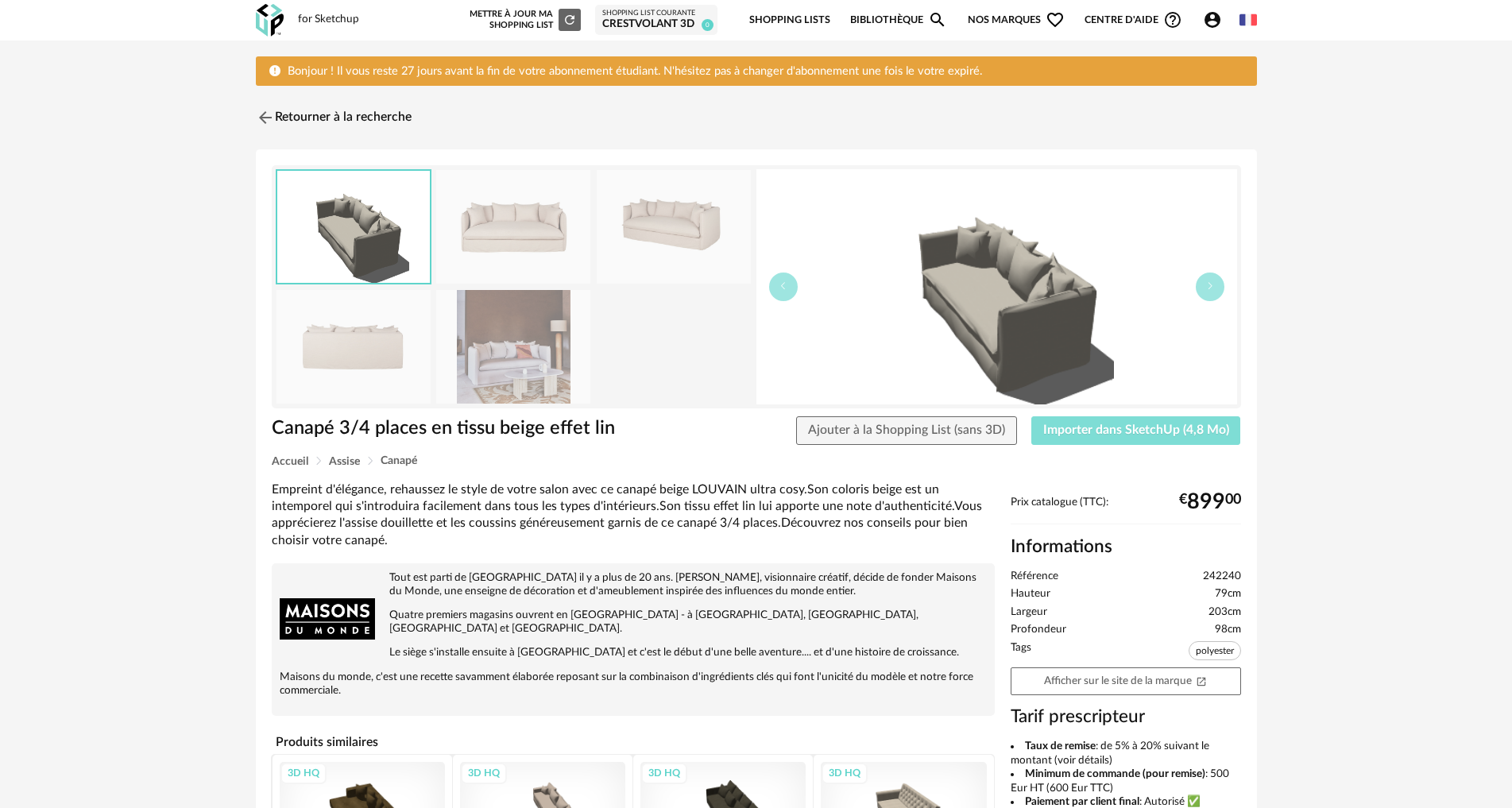
click at [1144, 434] on span "Importer dans SketchUp (4,8 Mo)" at bounding box center [1136, 429] width 186 height 12
click at [268, 112] on img at bounding box center [263, 118] width 23 height 23
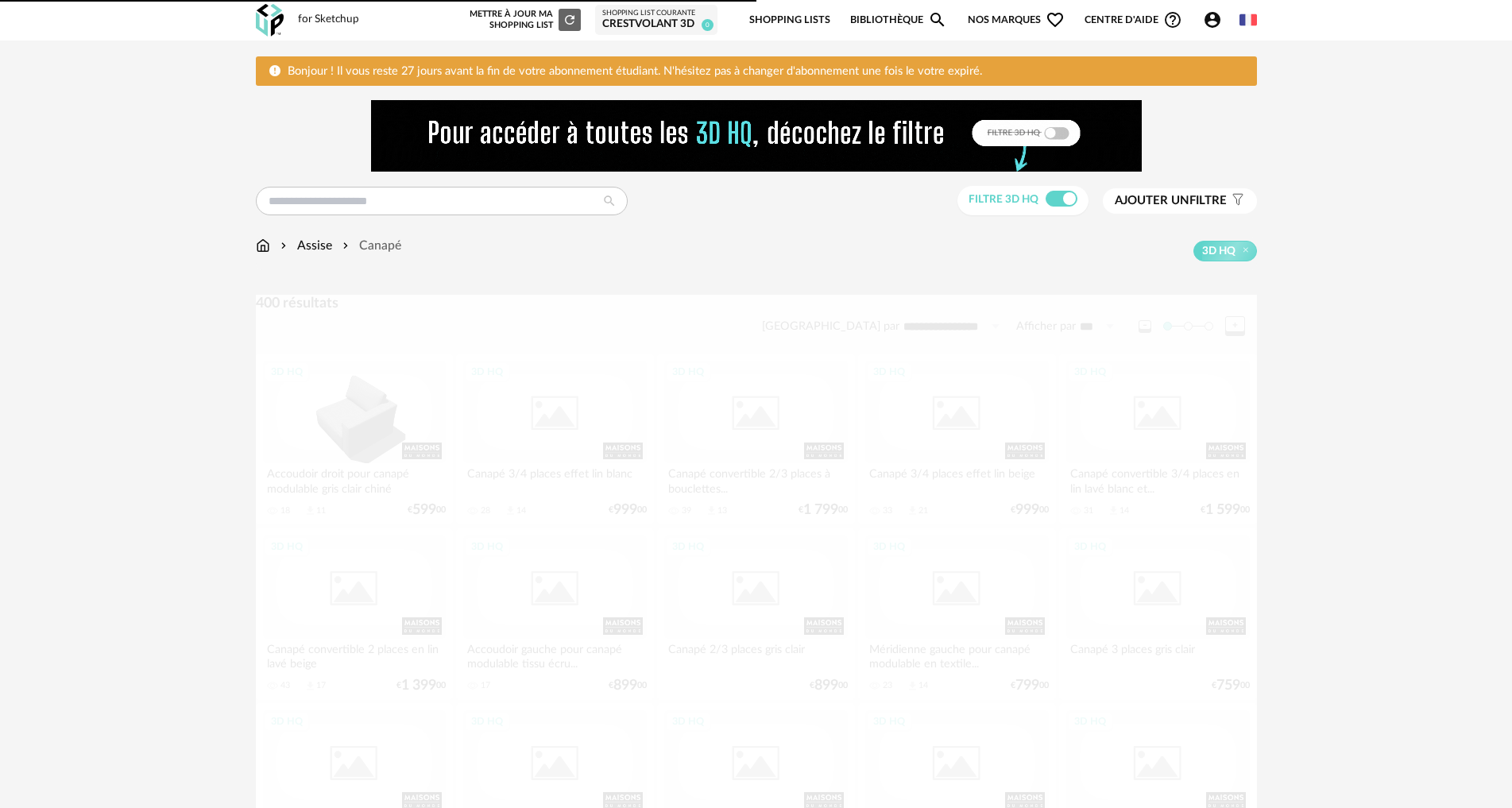
scroll to position [716, 0]
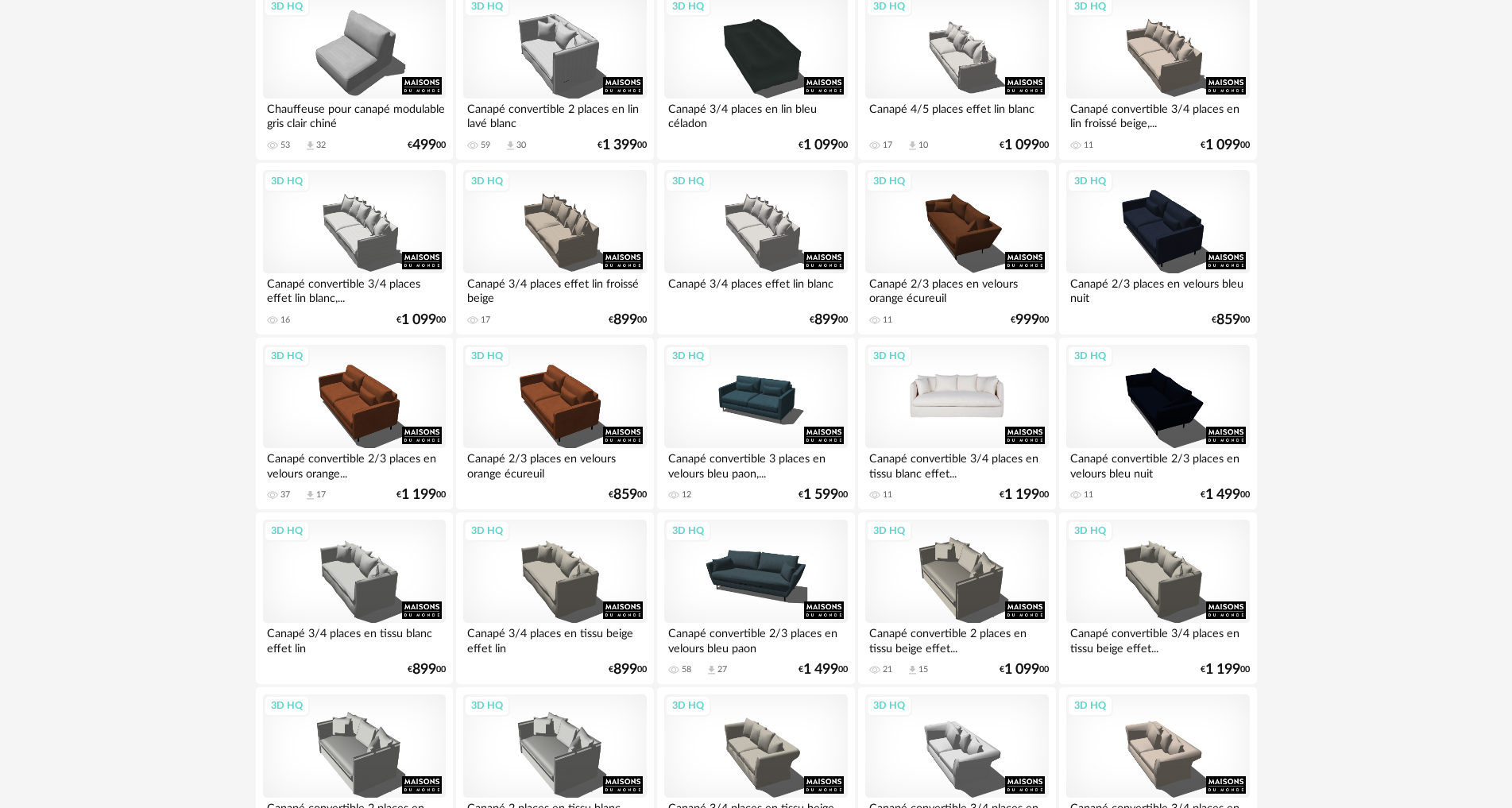
click at [936, 377] on div "3D HQ" at bounding box center [957, 397] width 183 height 104
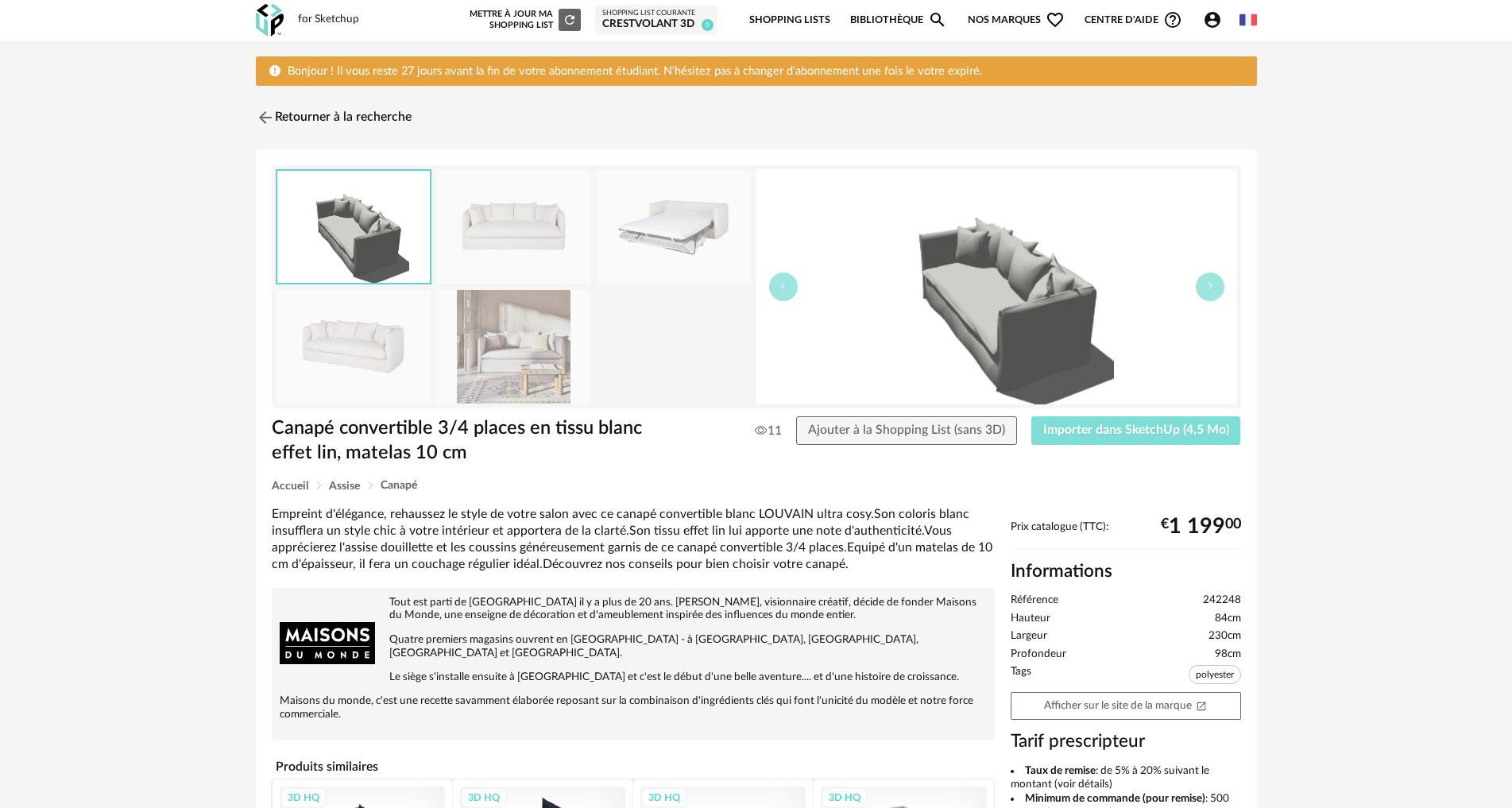
click at [1141, 440] on button "Importer dans SketchUp (4,5 Mo)" at bounding box center [1136, 431] width 210 height 28
click at [264, 115] on img at bounding box center [263, 118] width 23 height 23
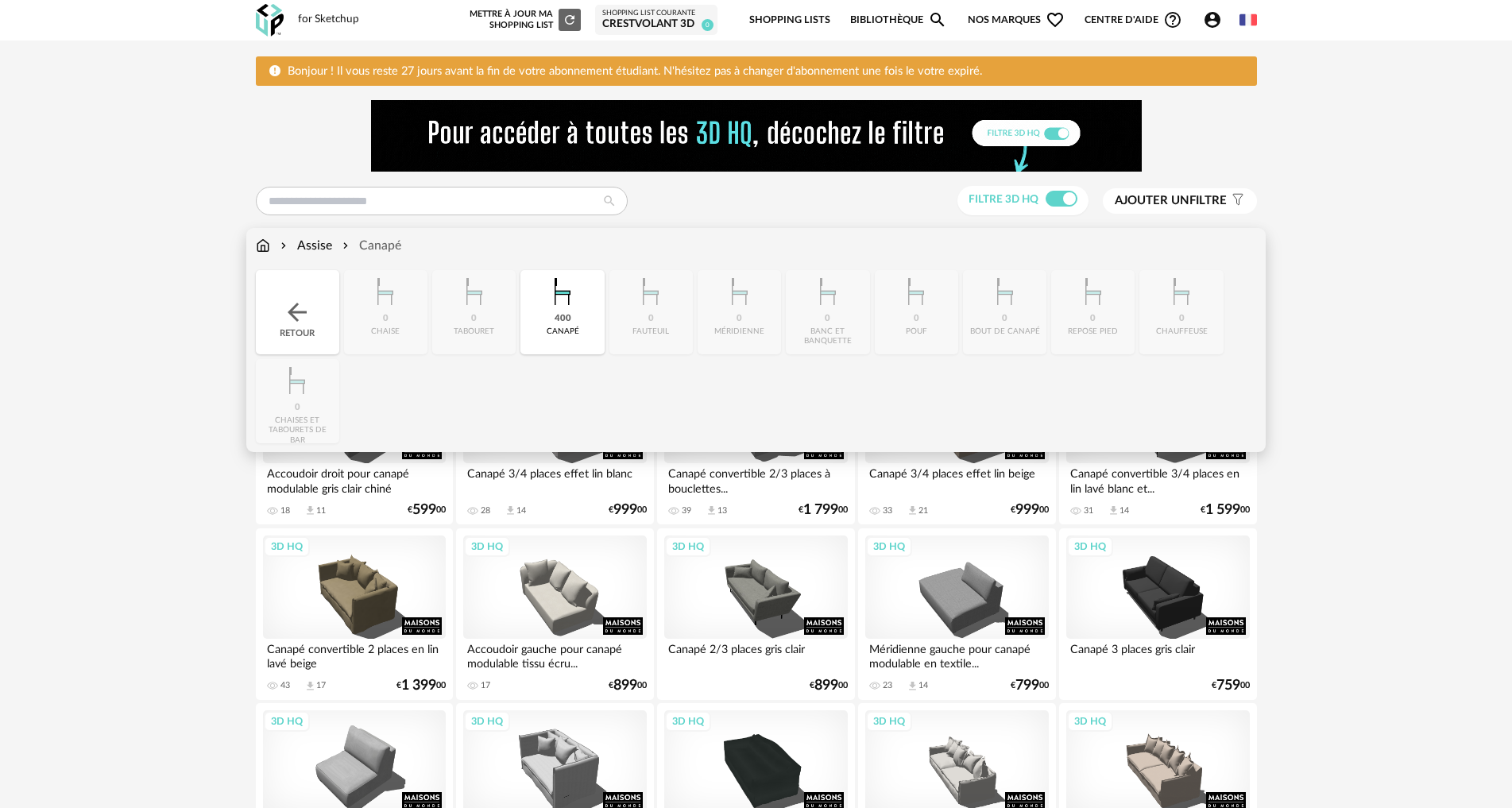
click at [259, 240] on img at bounding box center [262, 245] width 14 height 18
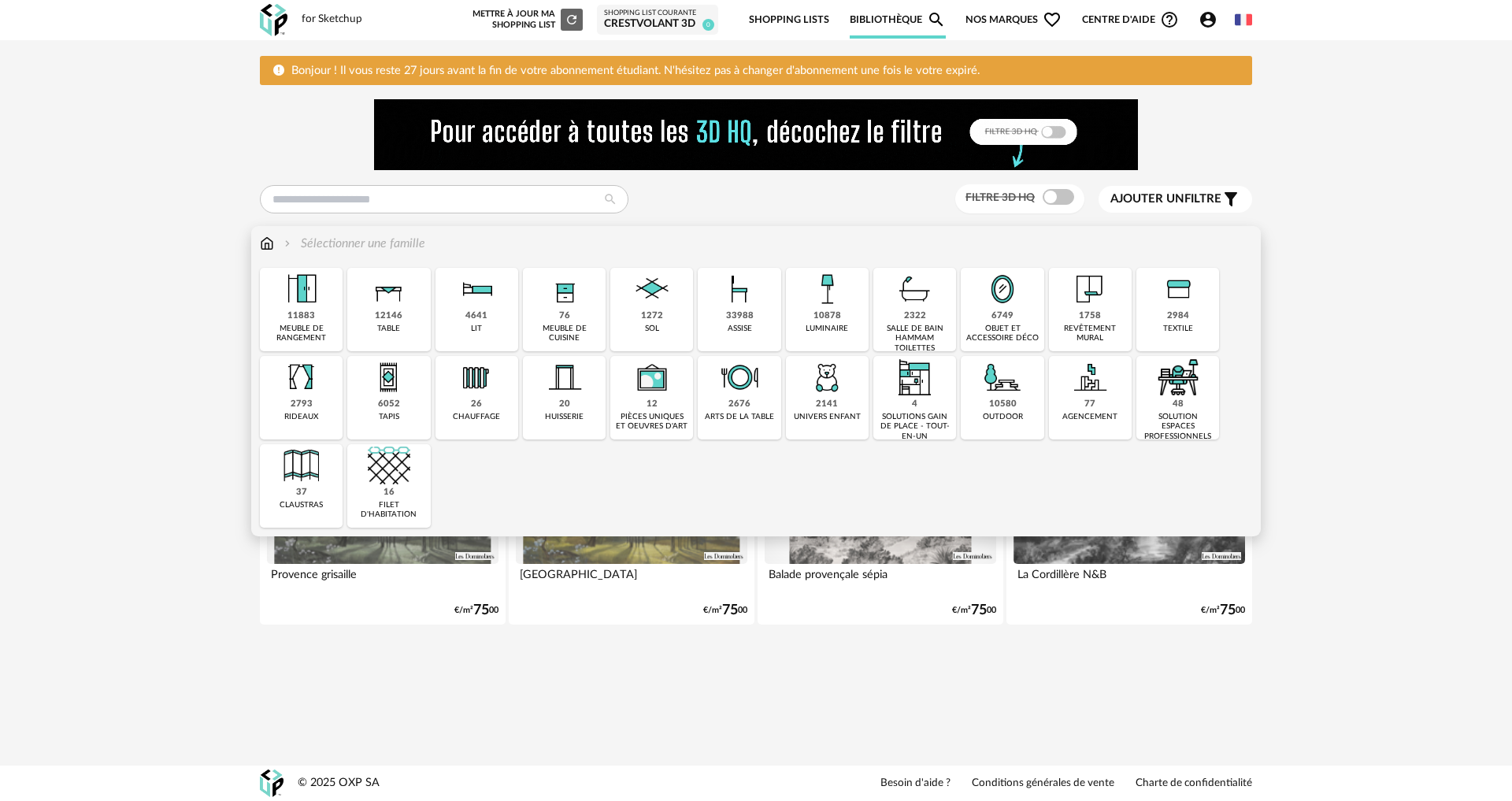
click at [840, 313] on div "10878 luminaire" at bounding box center [827, 309] width 83 height 83
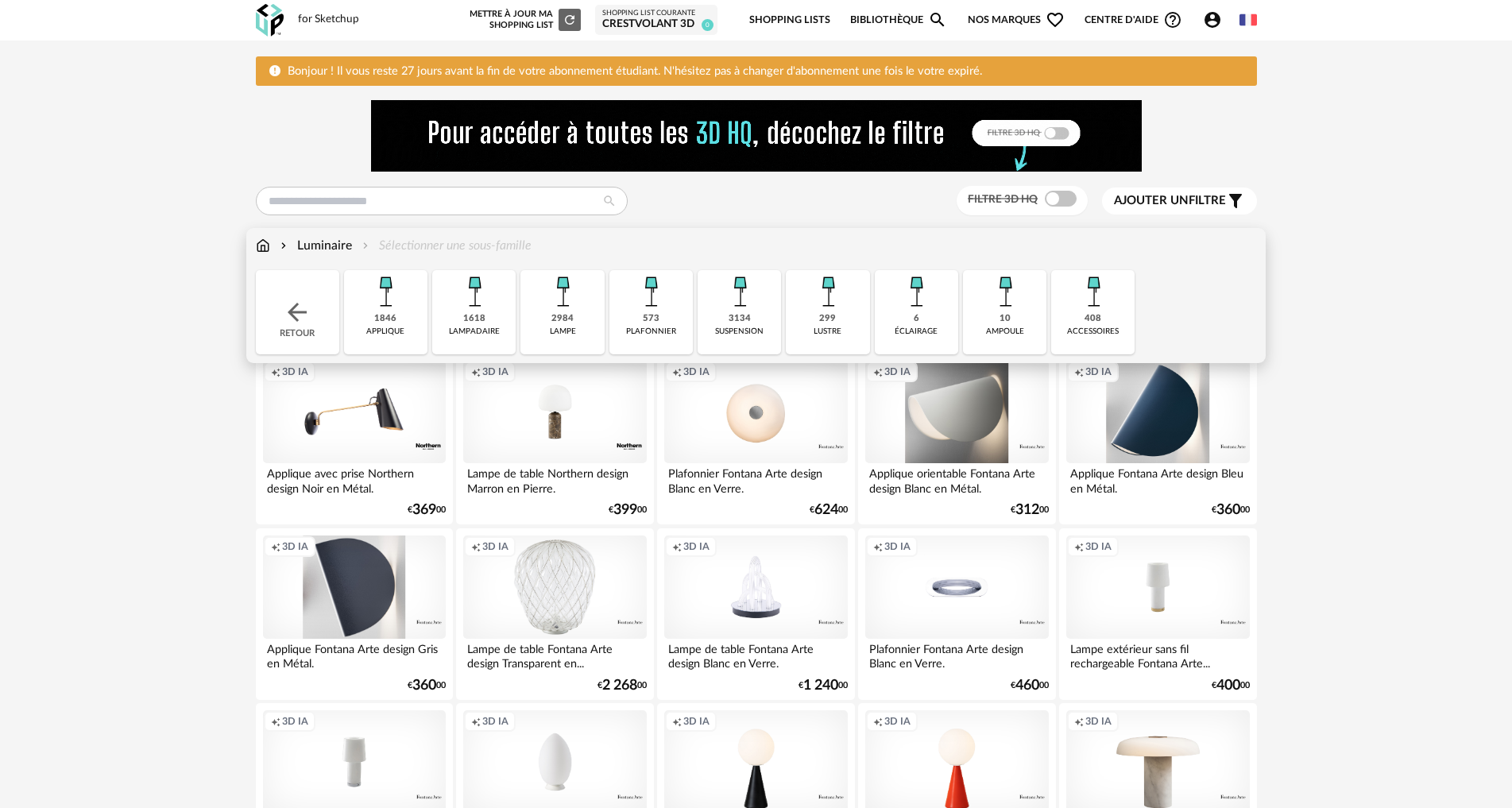
click at [710, 320] on div "3134 suspension" at bounding box center [739, 312] width 84 height 84
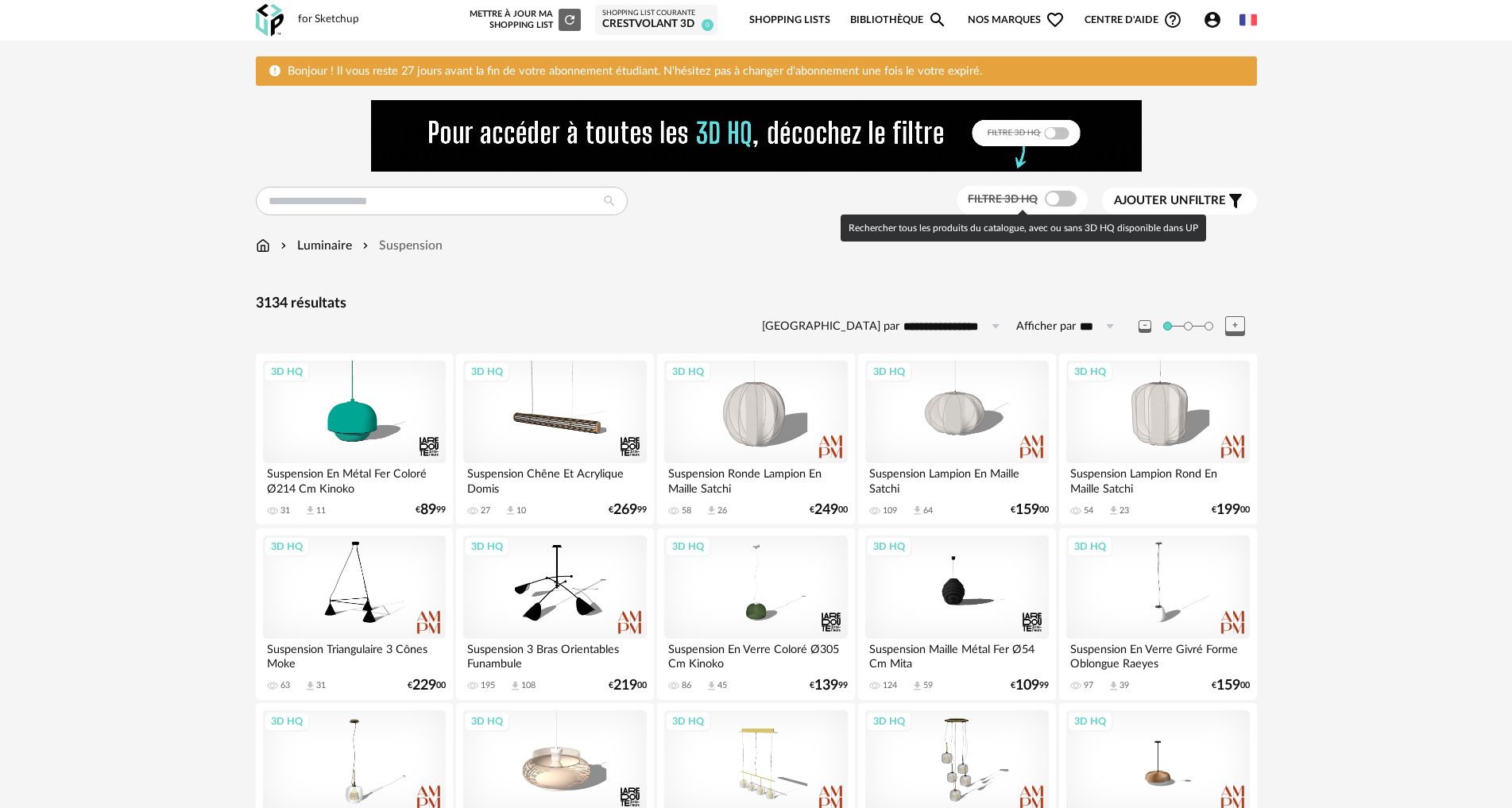
click at [1053, 195] on span at bounding box center [1060, 198] width 32 height 16
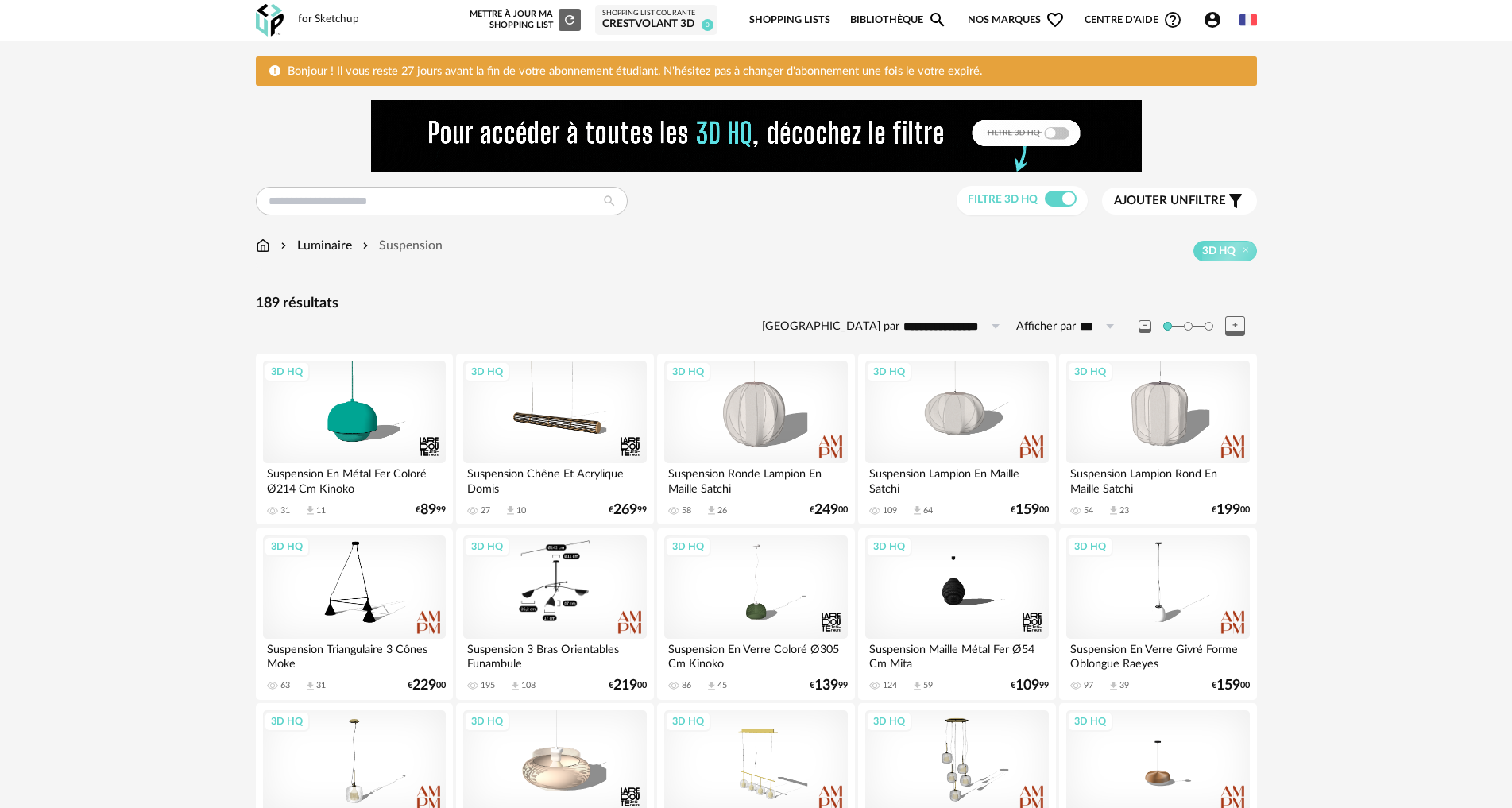
scroll to position [79, 0]
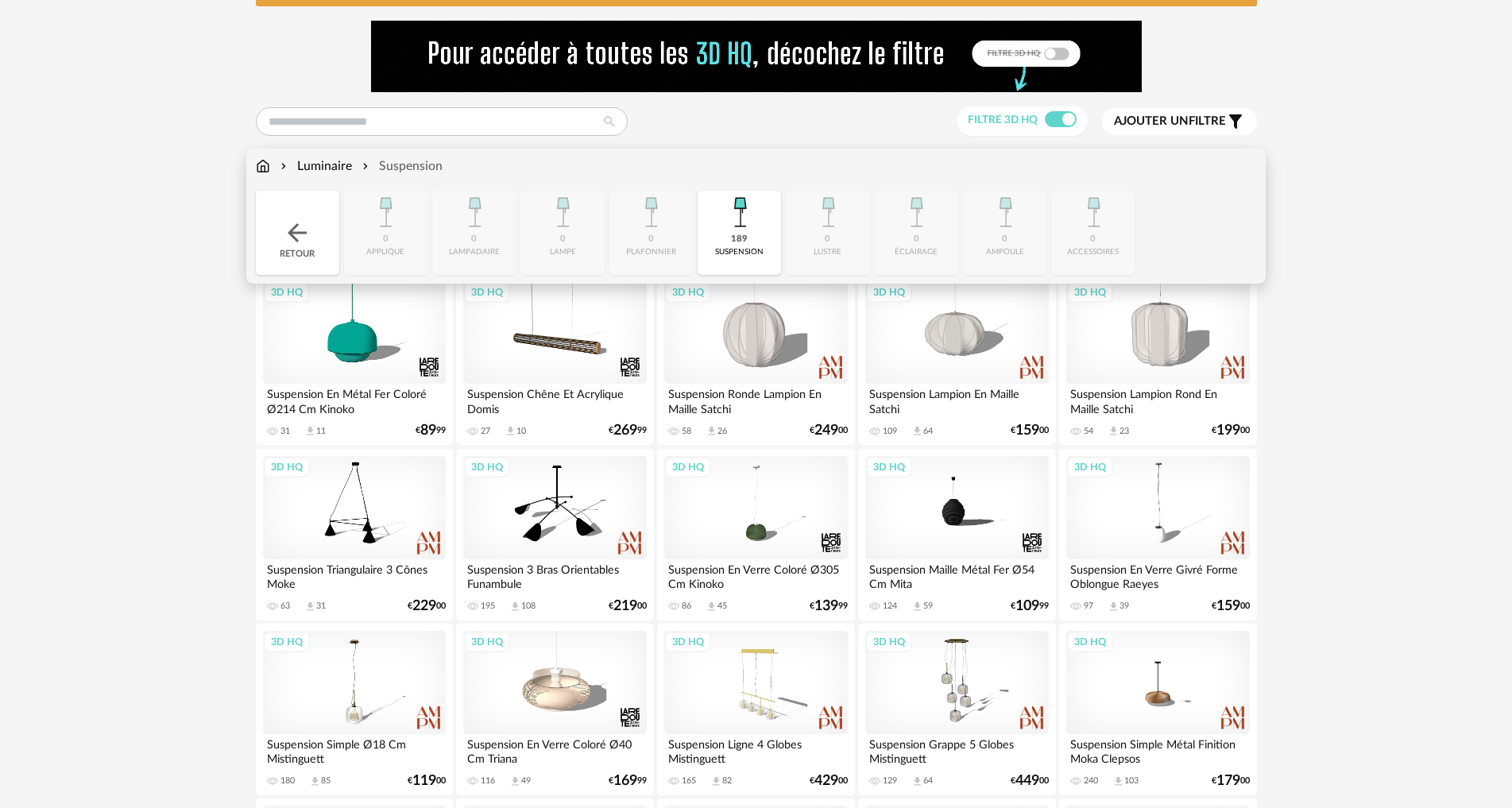
click at [255, 171] on img at bounding box center [262, 166] width 14 height 18
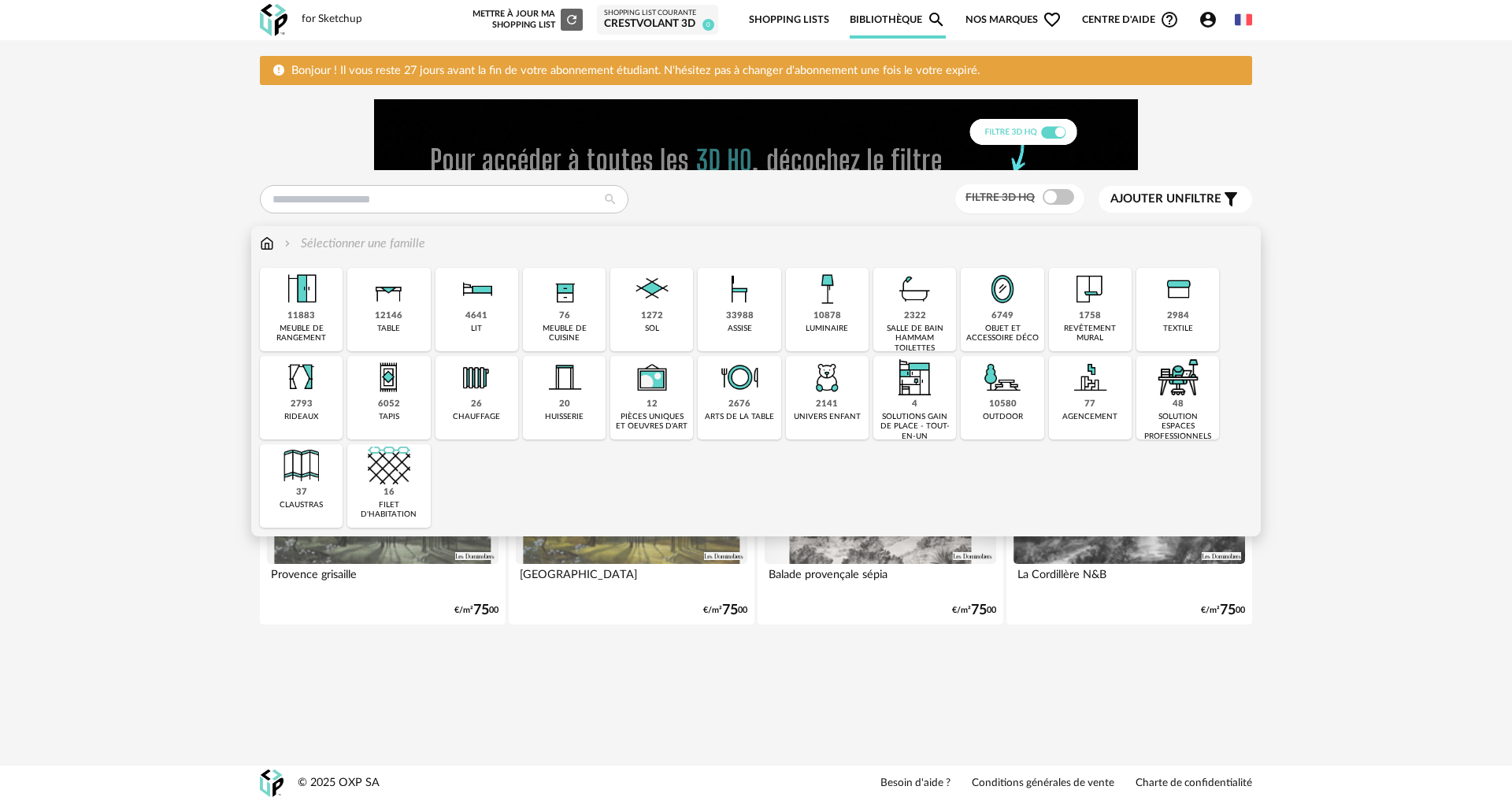
click at [978, 326] on div "objet et accessoire déco" at bounding box center [1002, 334] width 73 height 21
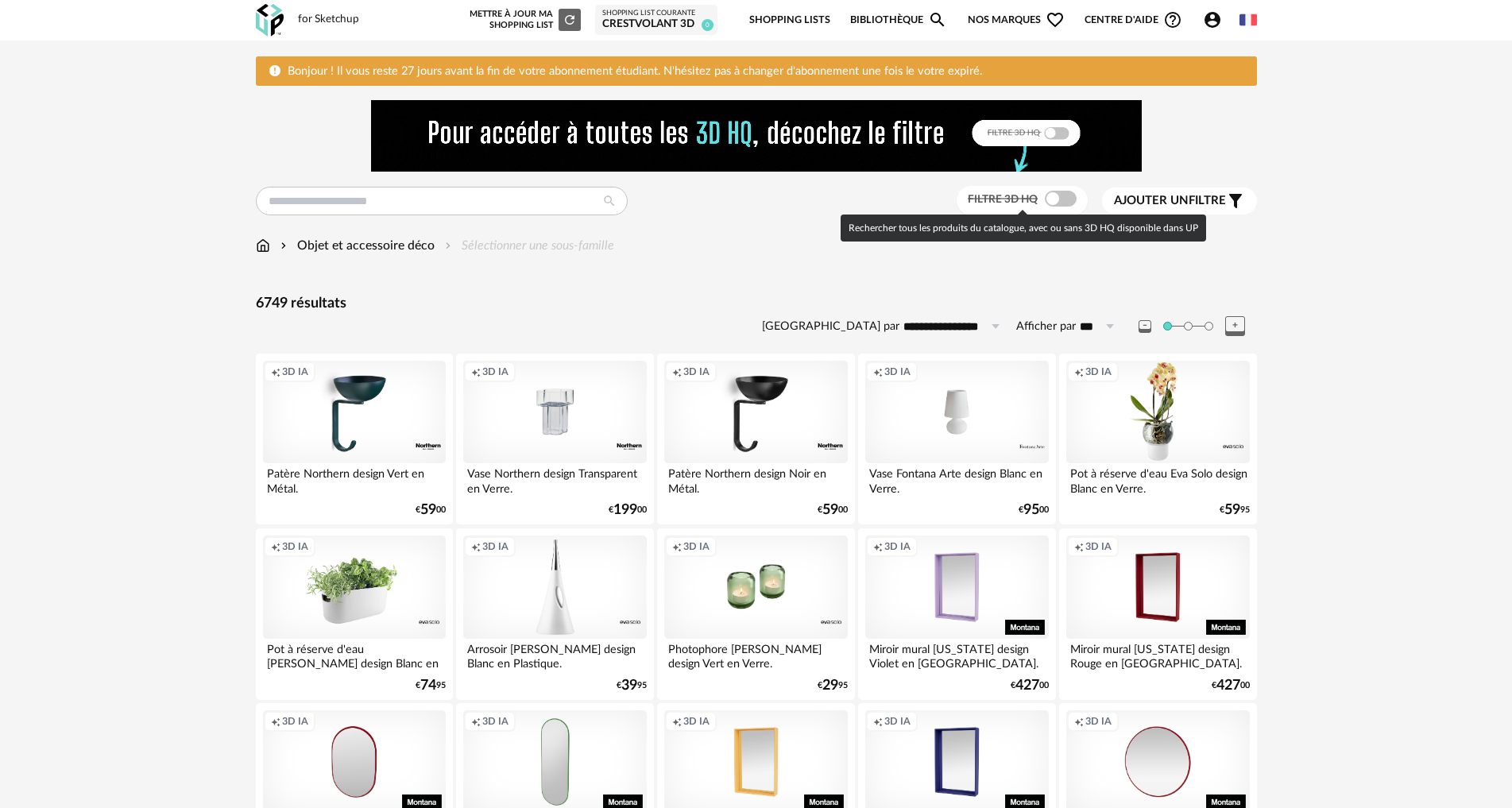
click at [1055, 200] on span at bounding box center [1060, 198] width 32 height 16
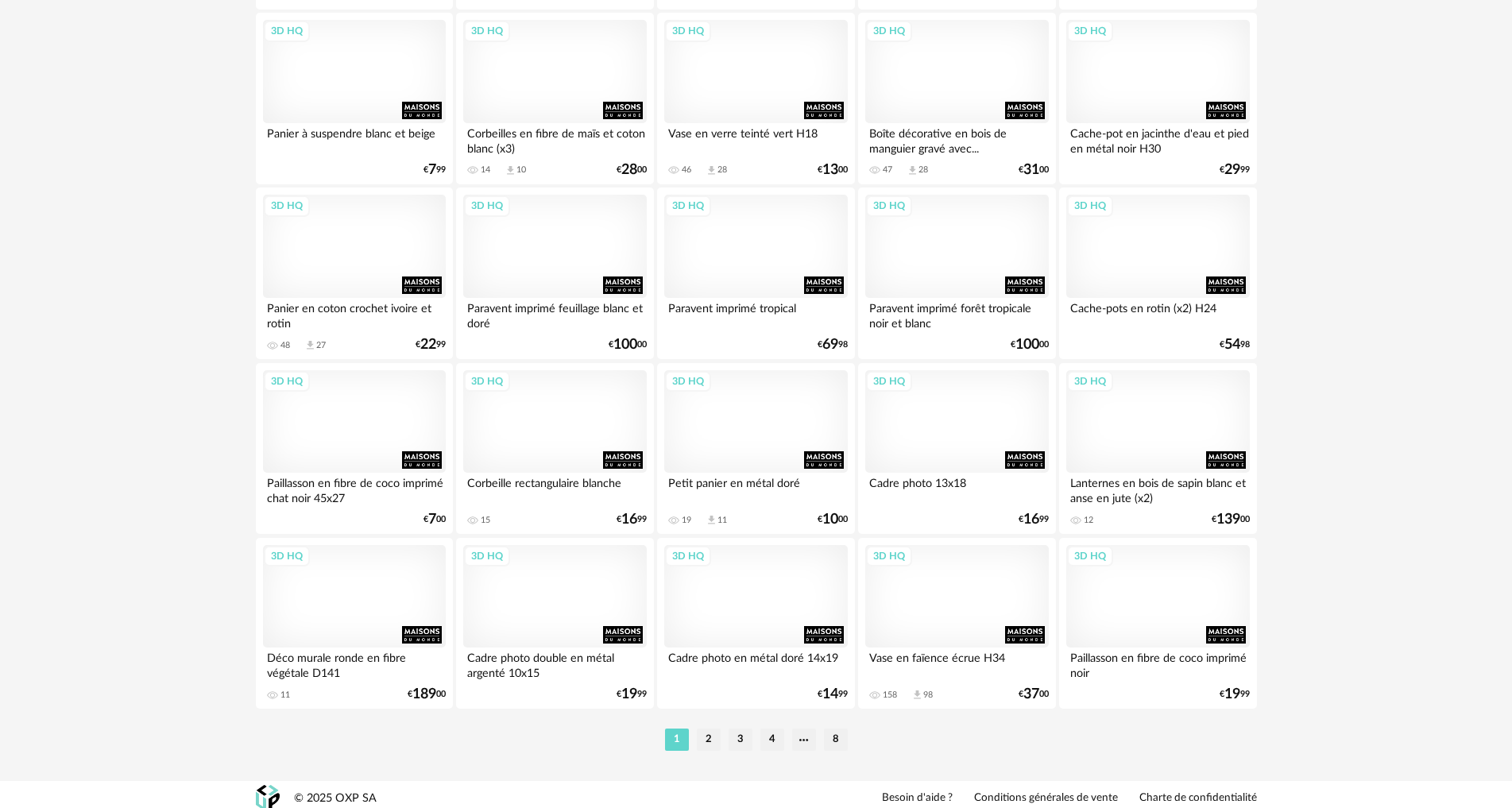
scroll to position [3147, 0]
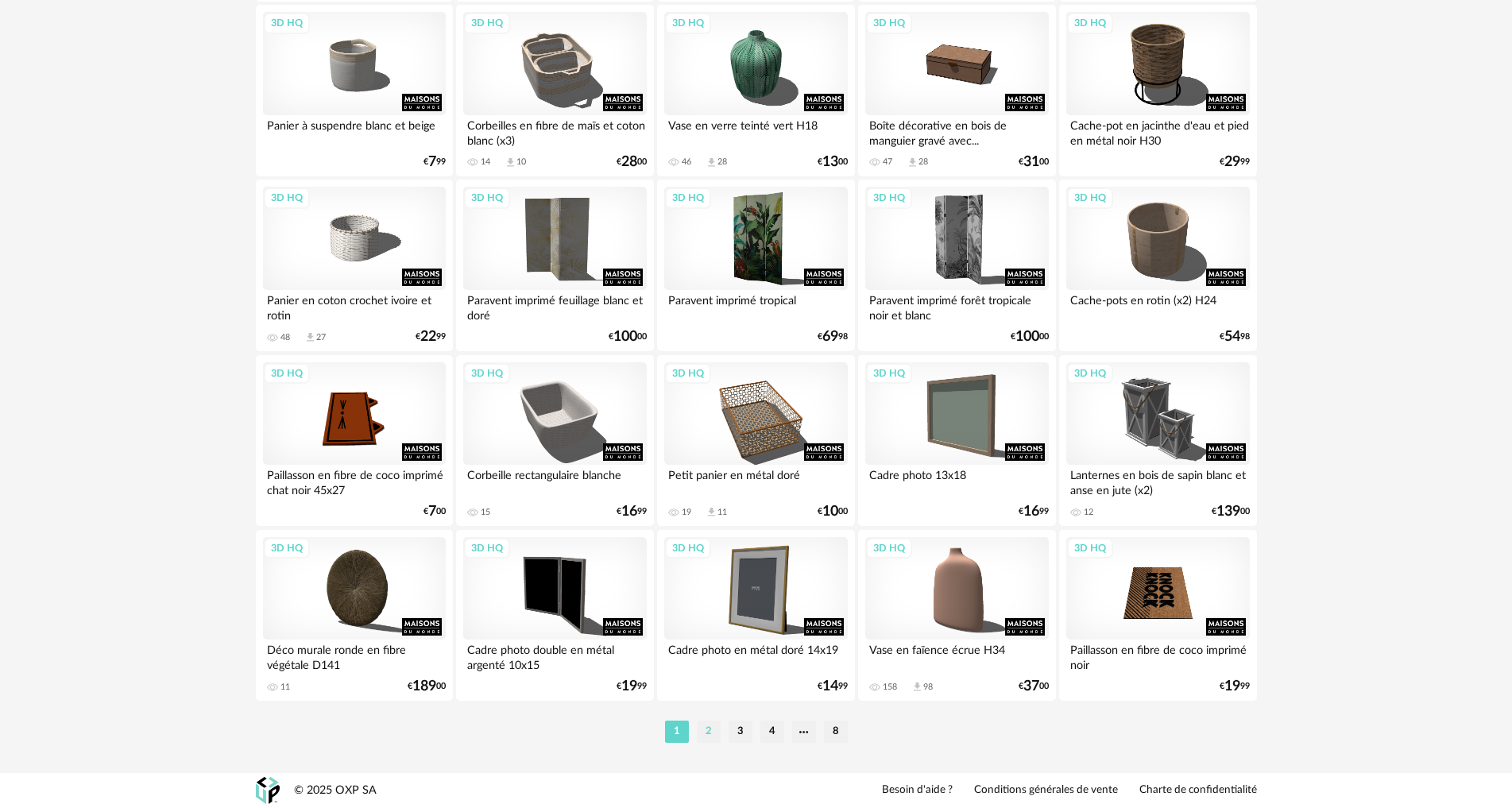
click at [715, 734] on li "2" at bounding box center [708, 733] width 24 height 23
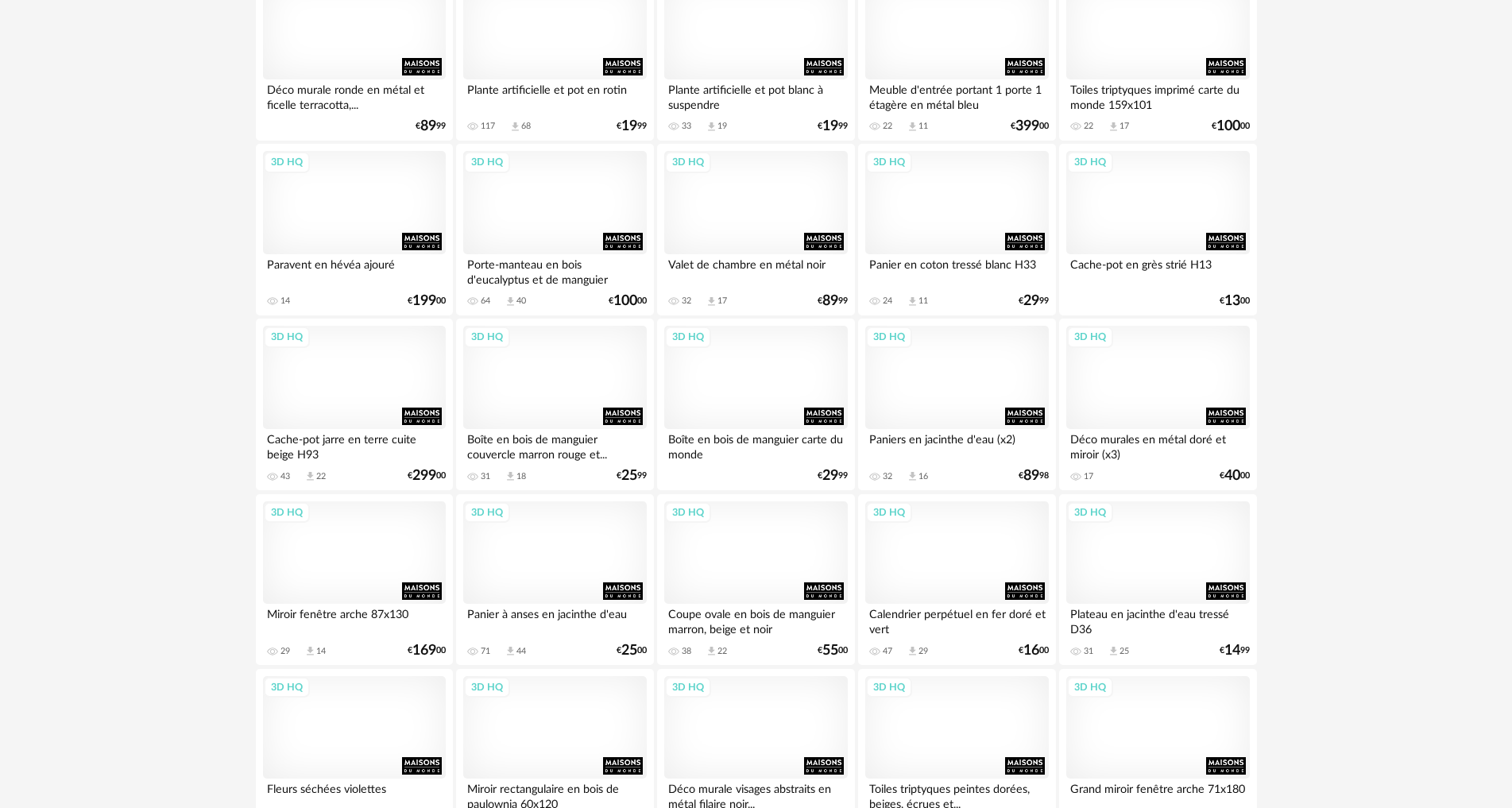
scroll to position [3147, 0]
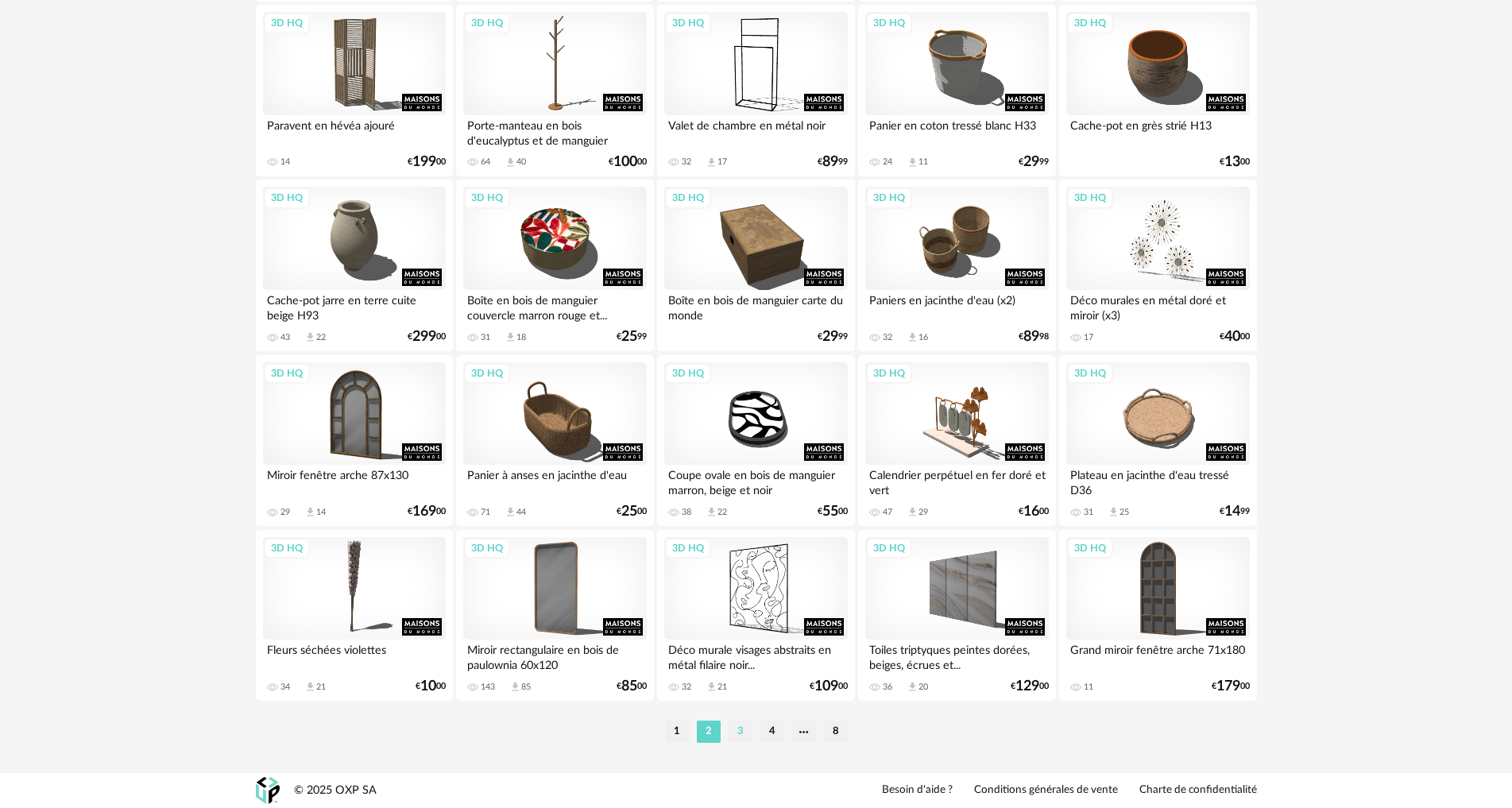
click at [731, 733] on li "3" at bounding box center [740, 733] width 24 height 23
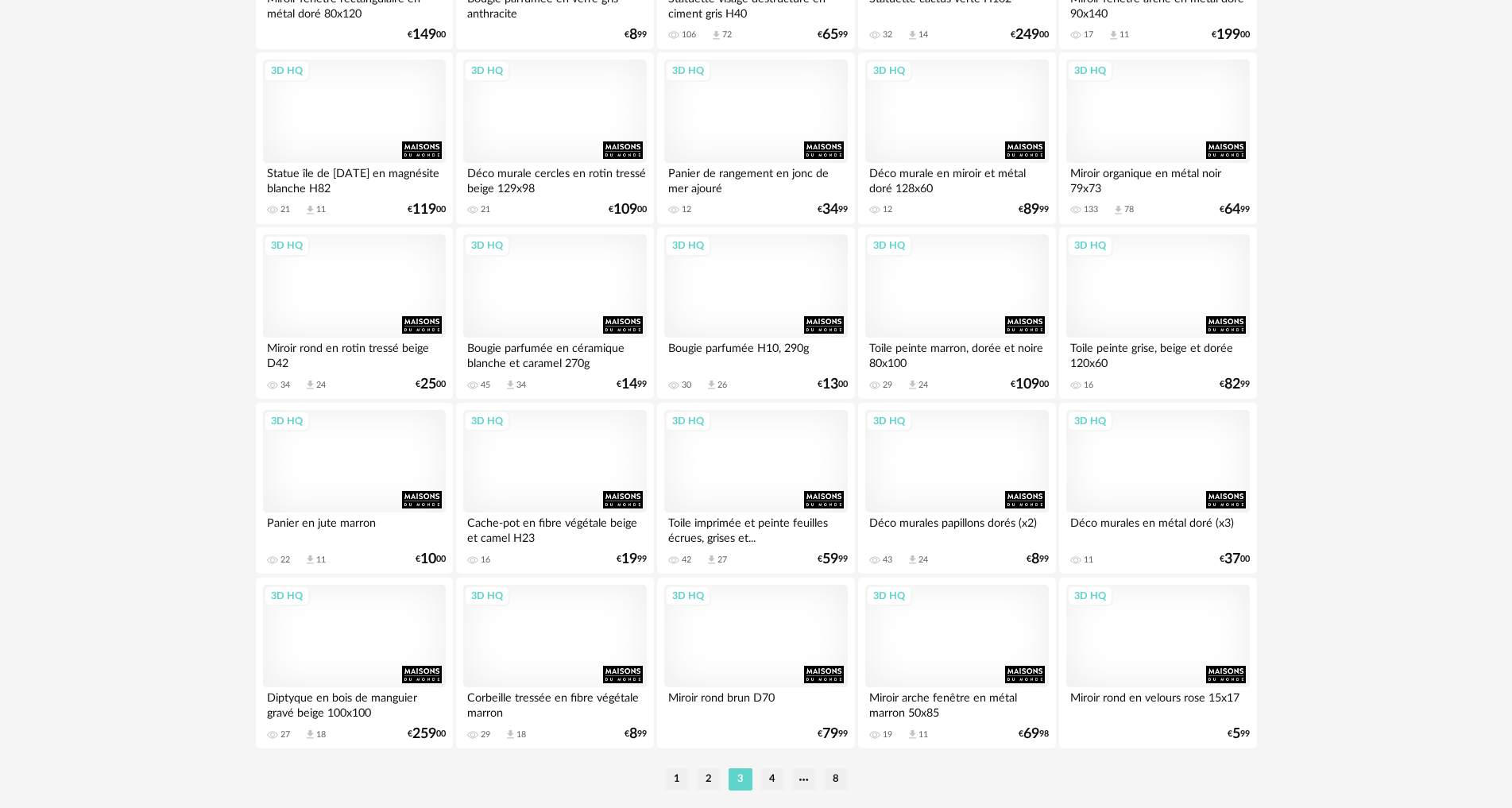
scroll to position [3147, 0]
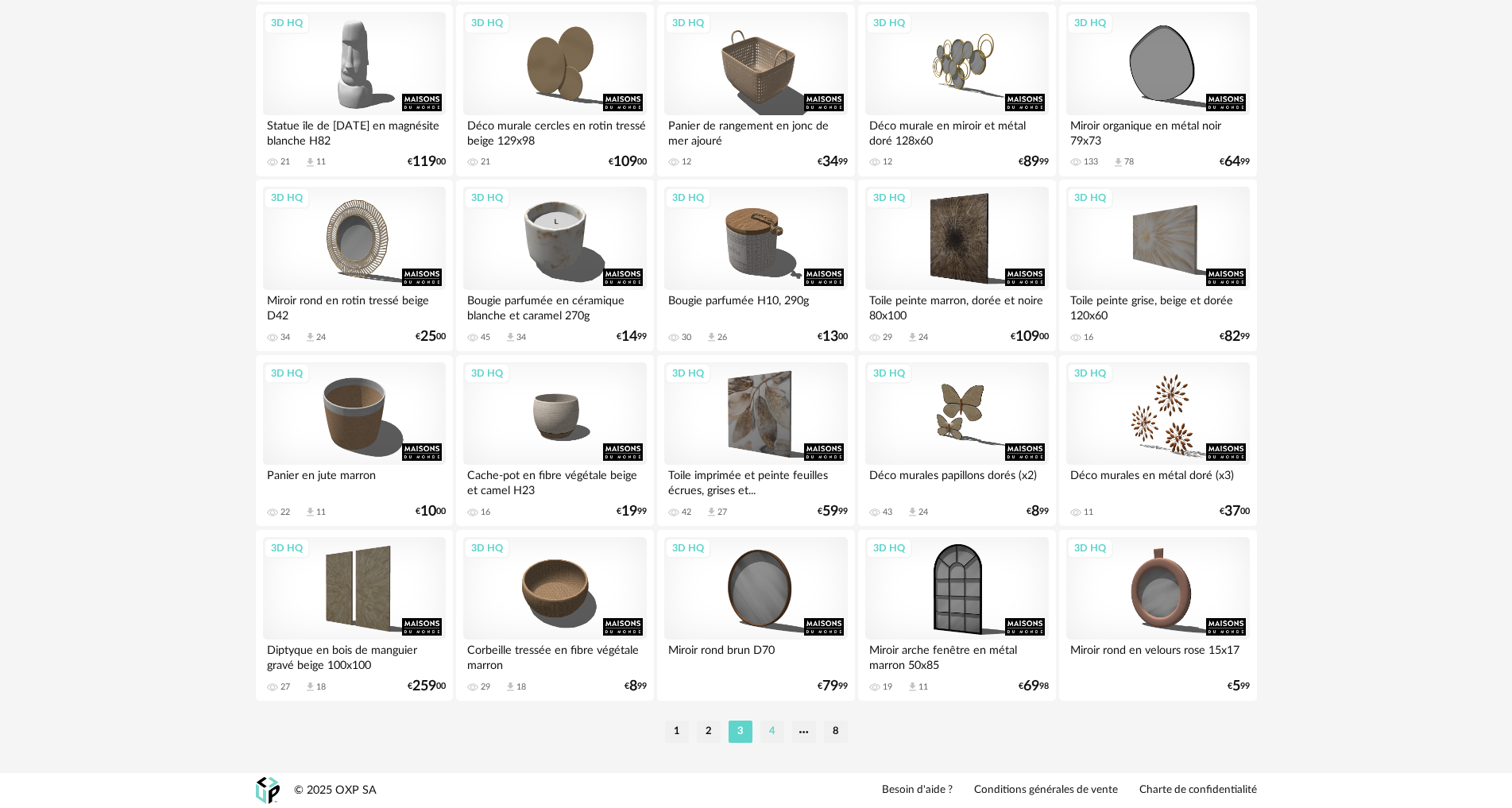
click at [766, 729] on li "4" at bounding box center [772, 733] width 24 height 23
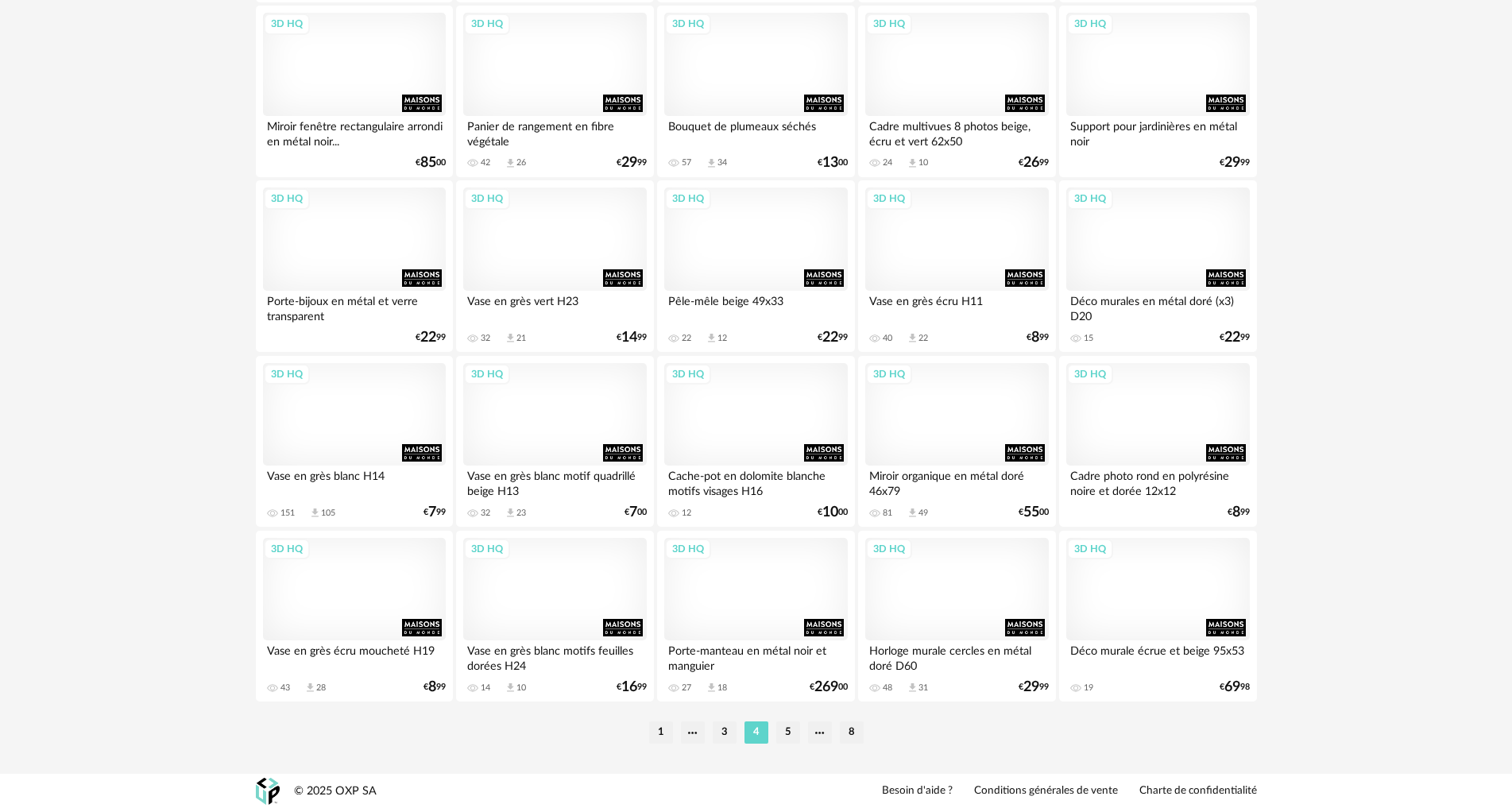
scroll to position [3147, 0]
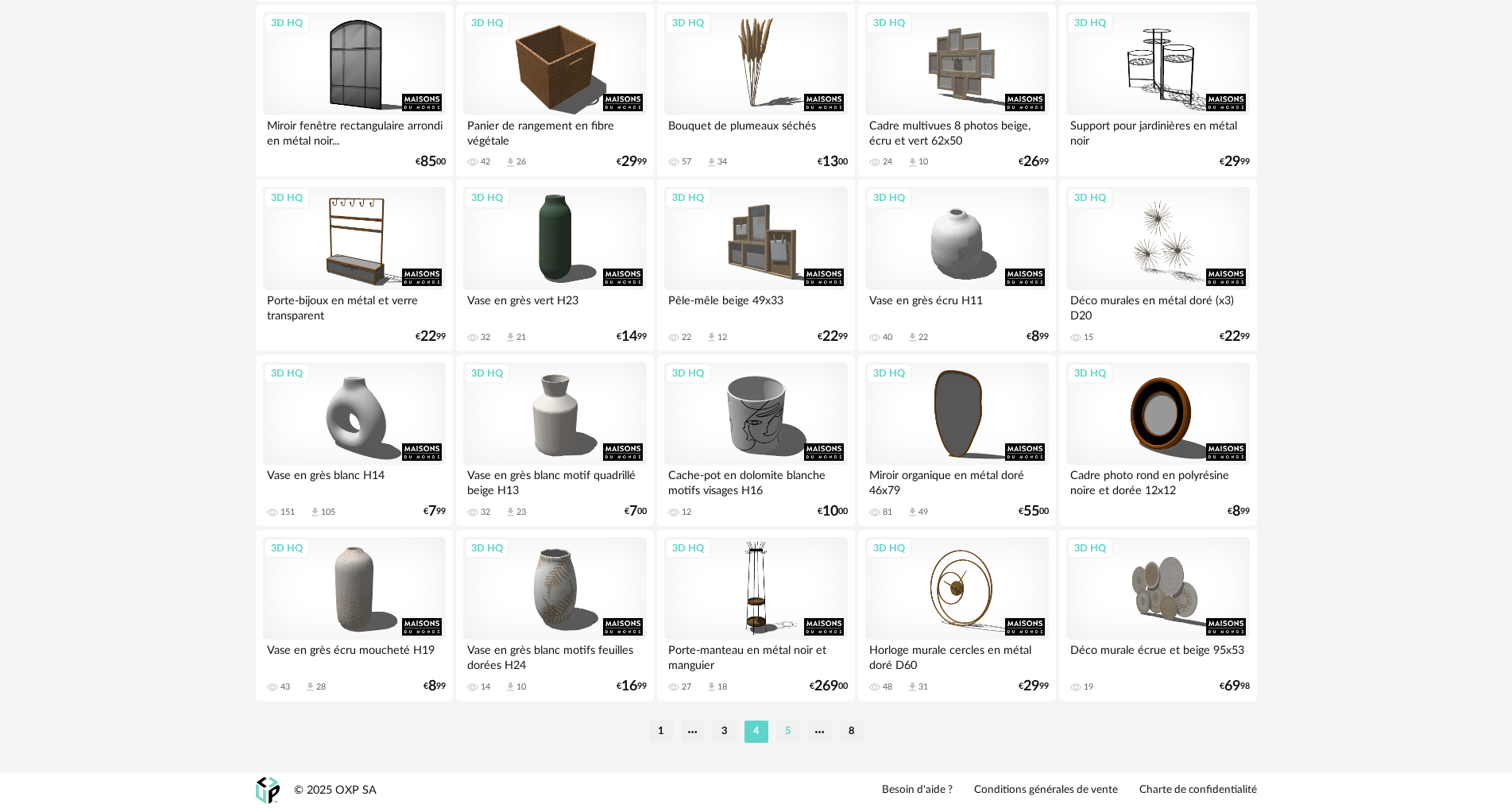
click at [787, 732] on li "5" at bounding box center [788, 733] width 24 height 23
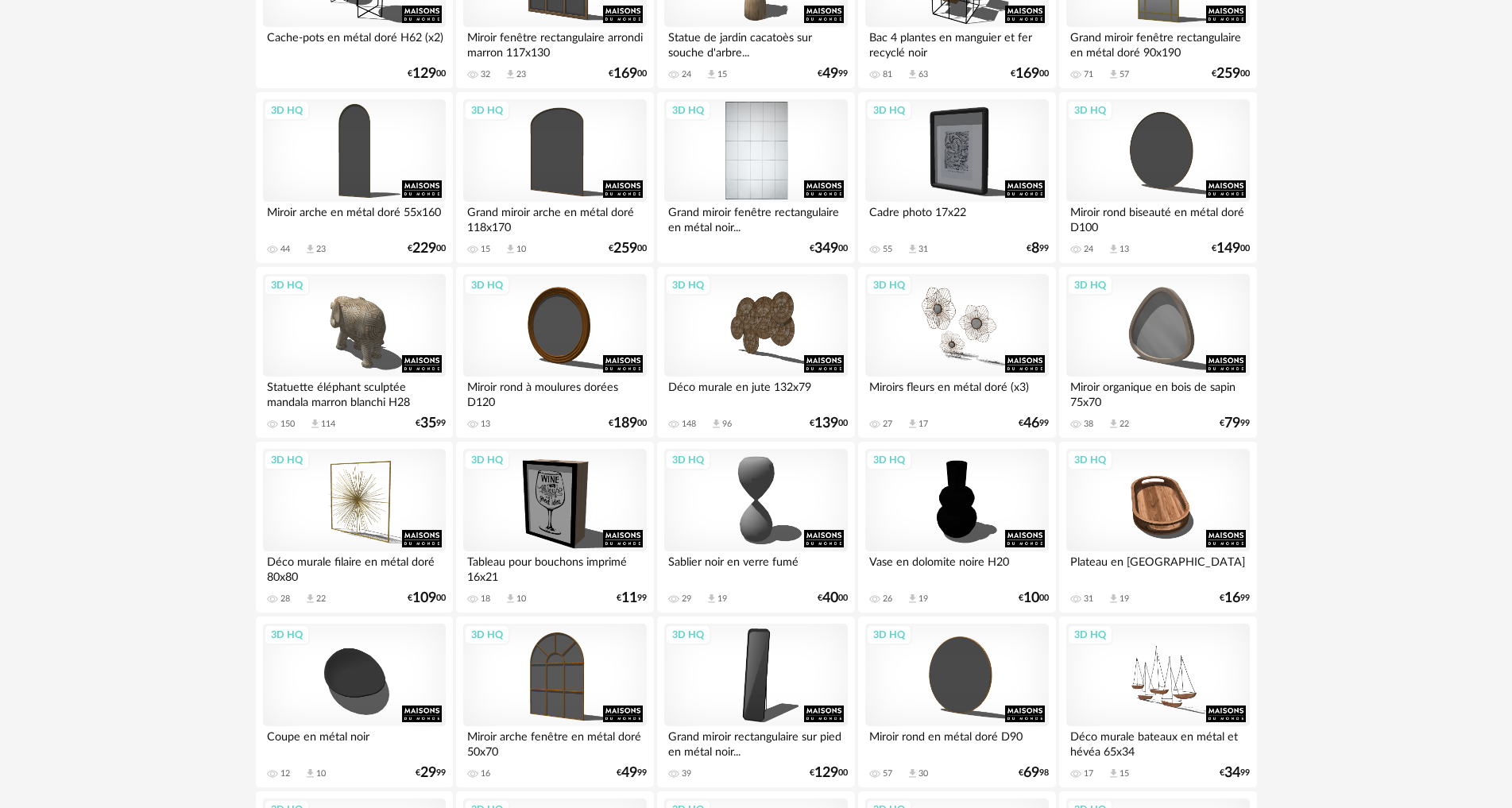
scroll to position [1510, 0]
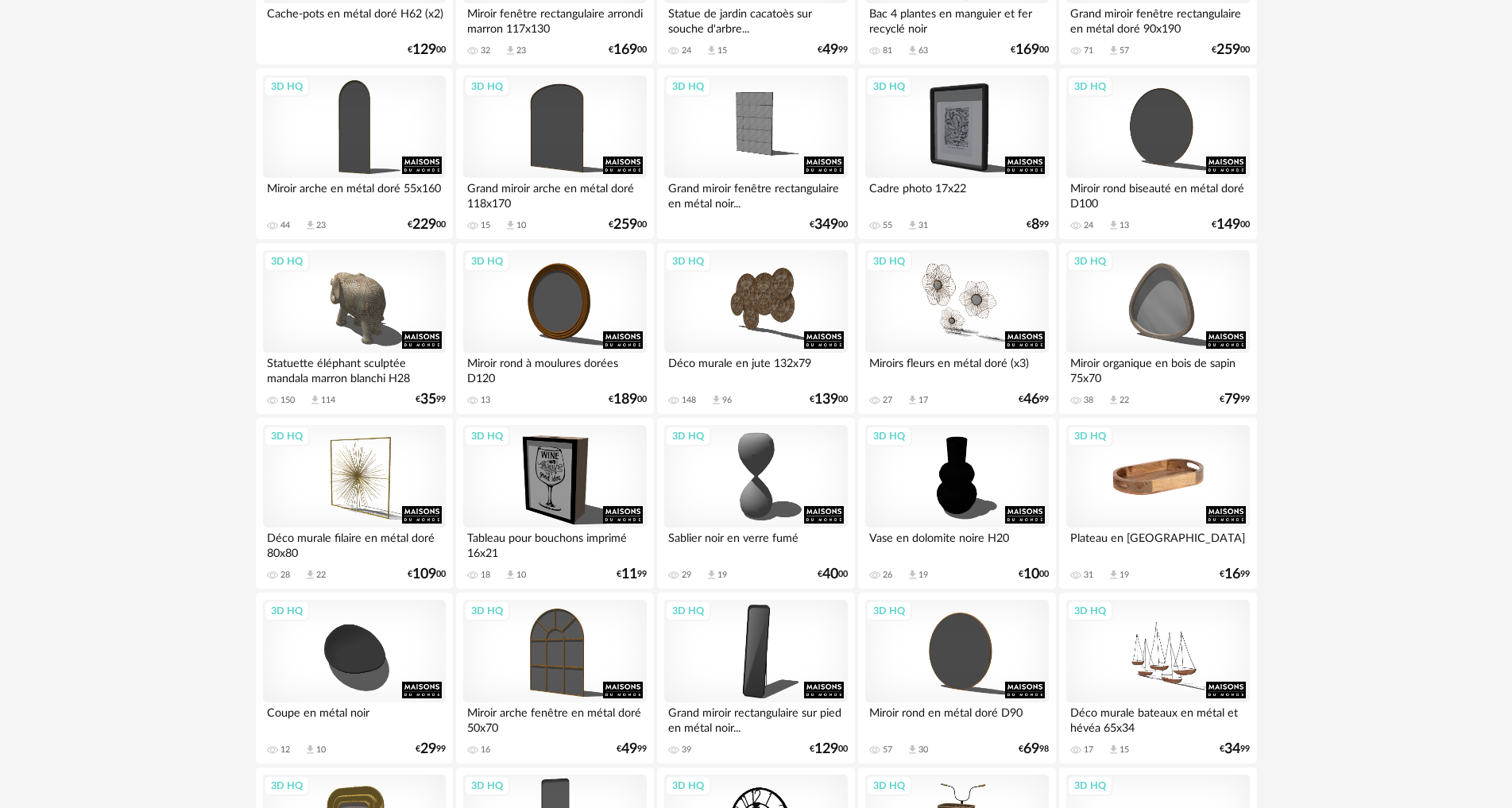
click at [1144, 478] on div "3D HQ" at bounding box center [1158, 477] width 183 height 104
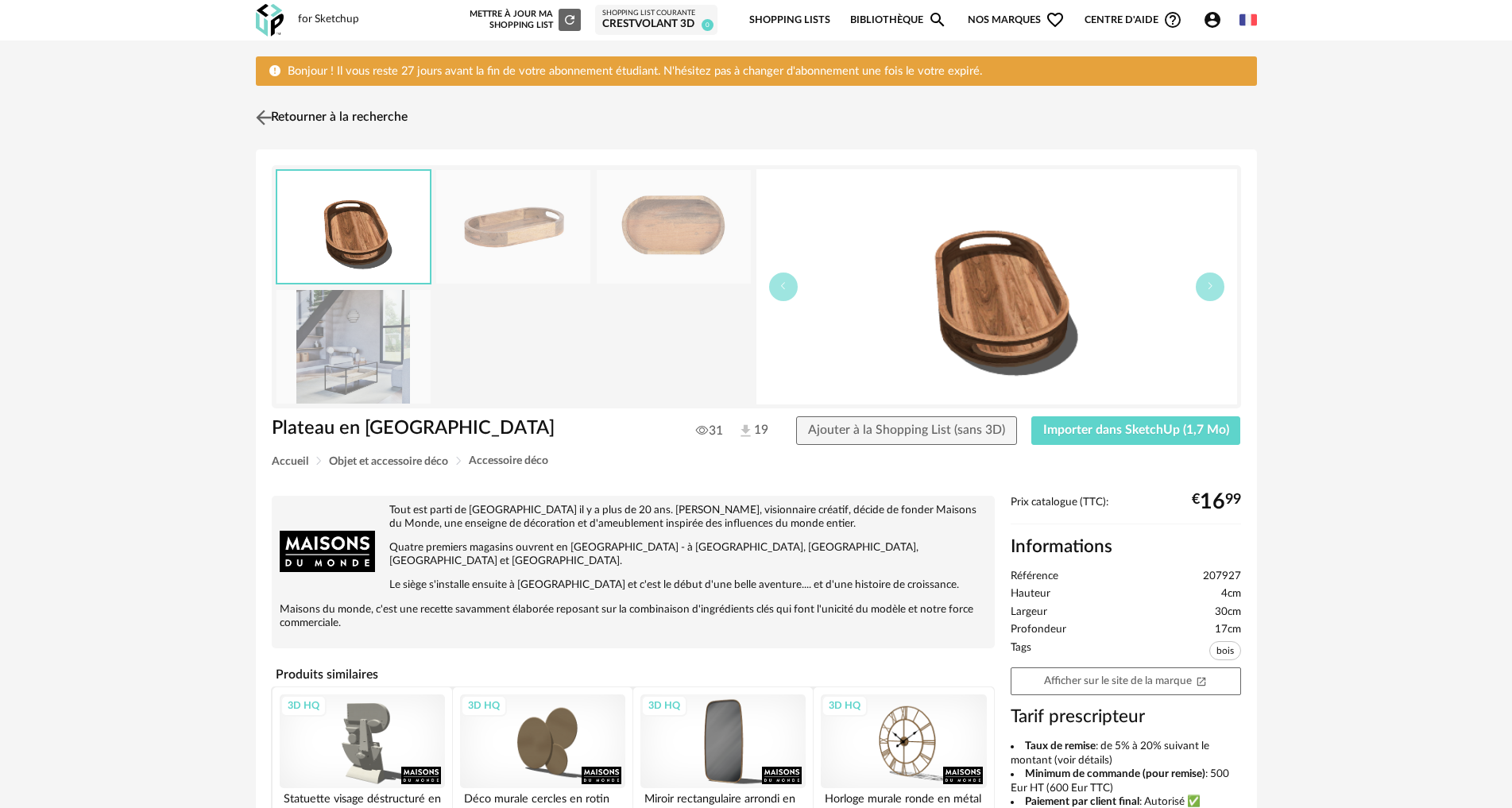
click at [260, 119] on img at bounding box center [263, 118] width 23 height 23
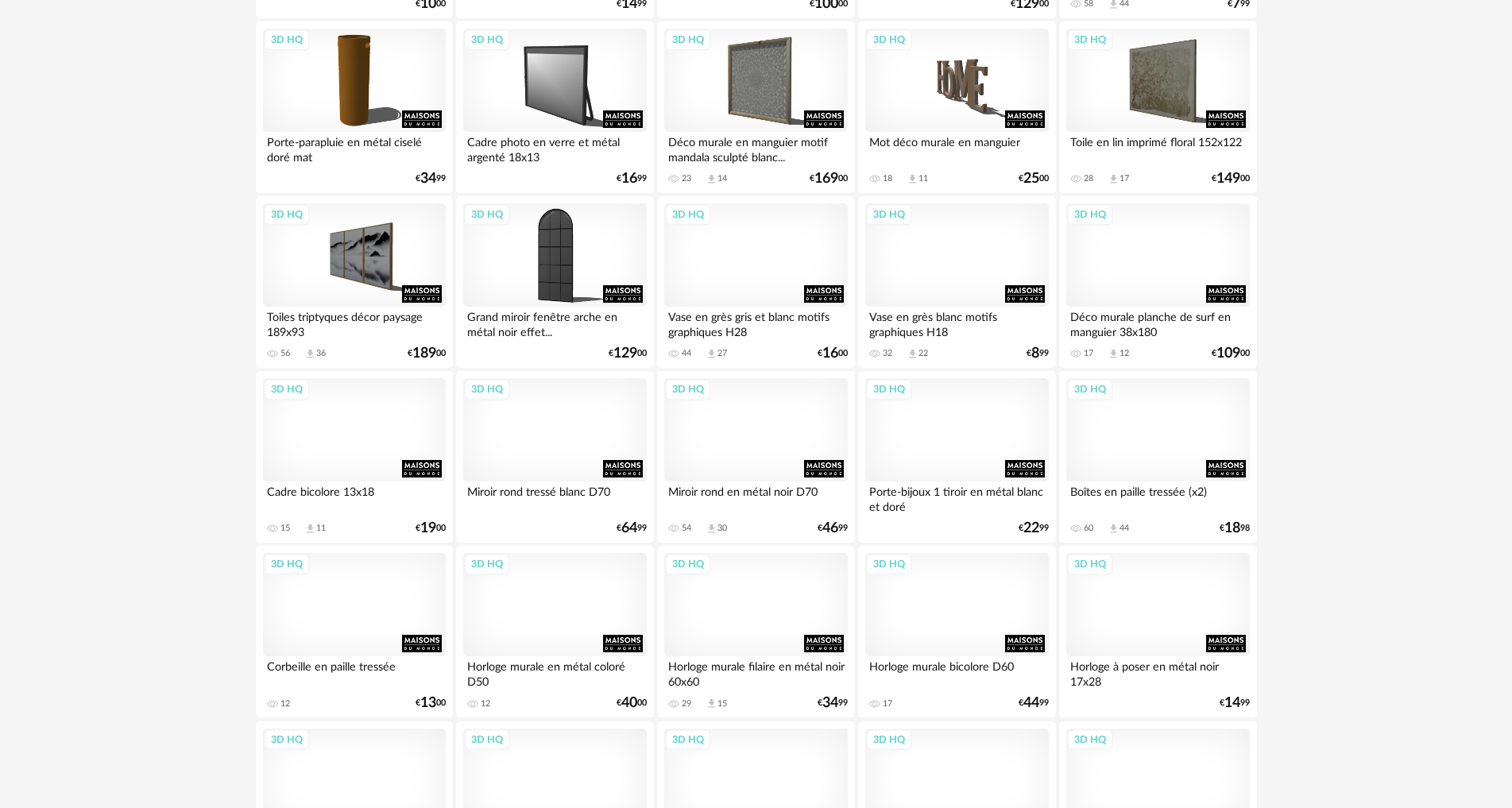
scroll to position [2781, 0]
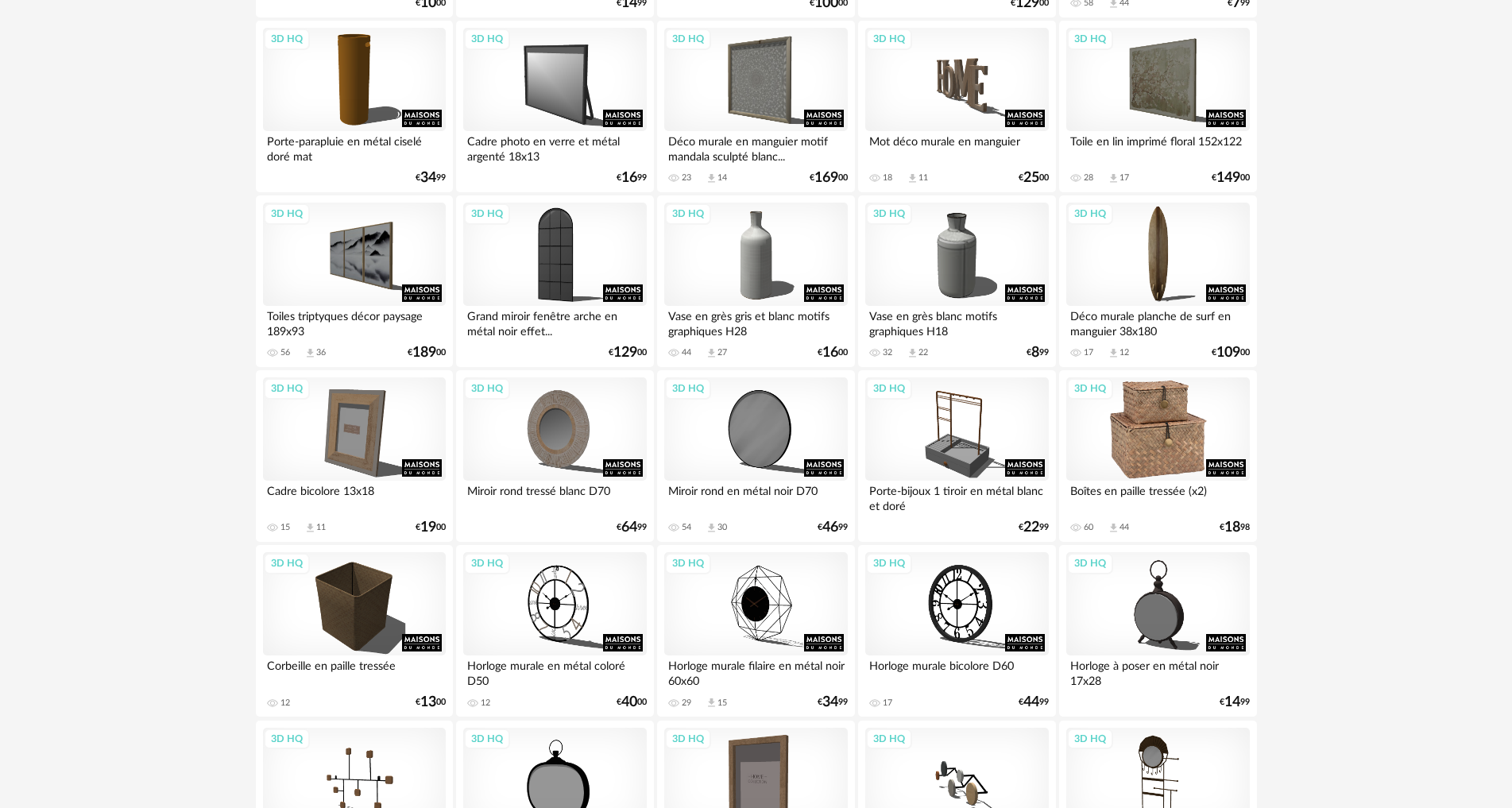
click at [1164, 448] on div "3D HQ" at bounding box center [1158, 429] width 183 height 104
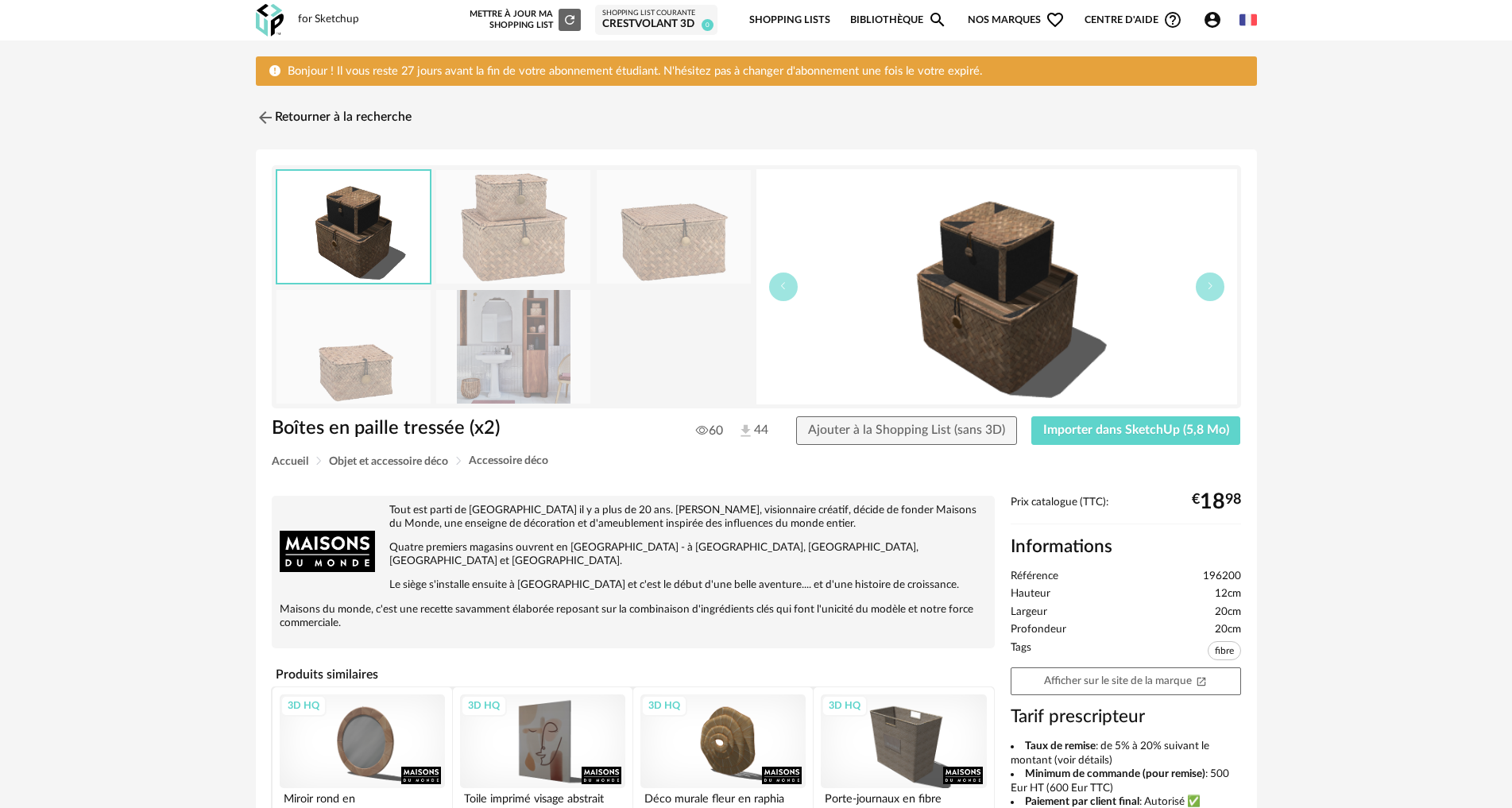
click at [505, 379] on img at bounding box center [514, 347] width 155 height 114
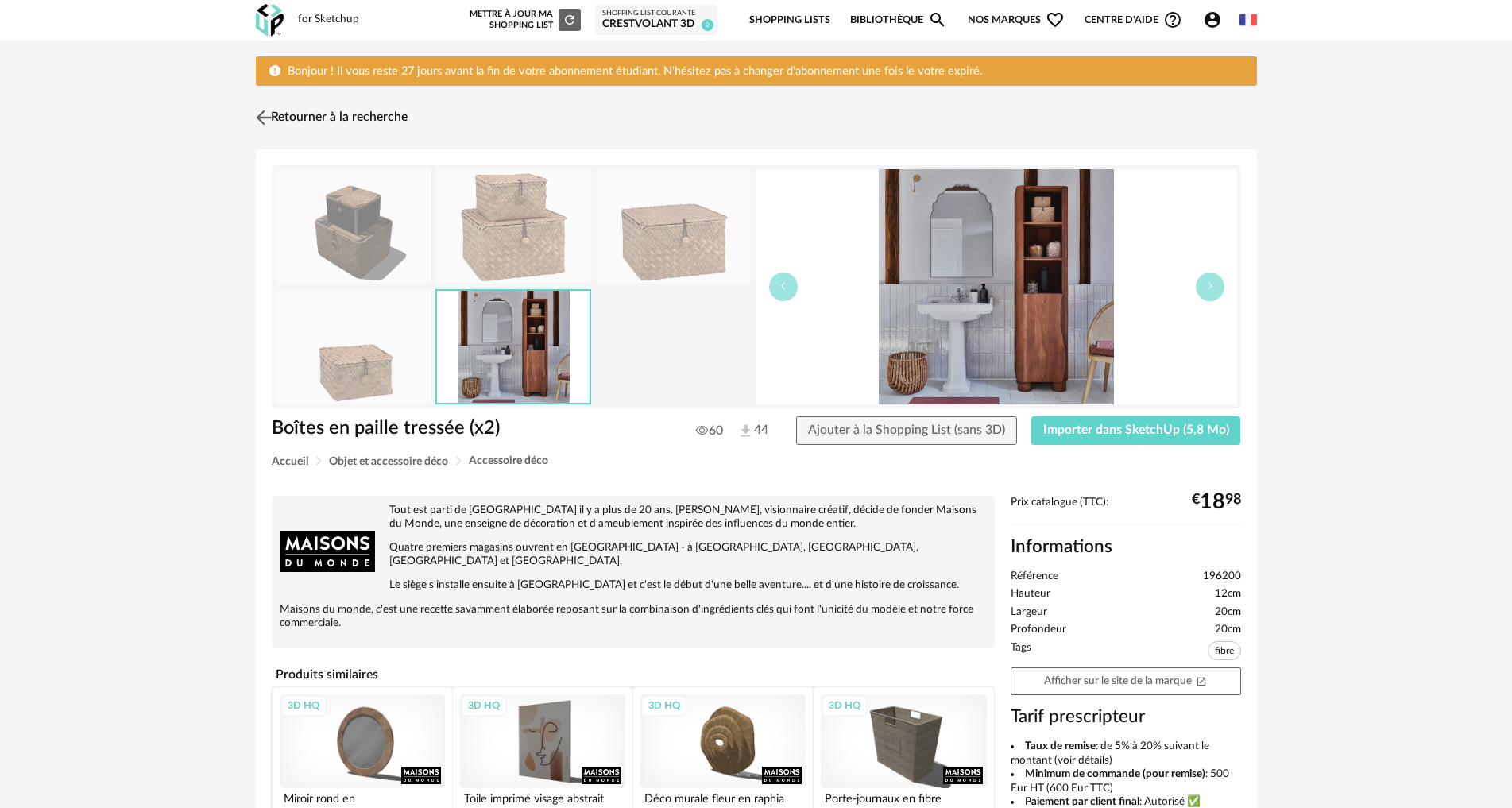
click at [266, 119] on img at bounding box center [263, 118] width 23 height 23
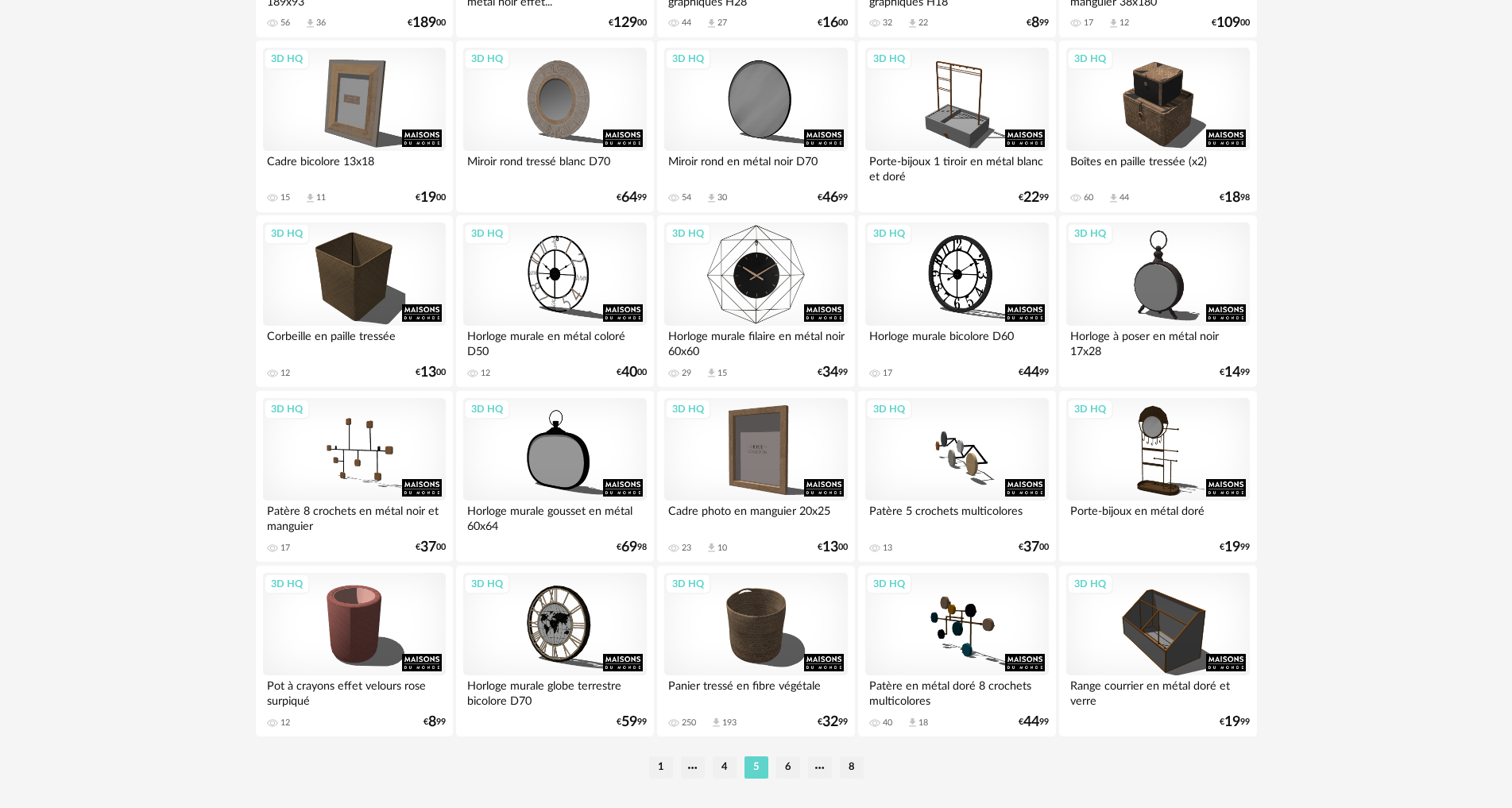
scroll to position [3147, 0]
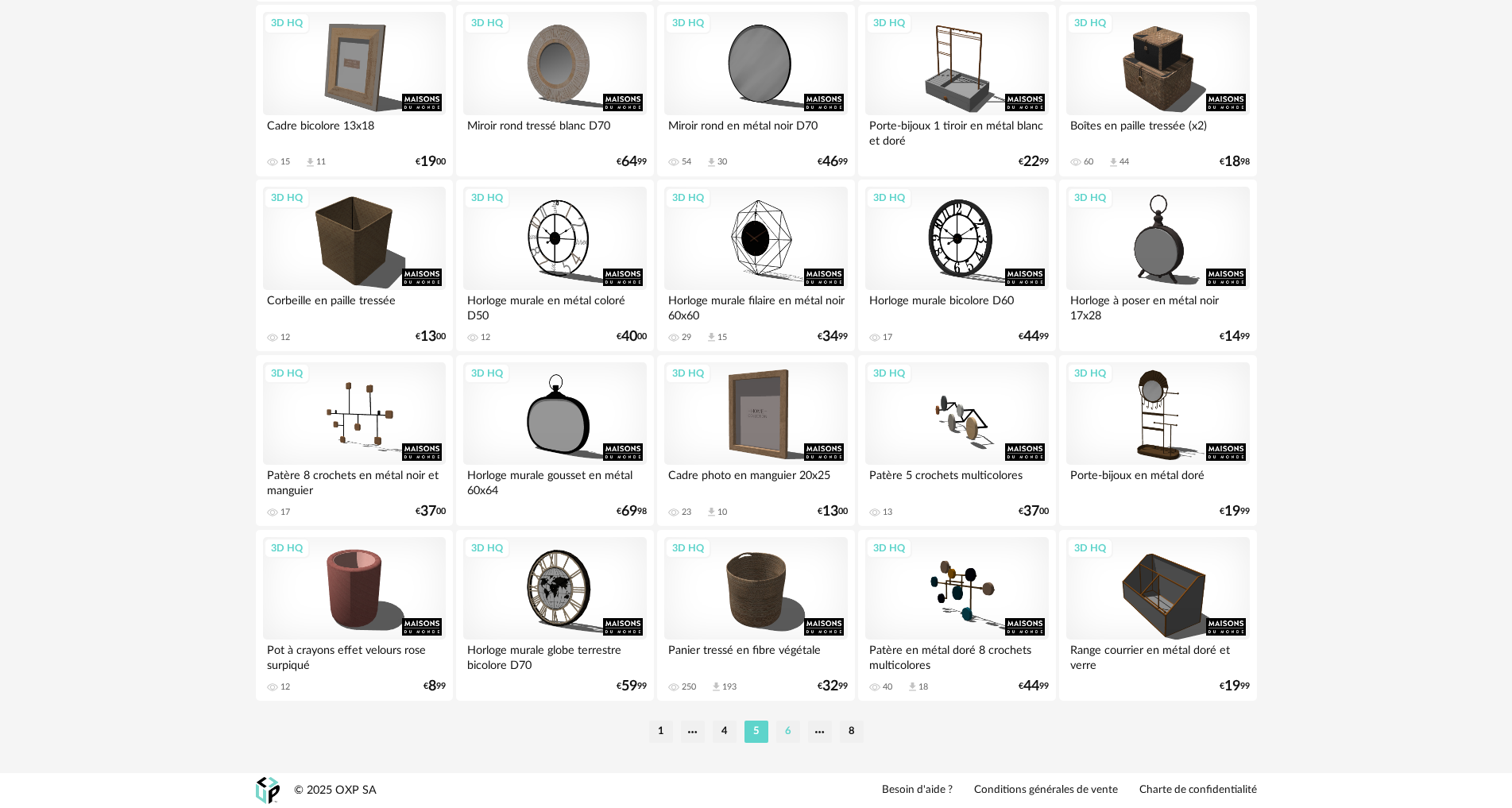
click at [783, 737] on li "6" at bounding box center [788, 733] width 24 height 23
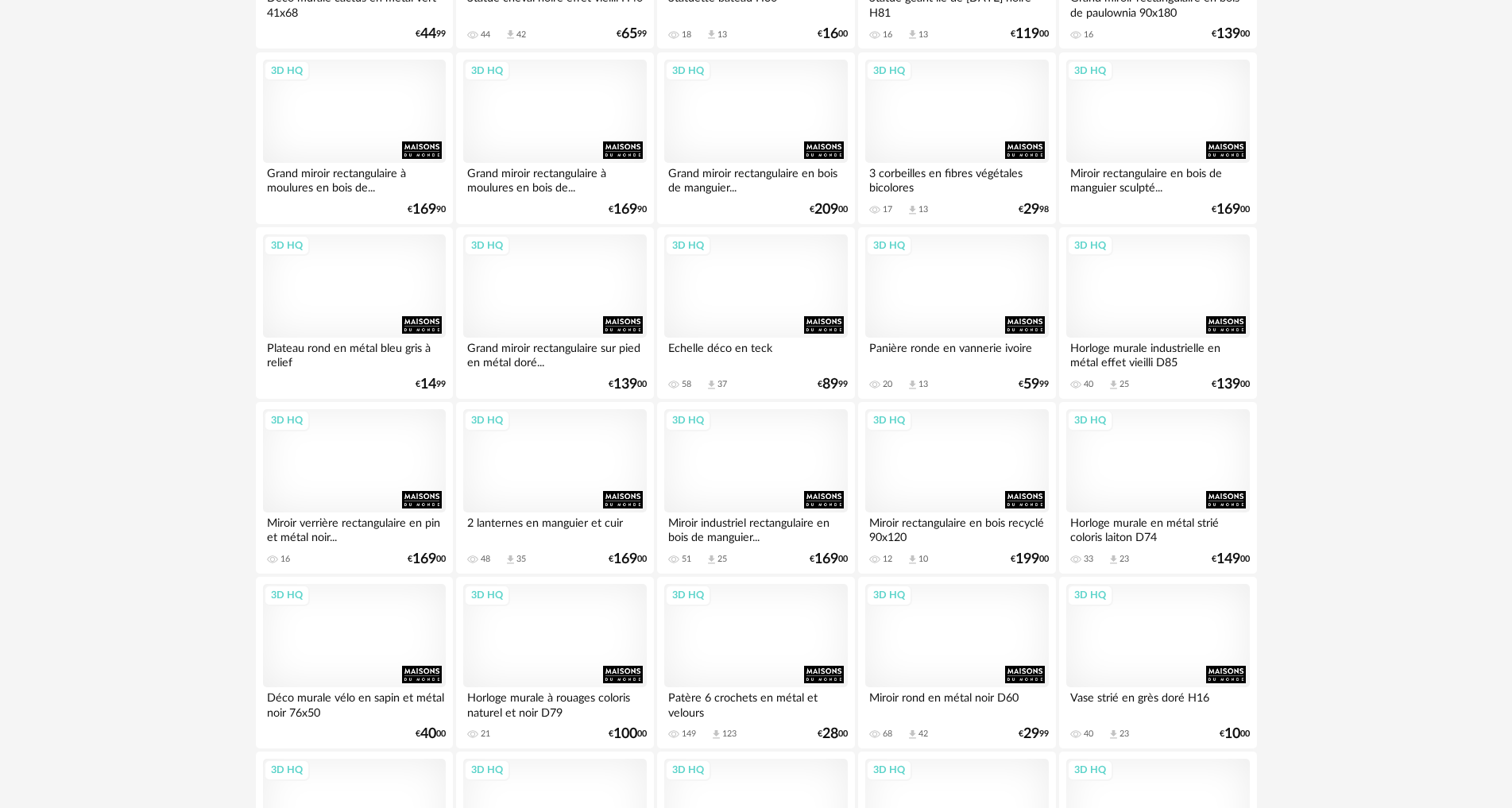
scroll to position [477, 0]
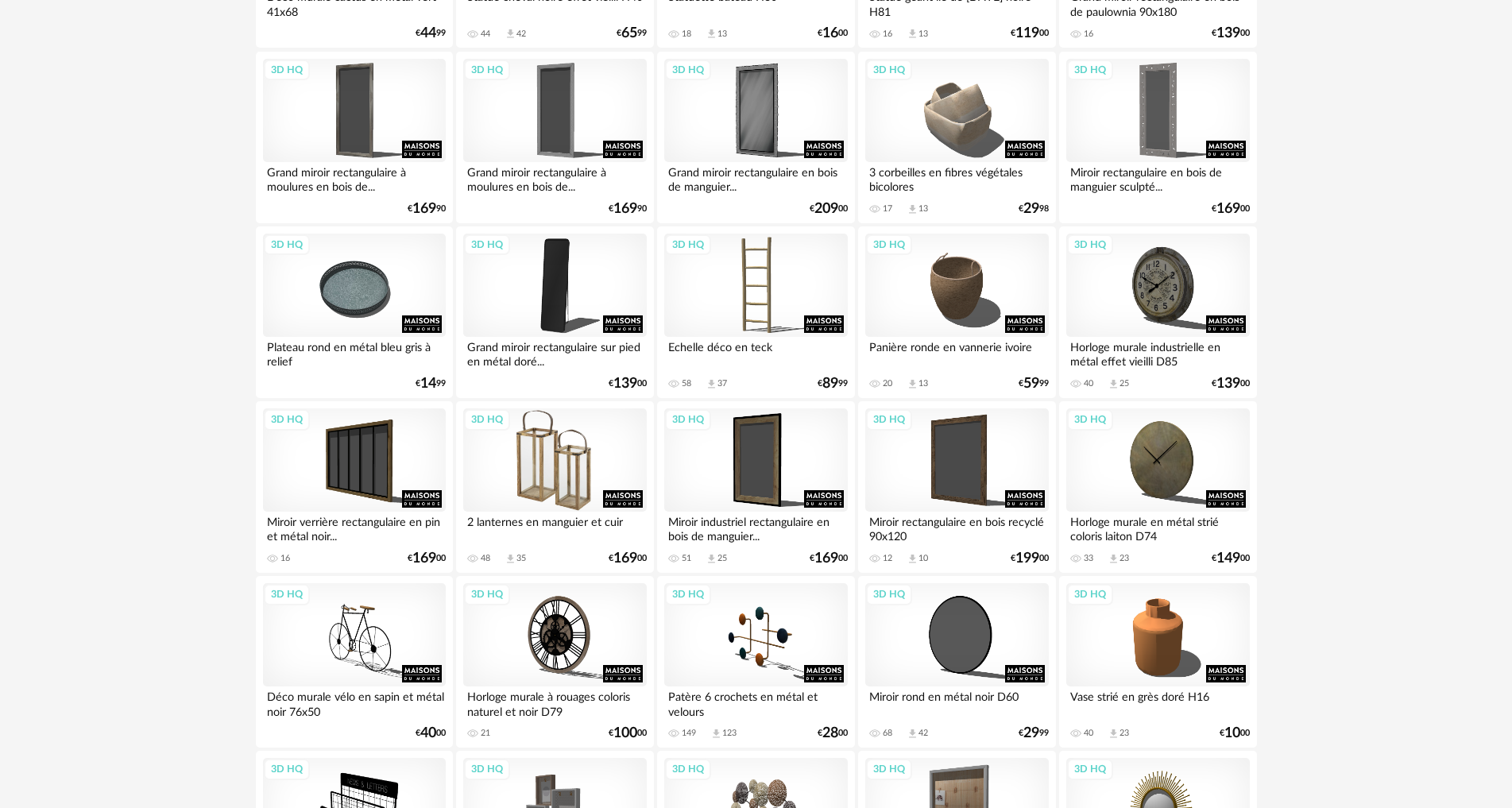
click at [555, 486] on div "3D HQ" at bounding box center [554, 460] width 183 height 104
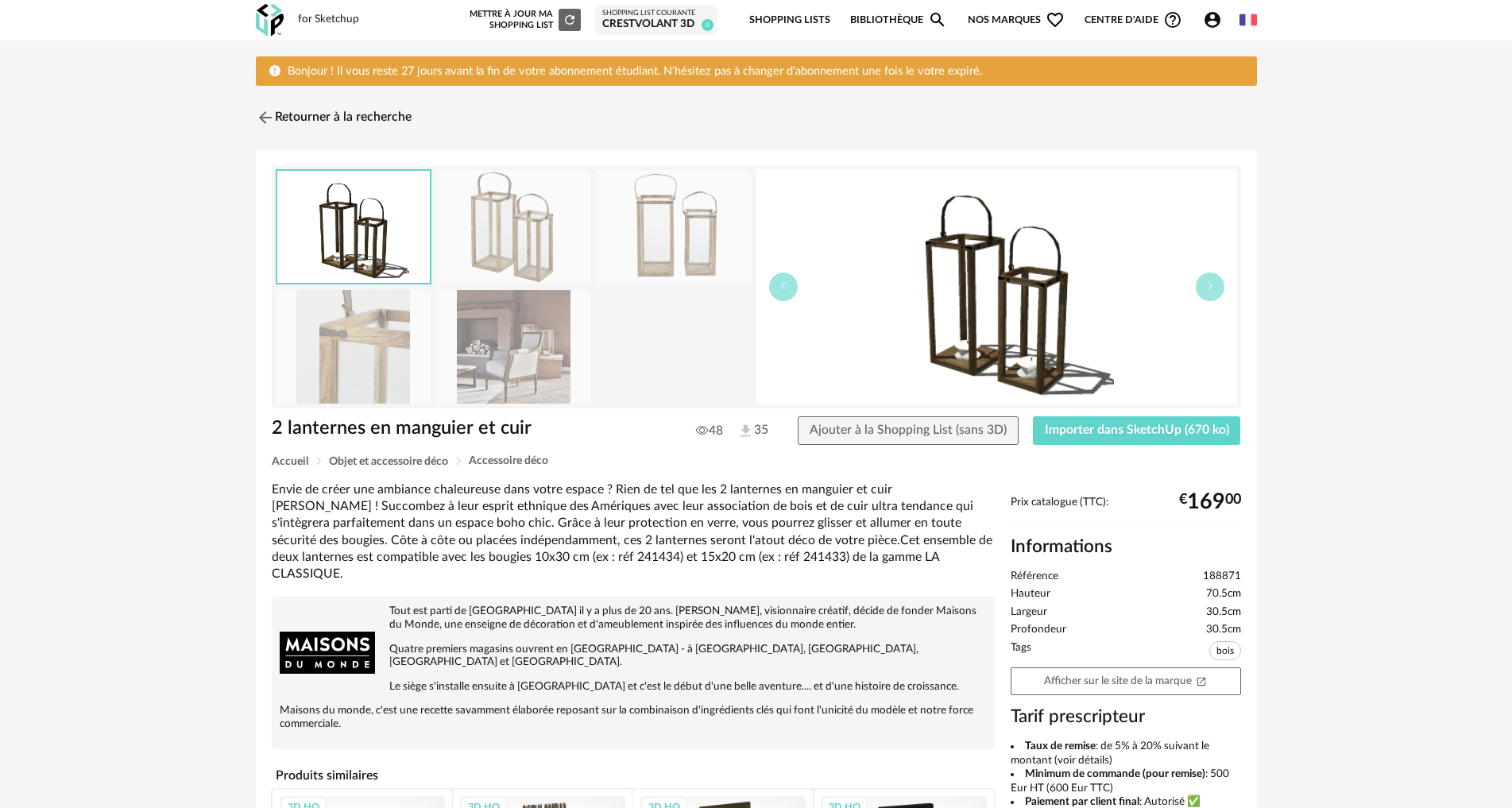
click at [558, 371] on img at bounding box center [514, 347] width 155 height 114
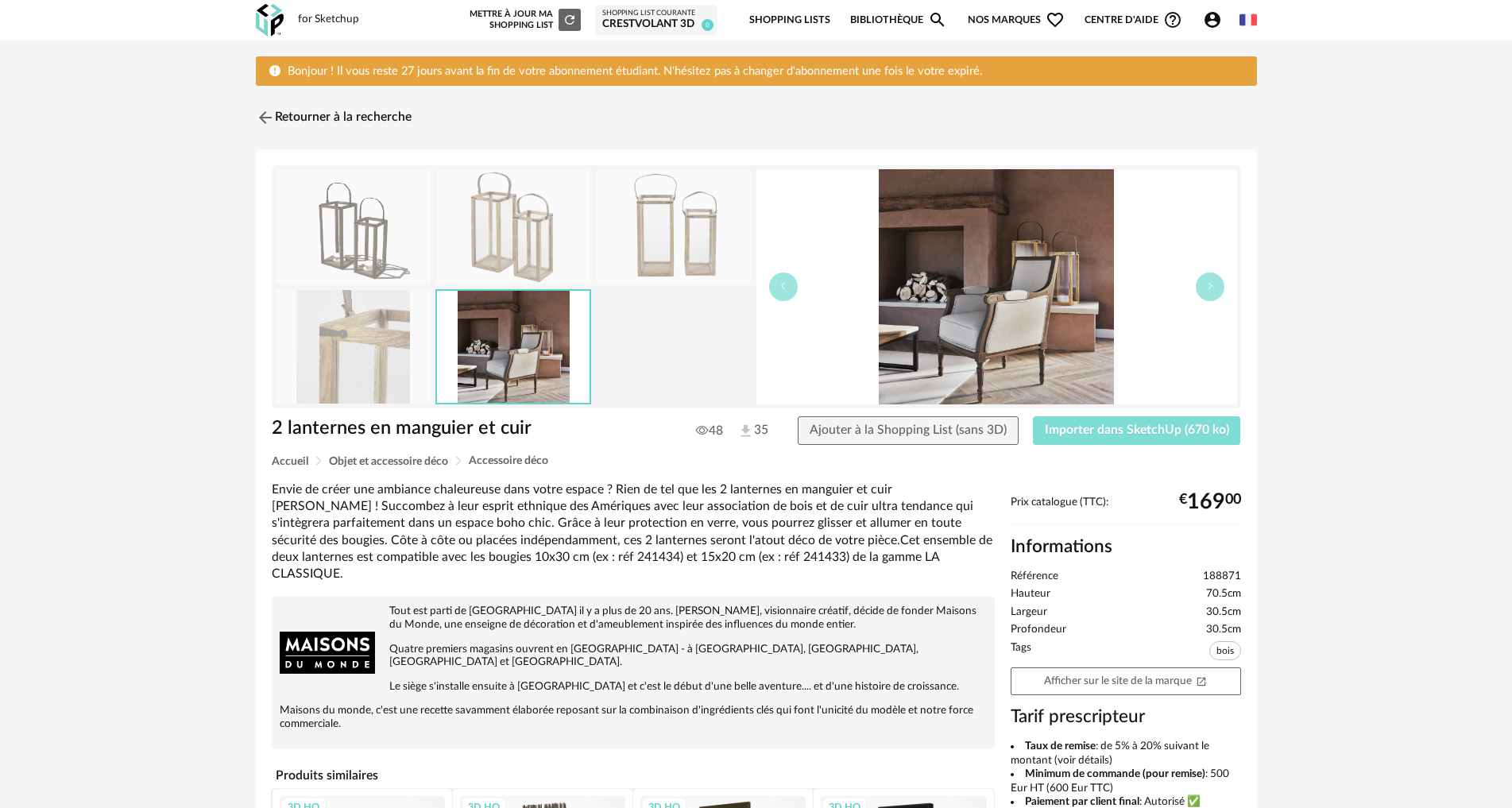
click at [1070, 437] on button "Importer dans SketchUp (670 ko)" at bounding box center [1137, 431] width 208 height 28
click at [264, 114] on img at bounding box center [263, 118] width 23 height 23
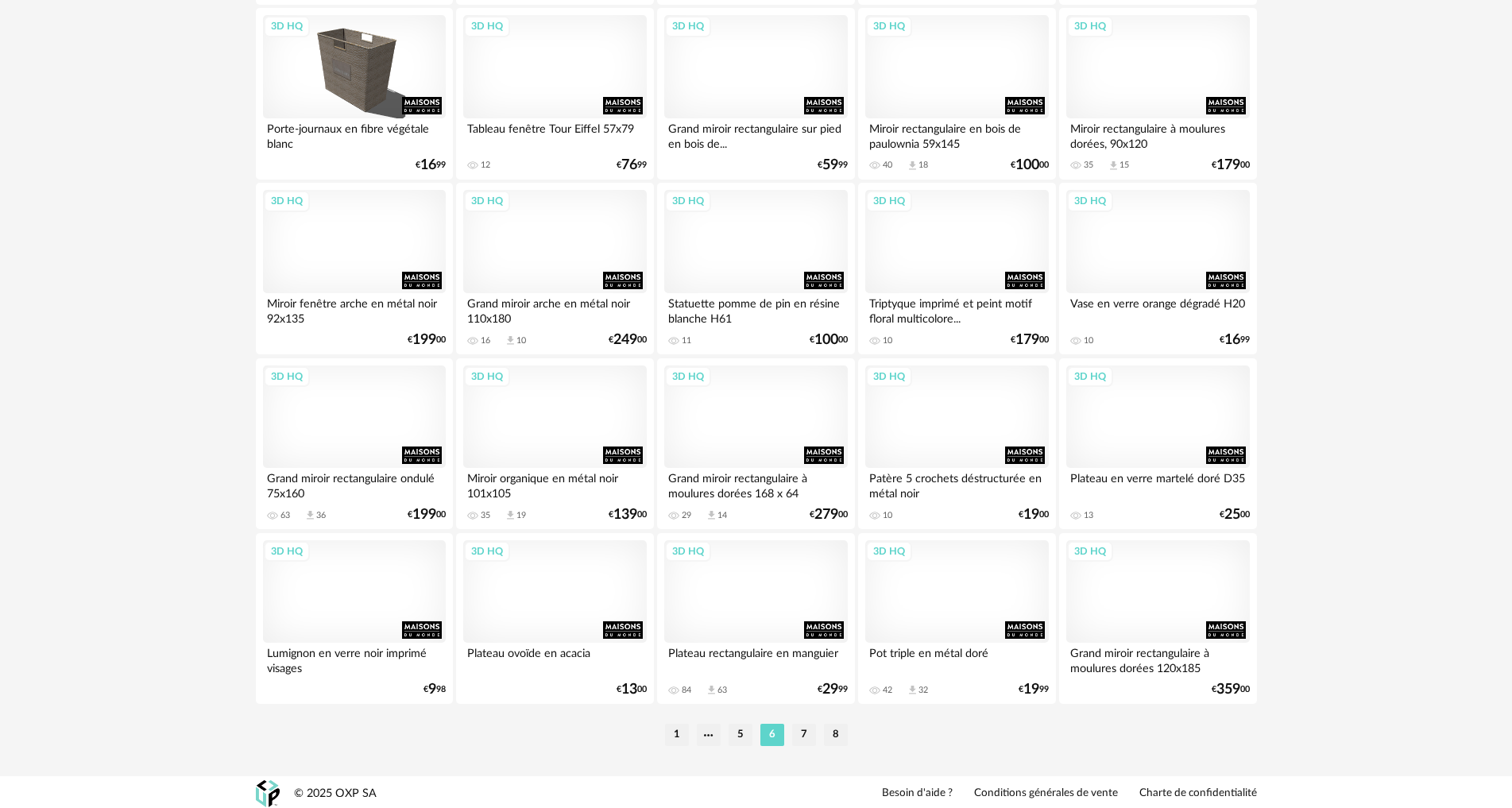
scroll to position [3147, 0]
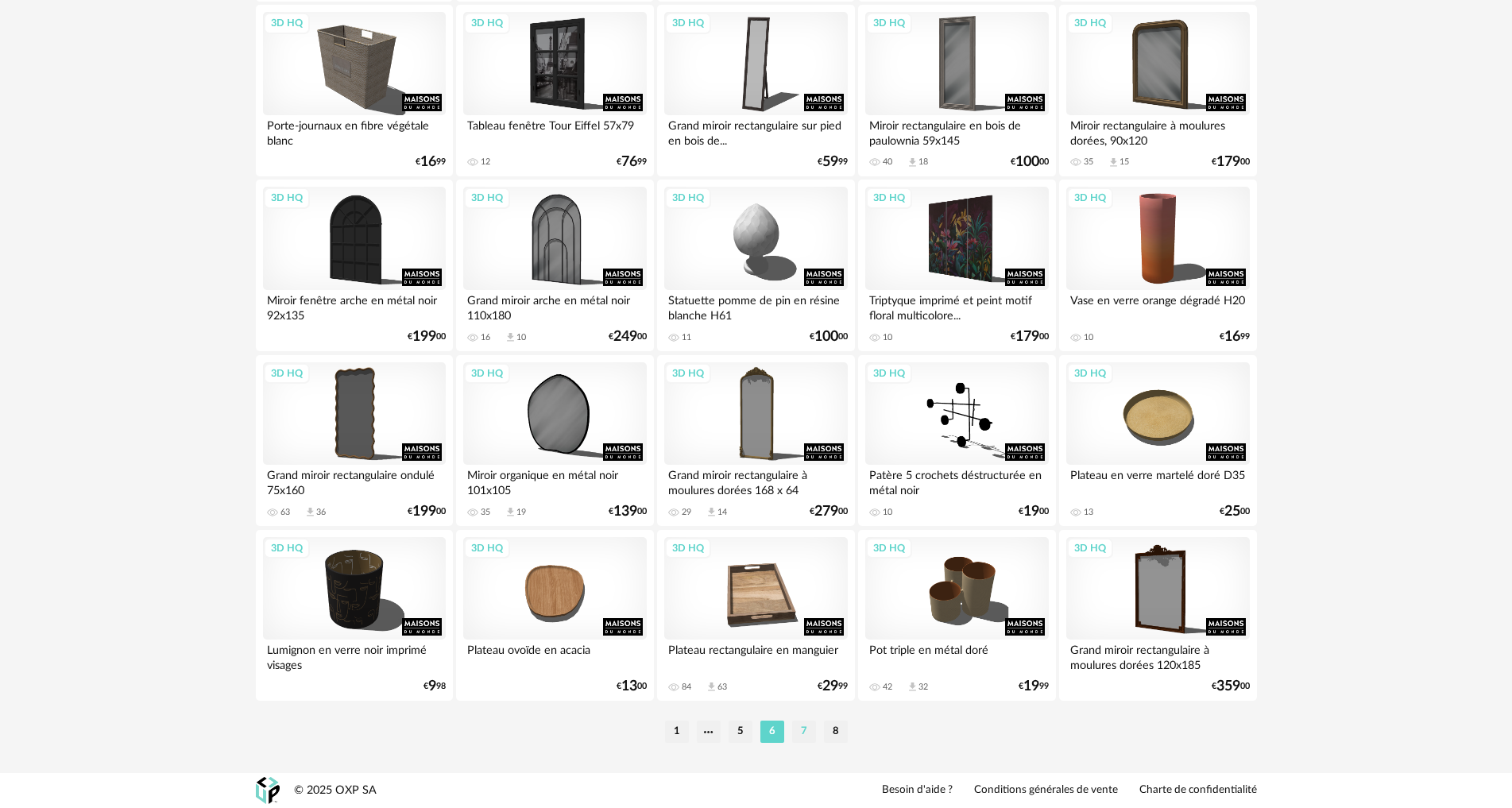
click at [805, 740] on li "7" at bounding box center [803, 733] width 24 height 23
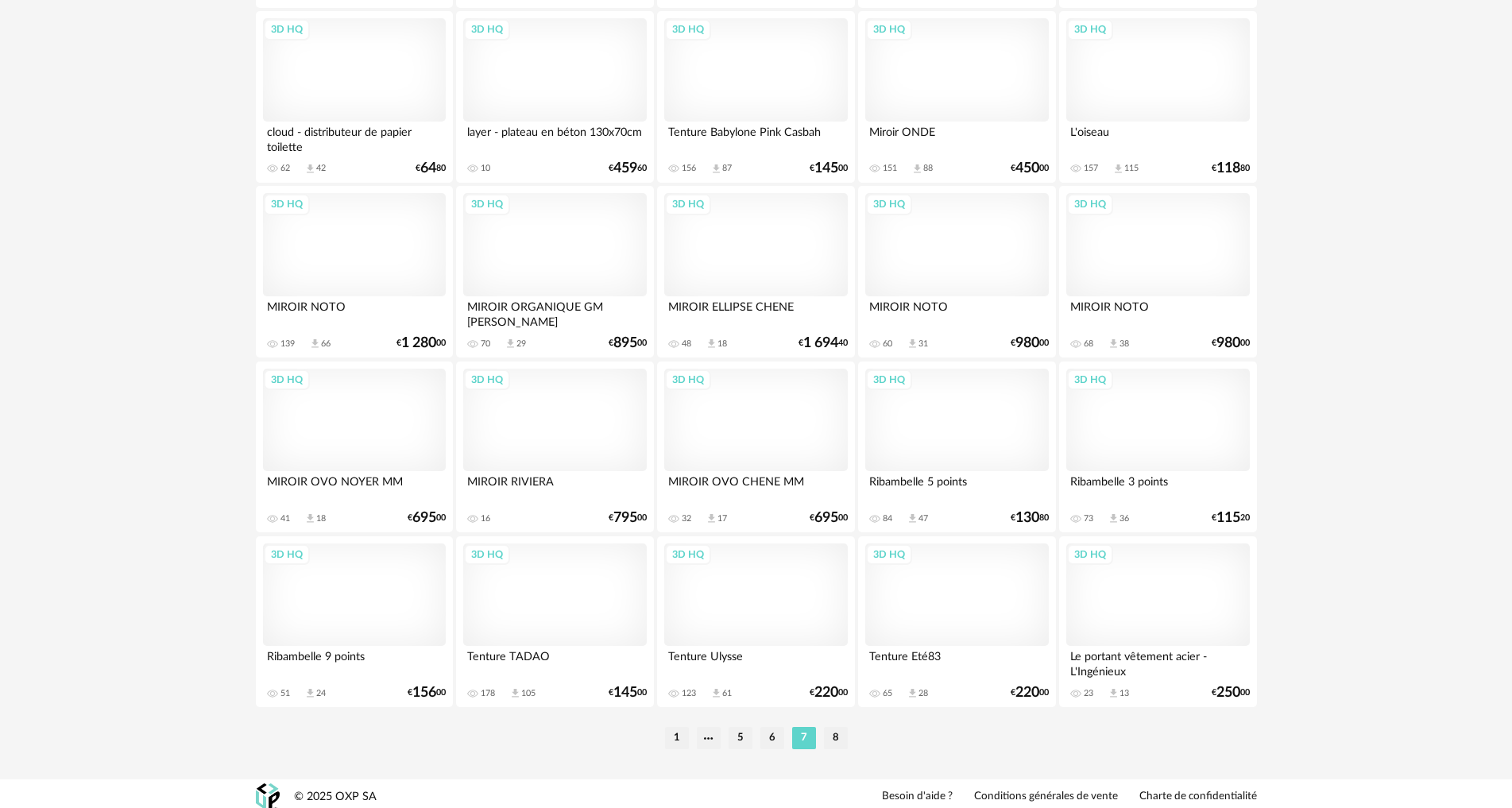
scroll to position [3147, 0]
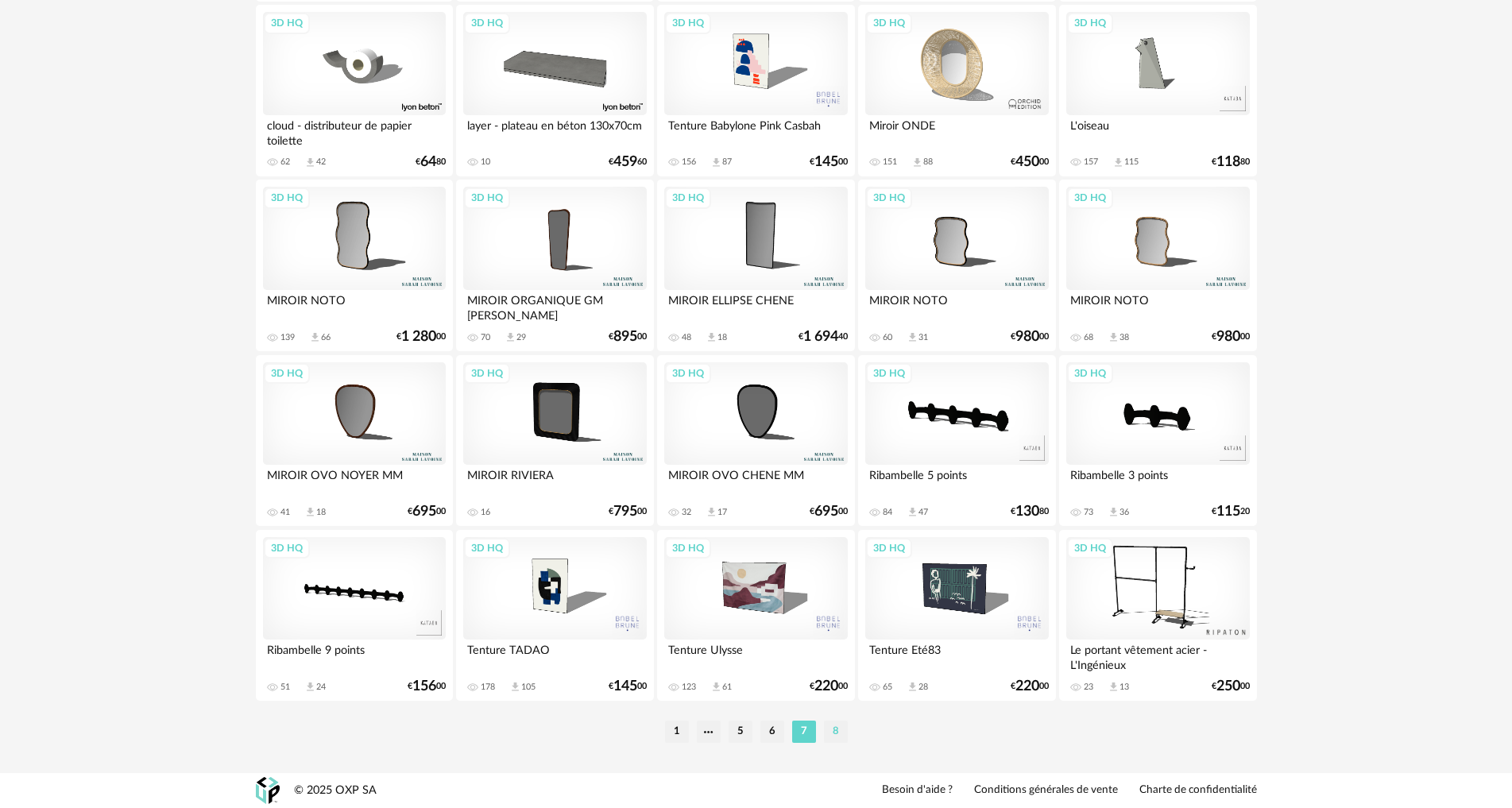
click at [832, 734] on li "8" at bounding box center [835, 733] width 24 height 23
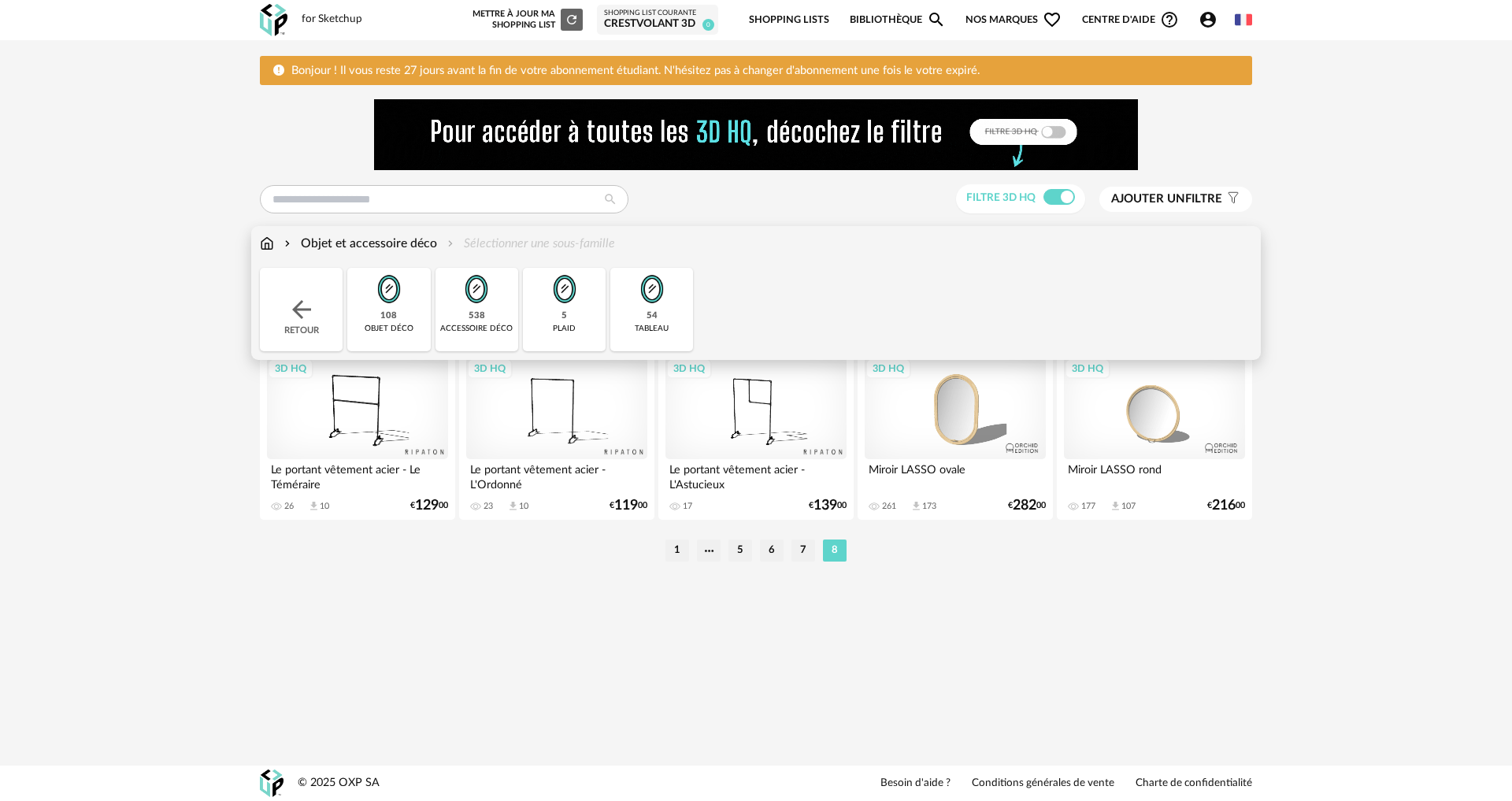
click at [264, 246] on img at bounding box center [266, 243] width 14 height 18
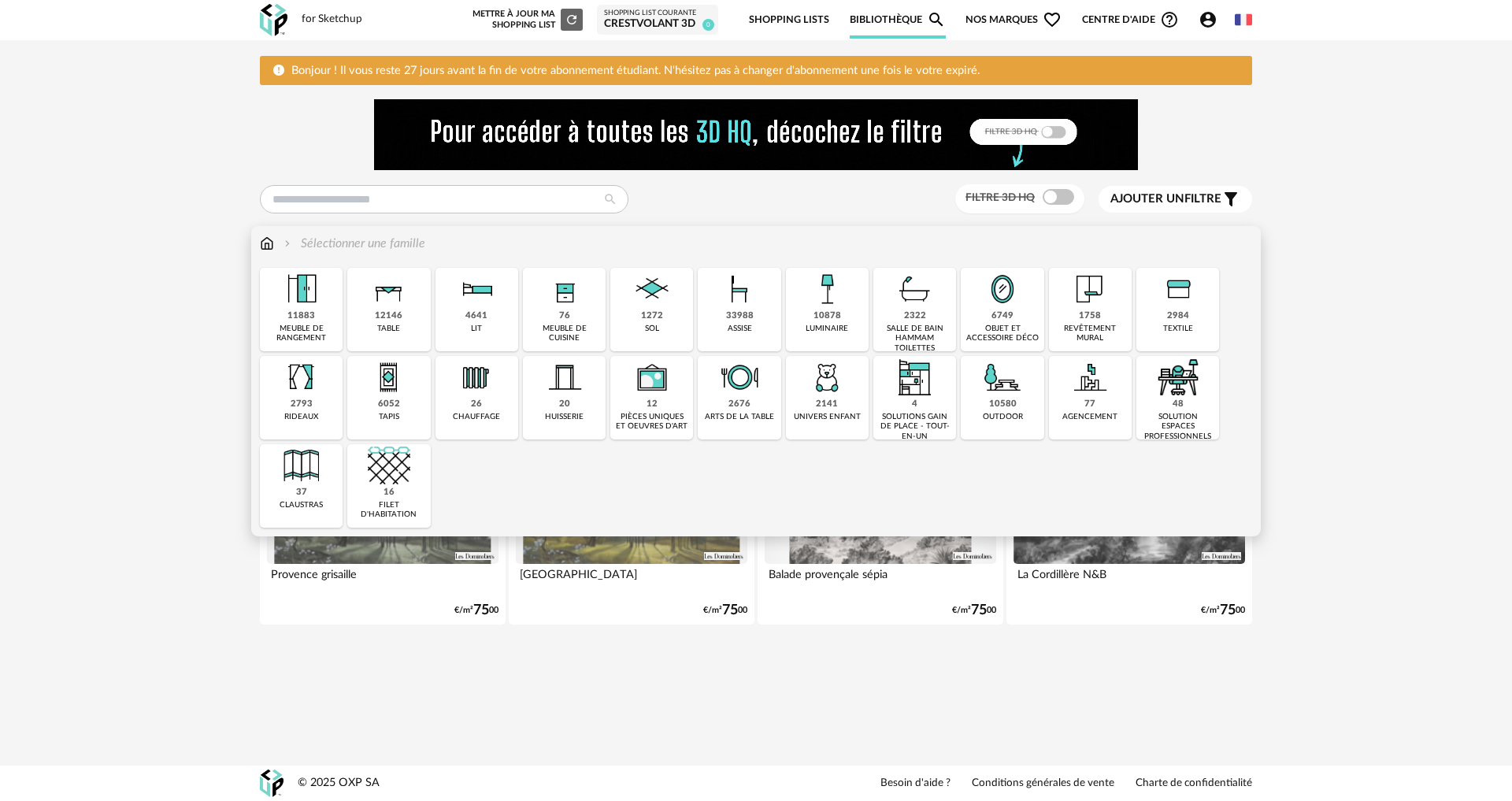
click at [381, 399] on div "6052" at bounding box center [390, 405] width 22 height 12
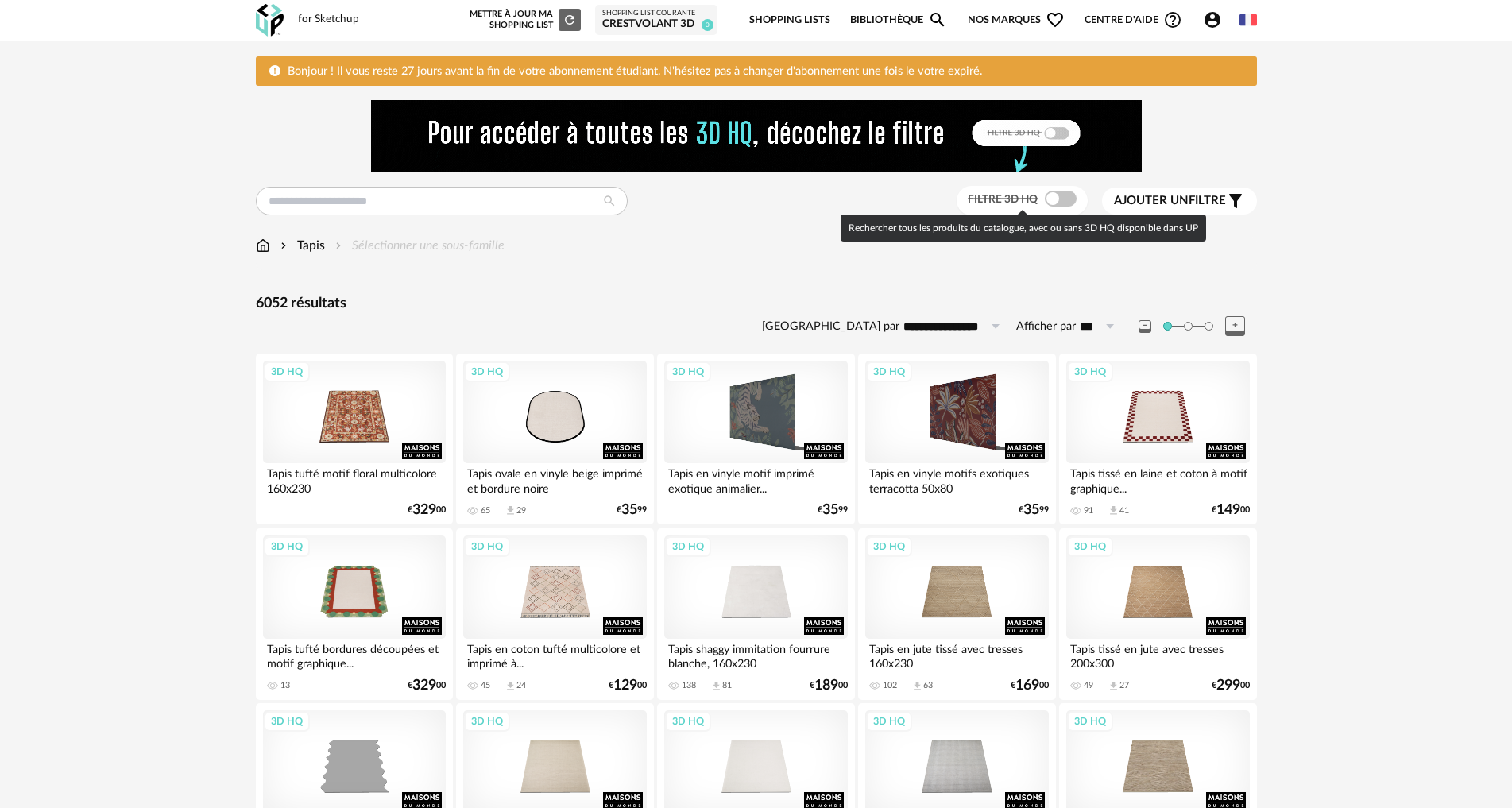
click at [1054, 195] on span at bounding box center [1060, 198] width 32 height 16
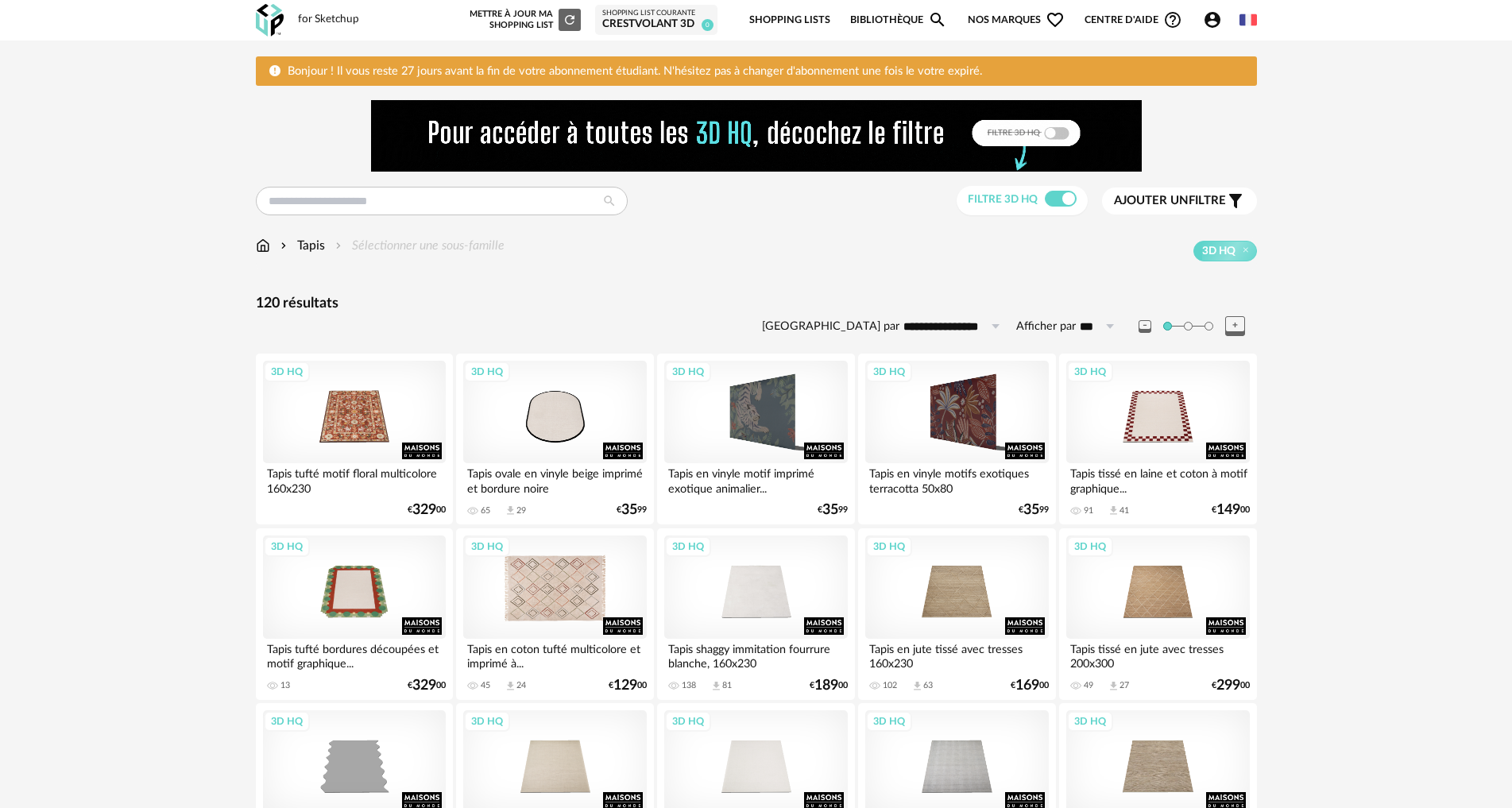
click at [554, 590] on div "3D HQ" at bounding box center [554, 587] width 183 height 104
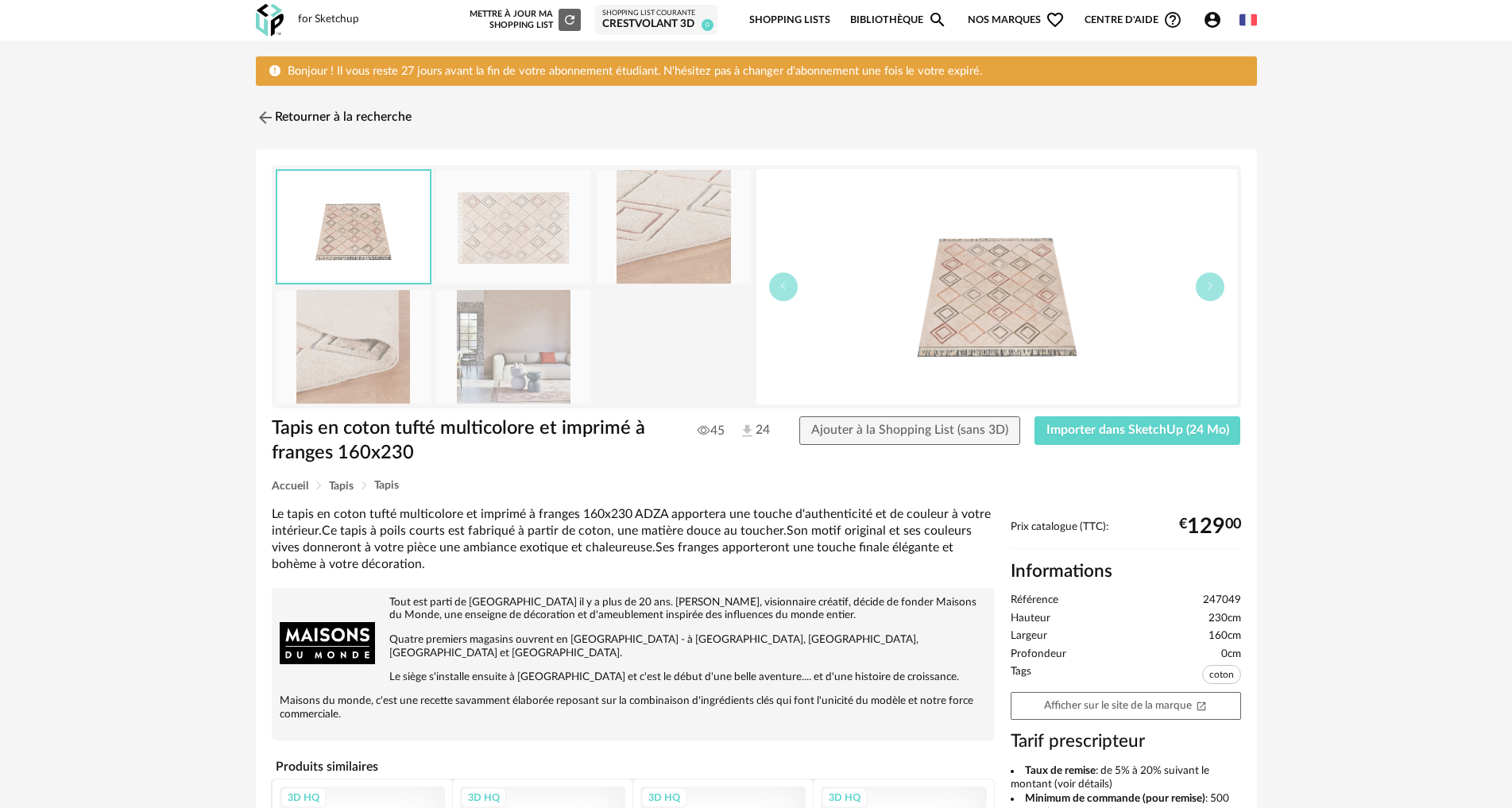
click at [495, 374] on img at bounding box center [514, 347] width 155 height 114
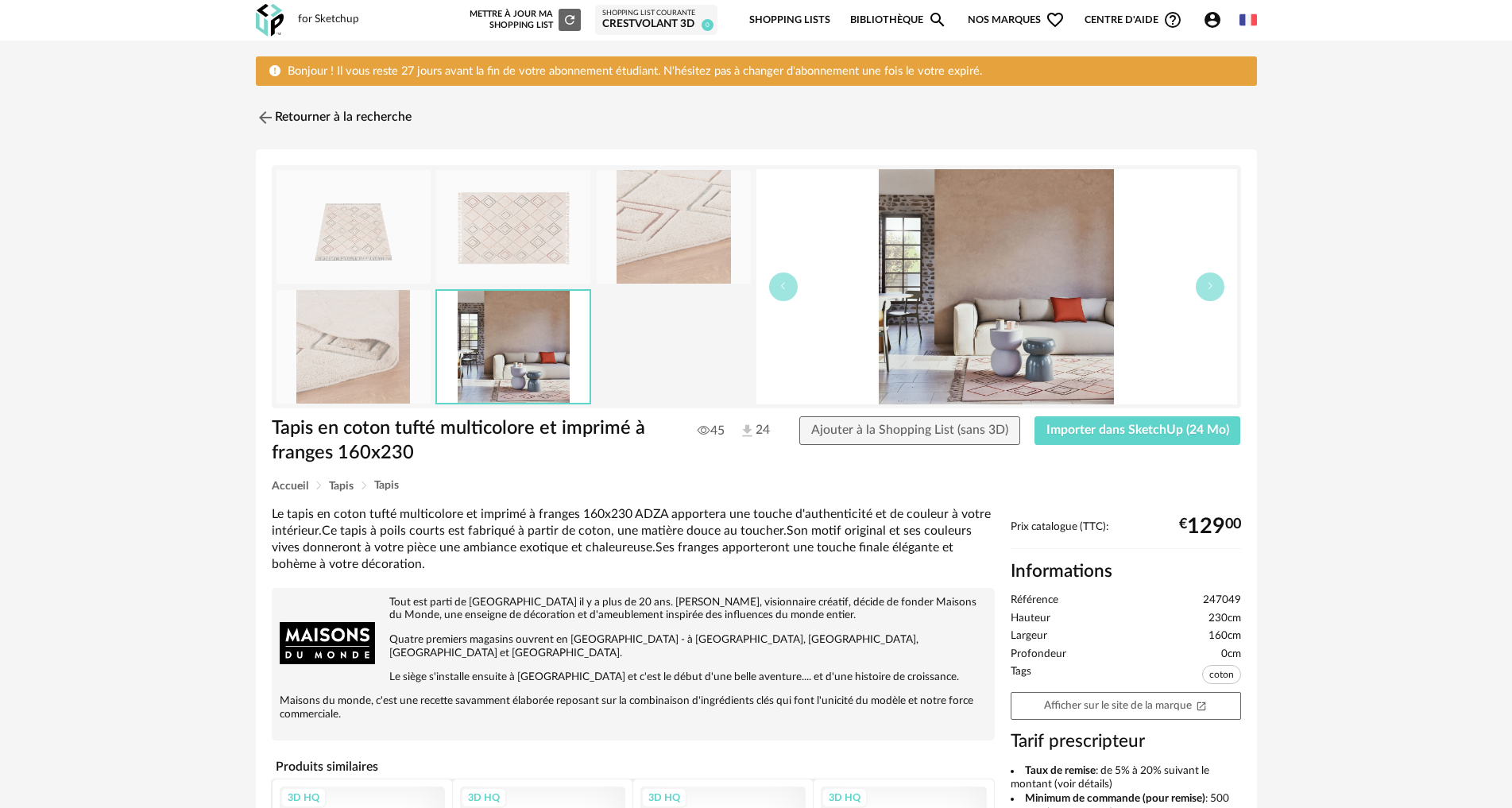
click at [667, 265] on img at bounding box center [674, 226] width 155 height 114
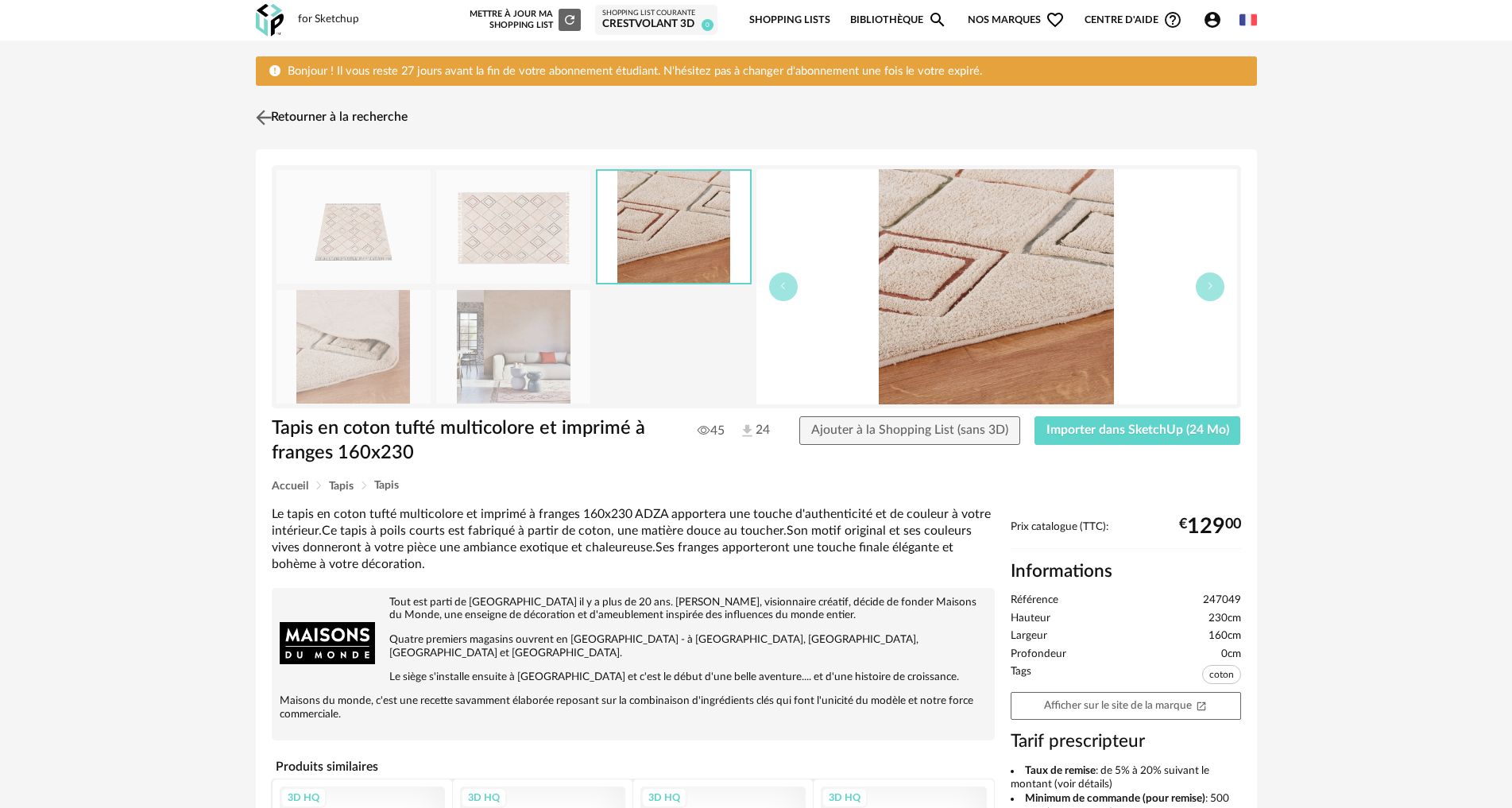
click at [269, 119] on img at bounding box center [263, 118] width 23 height 23
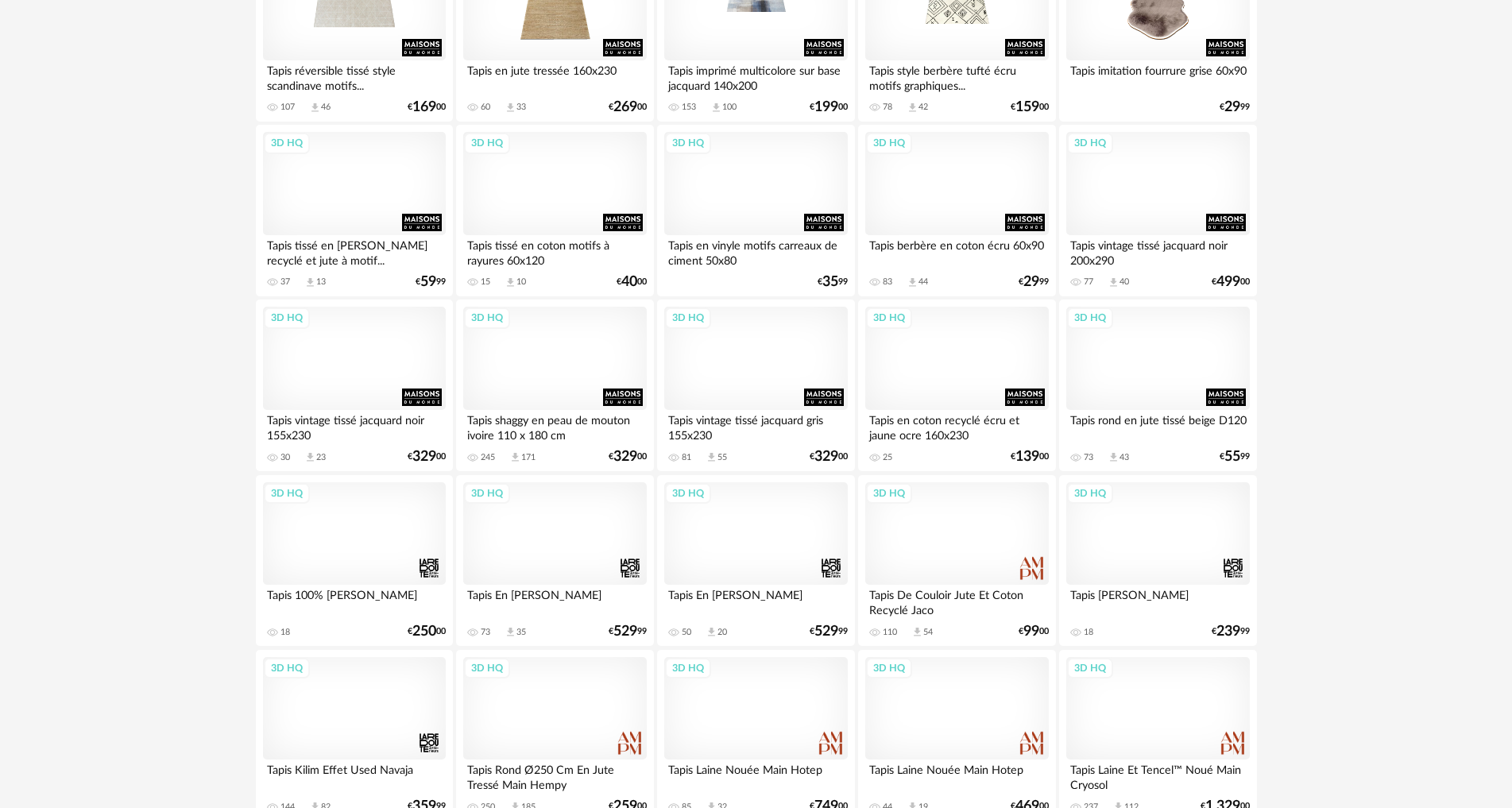
scroll to position [3147, 0]
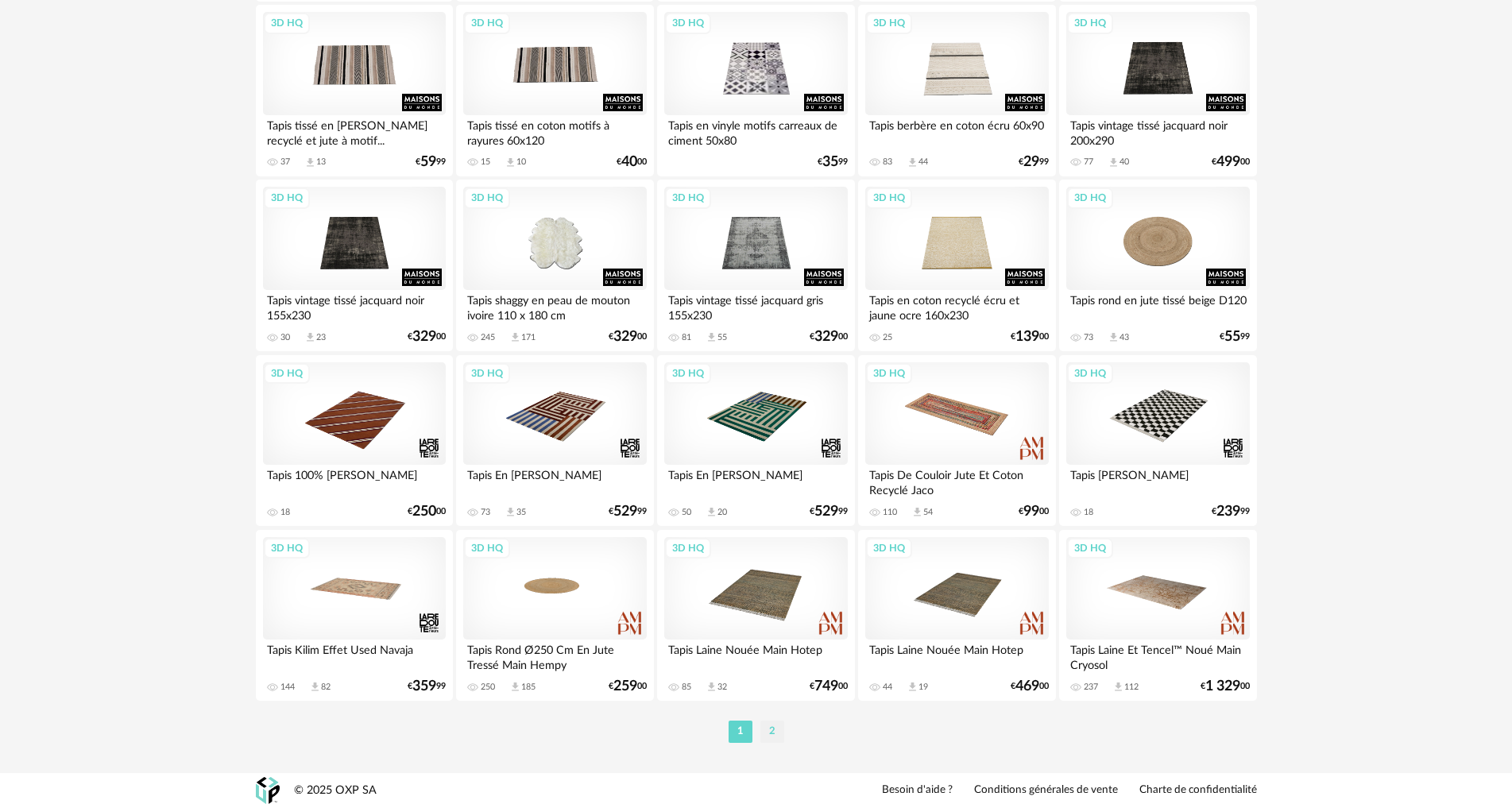
click at [771, 732] on li "2" at bounding box center [772, 733] width 24 height 23
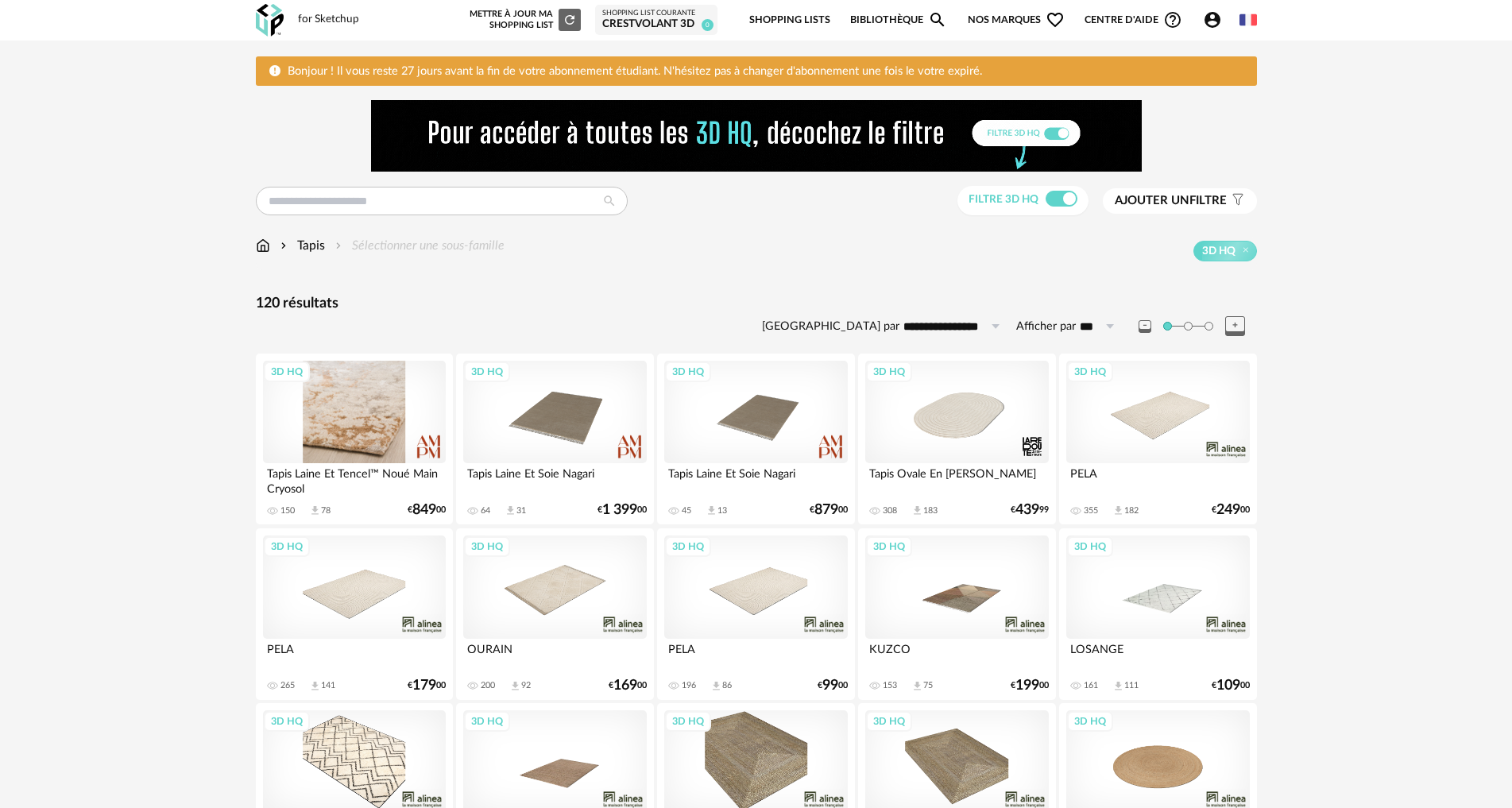
click at [345, 393] on div "3D HQ" at bounding box center [354, 413] width 183 height 104
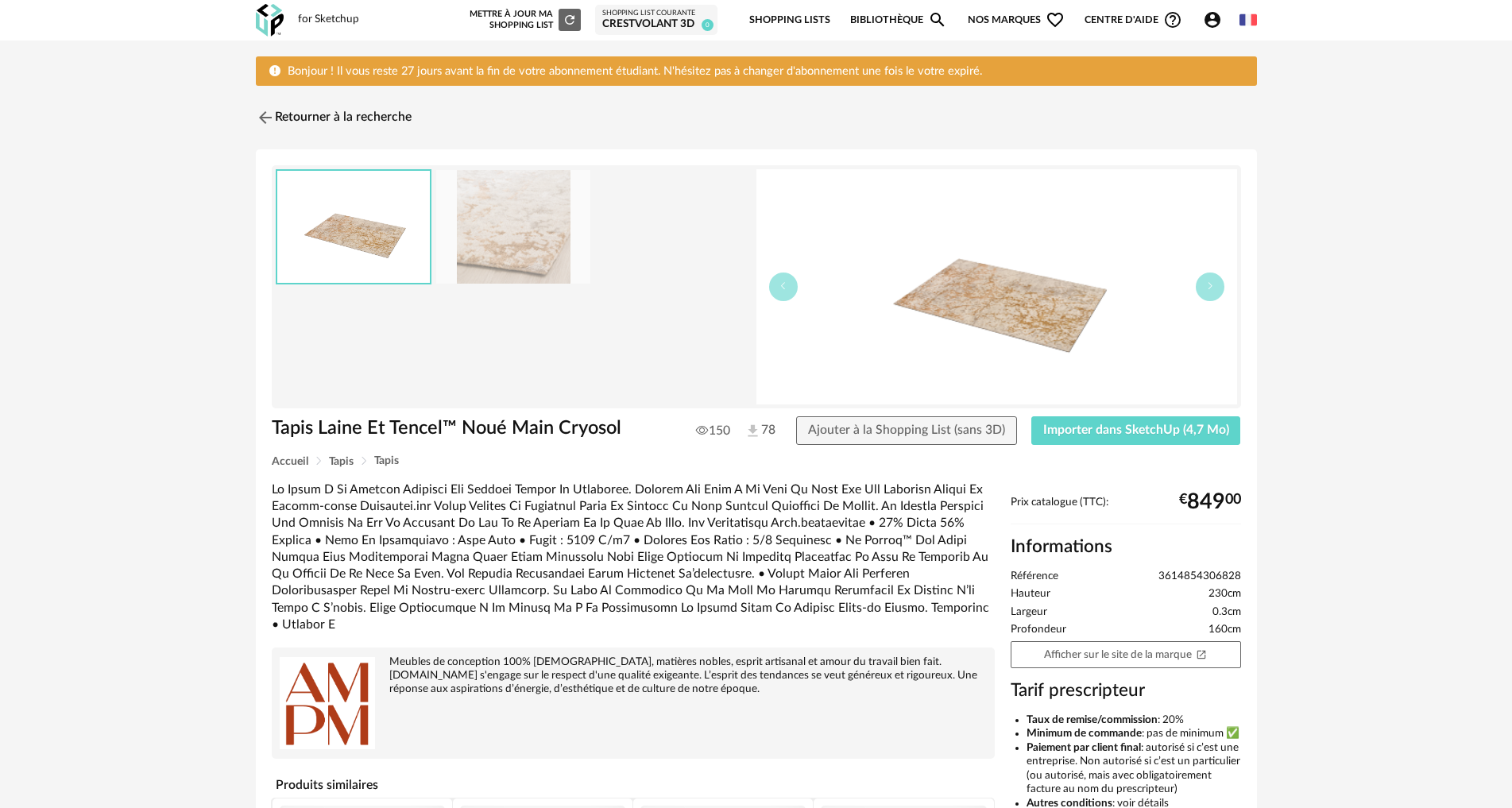
click at [515, 256] on img at bounding box center [514, 226] width 155 height 114
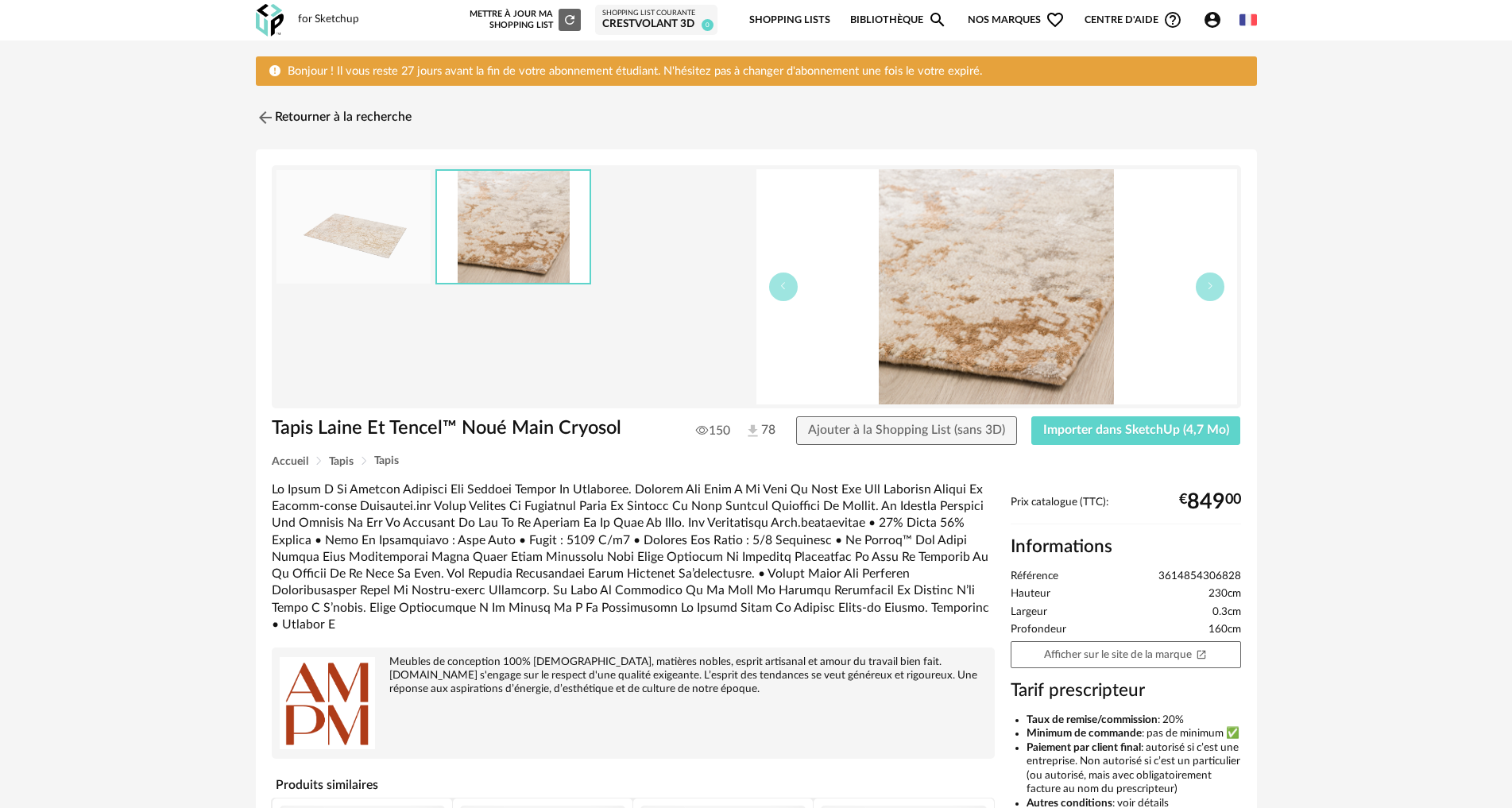
click at [382, 203] on img at bounding box center [353, 226] width 155 height 114
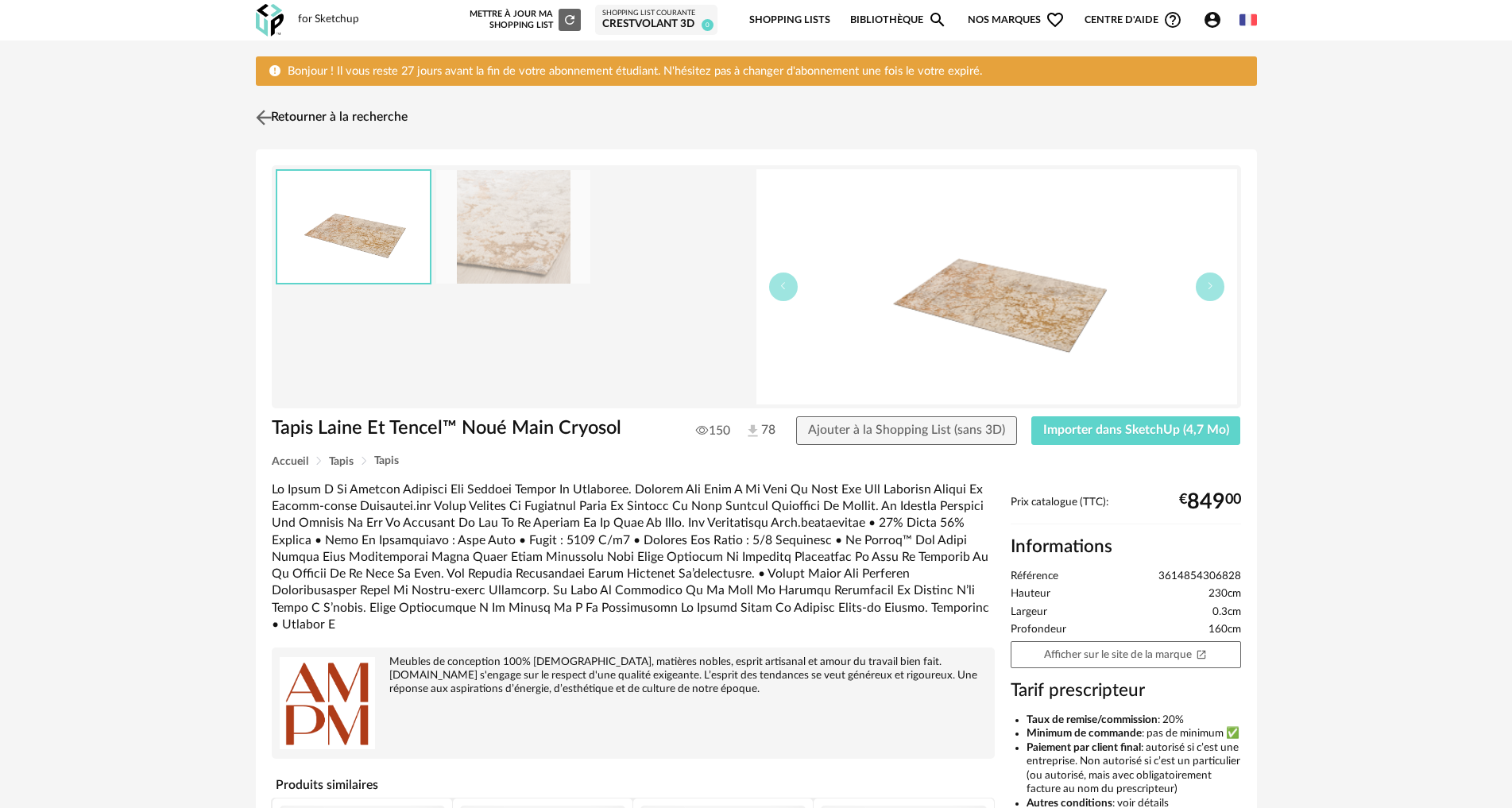
click at [266, 115] on img at bounding box center [263, 118] width 23 height 23
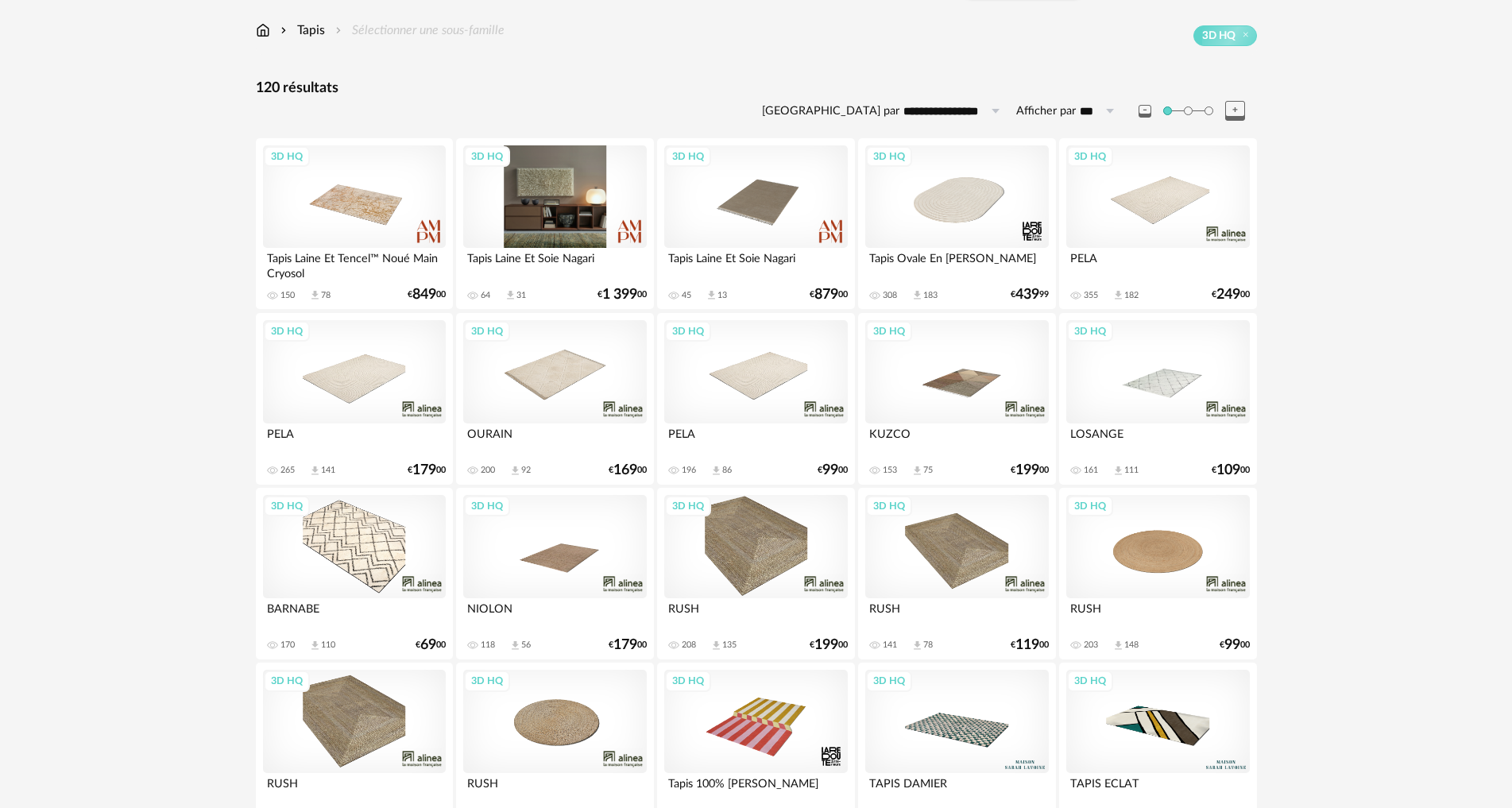
scroll to position [31, 0]
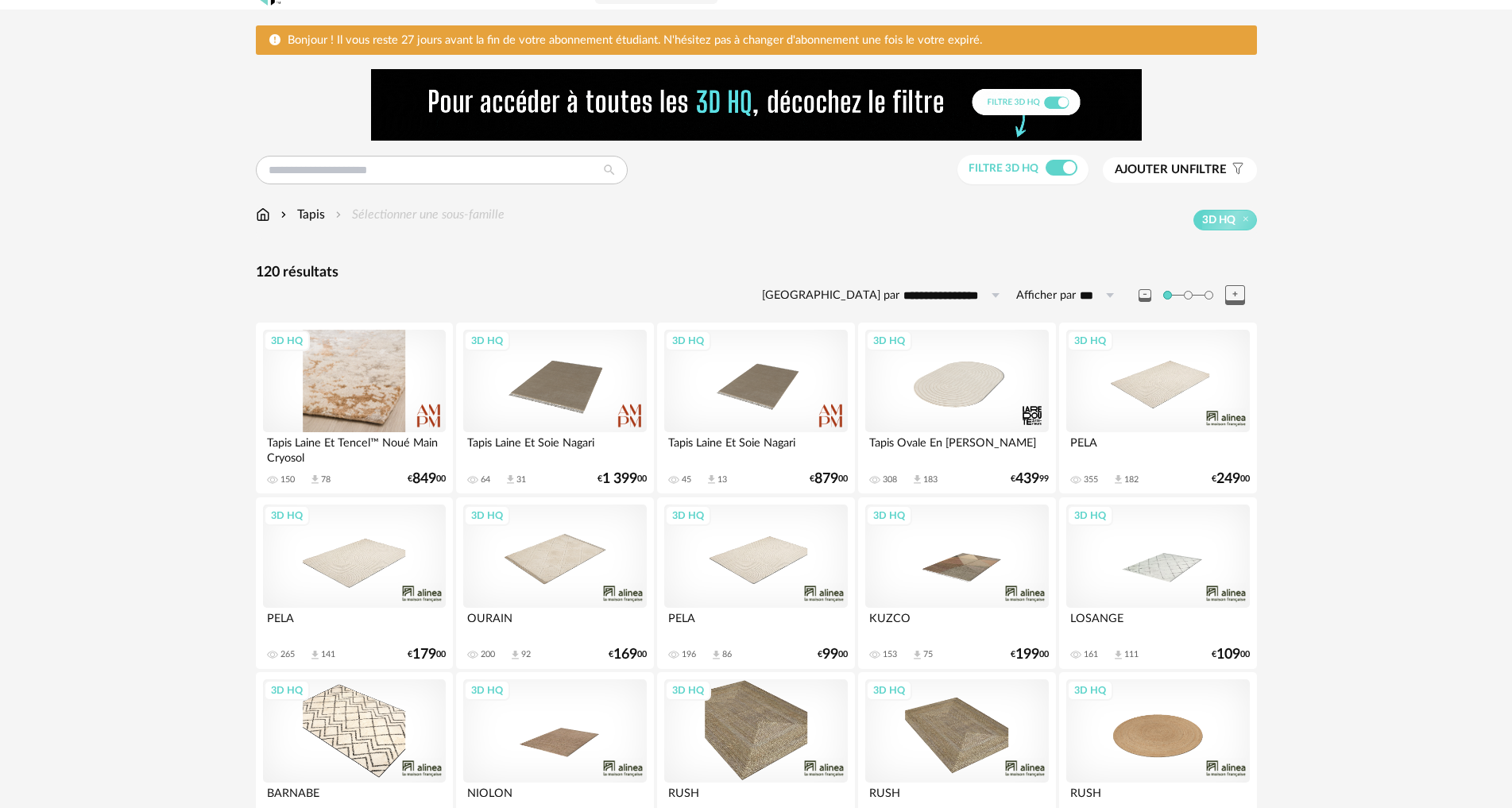
click at [360, 378] on div "3D HQ" at bounding box center [354, 382] width 183 height 104
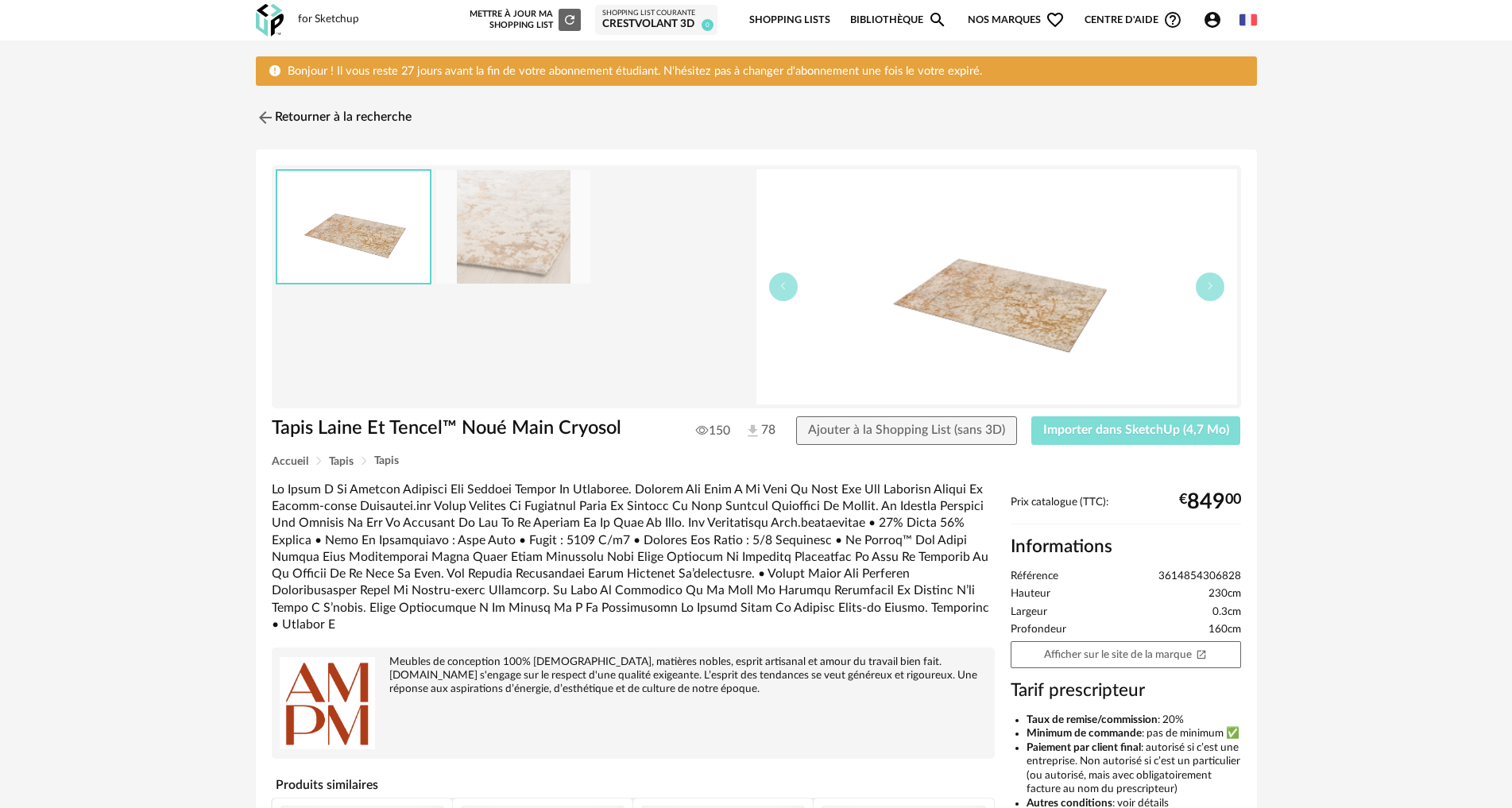
click at [1176, 428] on span "Importer dans SketchUp (4,7 Mo)" at bounding box center [1136, 429] width 186 height 12
click at [266, 120] on img at bounding box center [263, 118] width 23 height 23
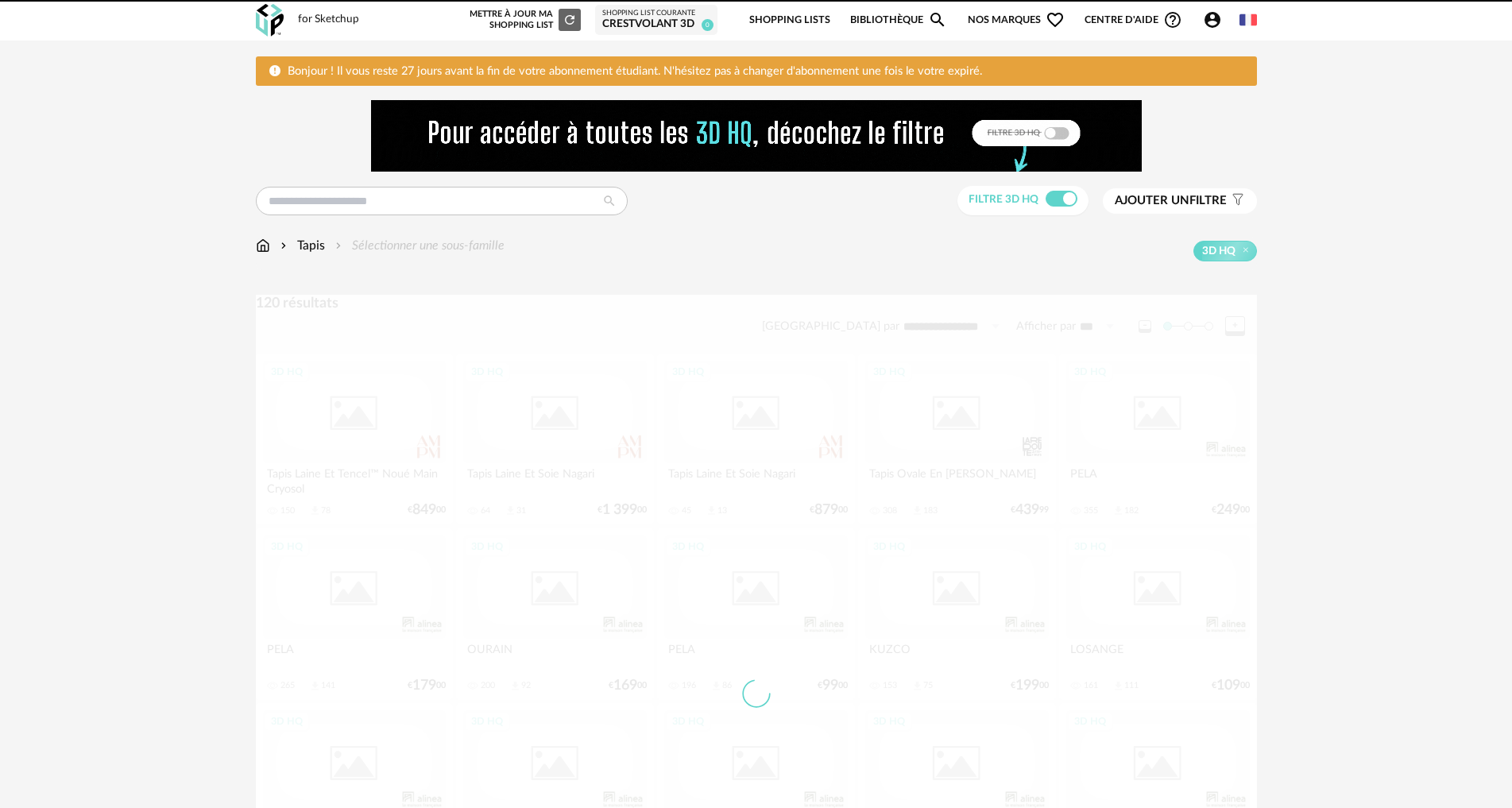
scroll to position [31, 0]
